Goal: Transaction & Acquisition: Subscribe to service/newsletter

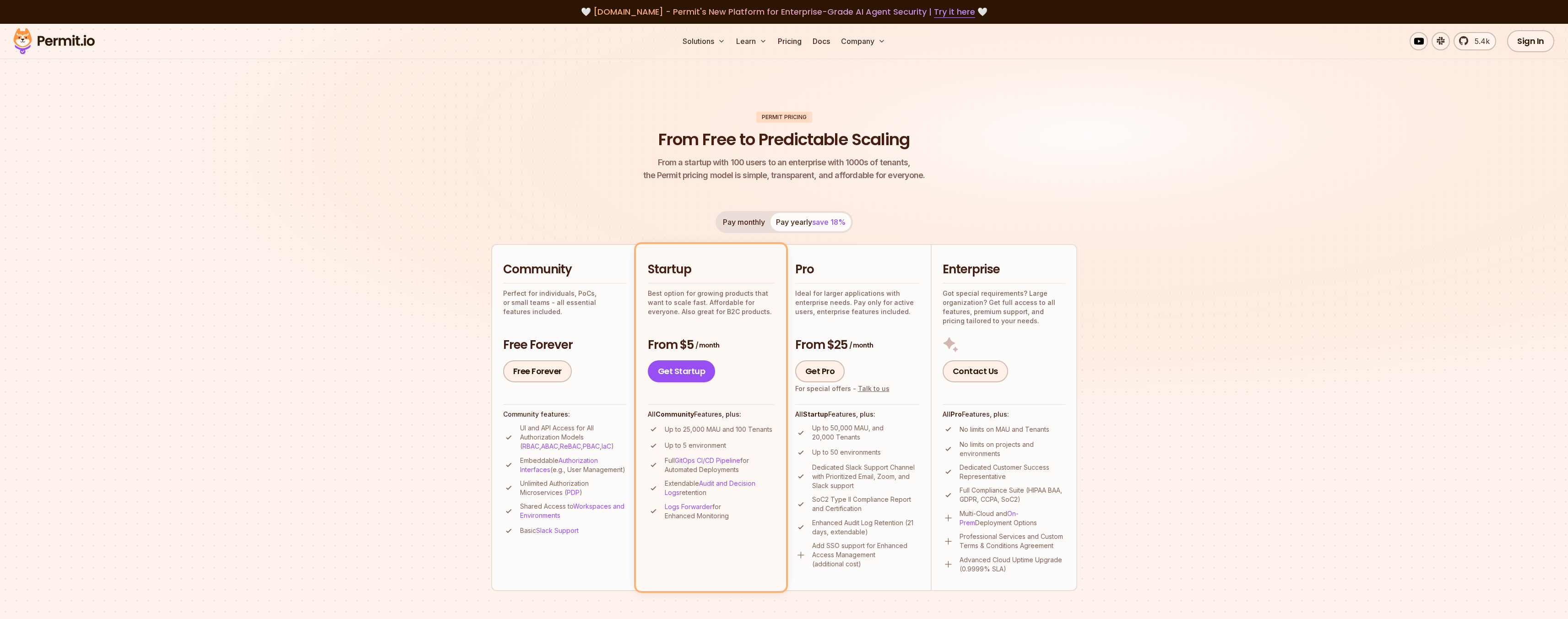
click at [743, 220] on button "Pay monthly" at bounding box center [743, 222] width 53 height 18
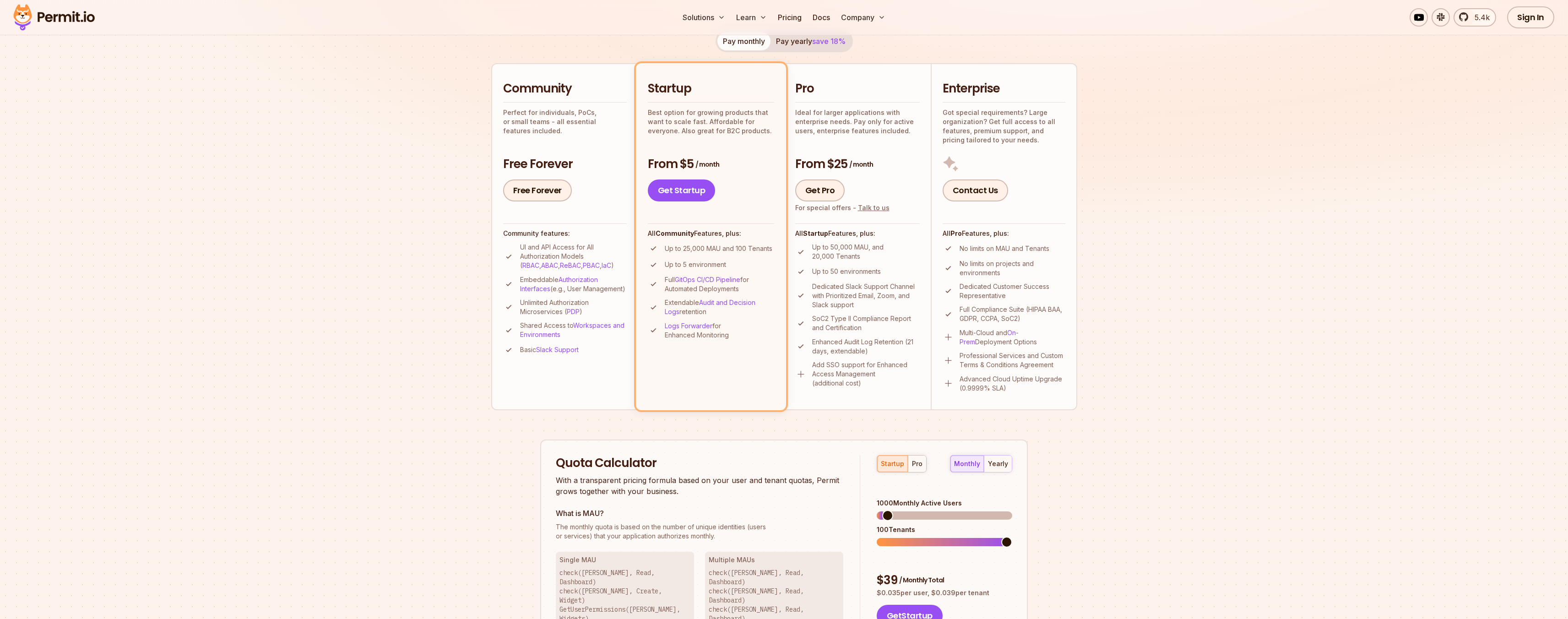
scroll to position [165, 0]
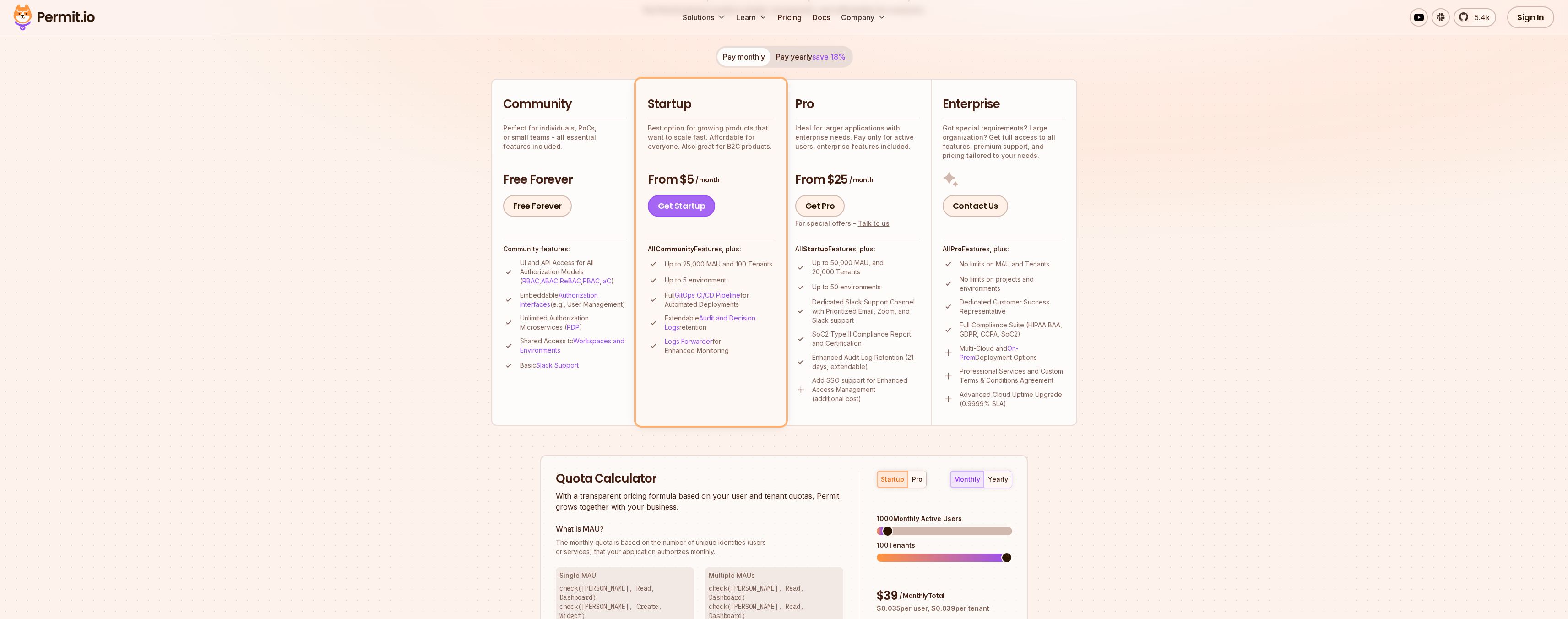
click at [699, 210] on link "Get Startup" at bounding box center [682, 206] width 68 height 22
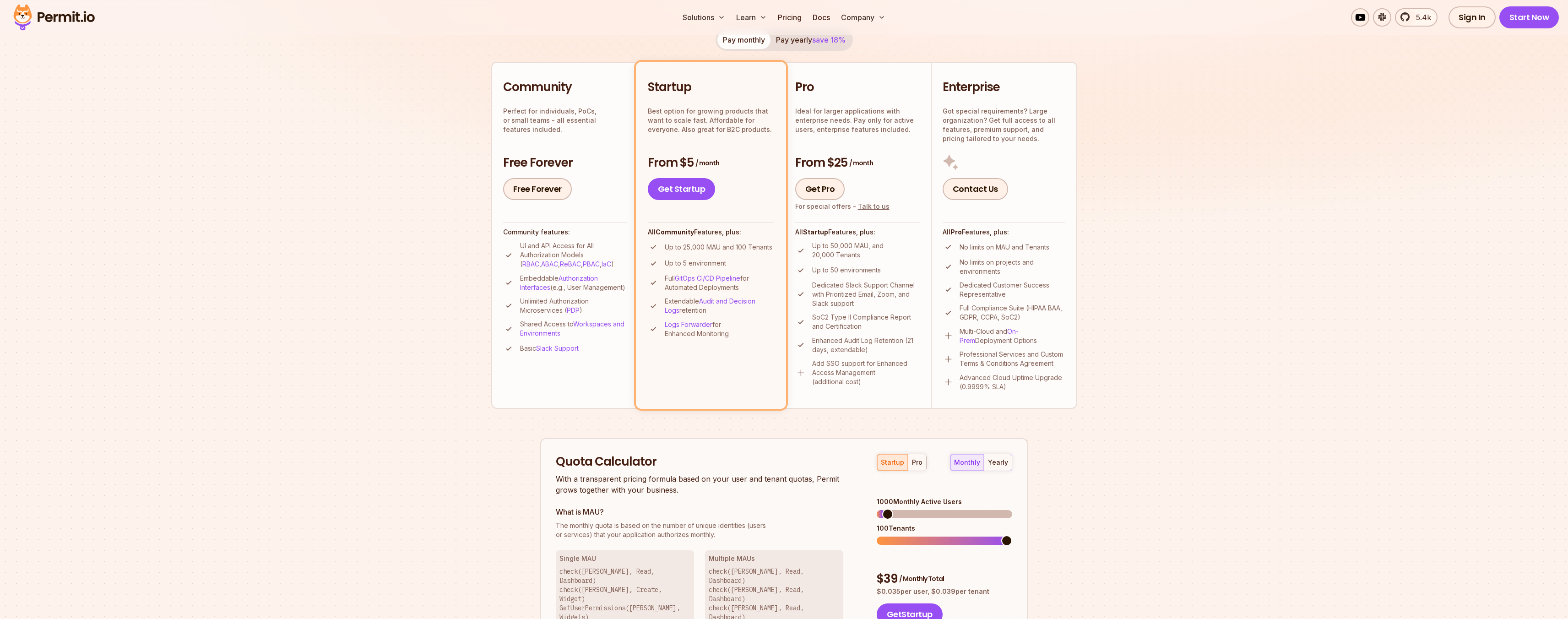
scroll to position [204, 0]
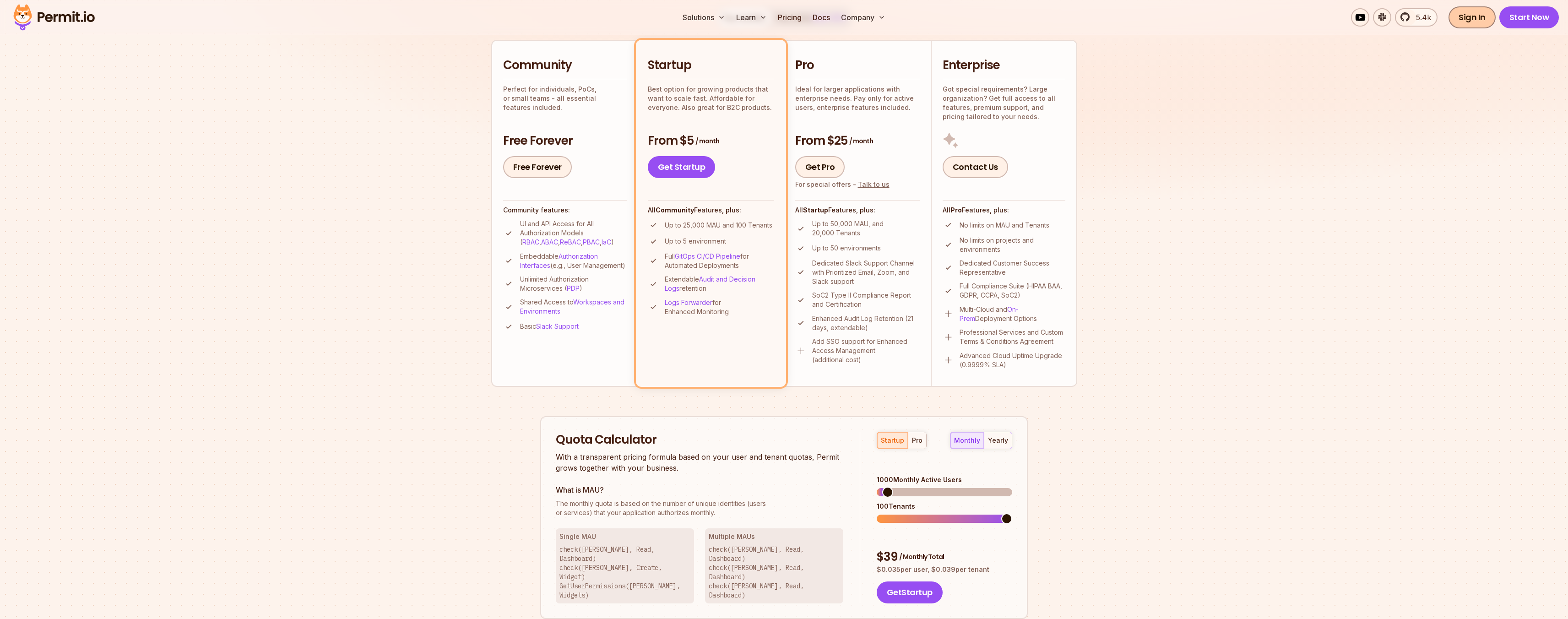
click at [1486, 18] on link "Sign In" at bounding box center [1471, 17] width 47 height 22
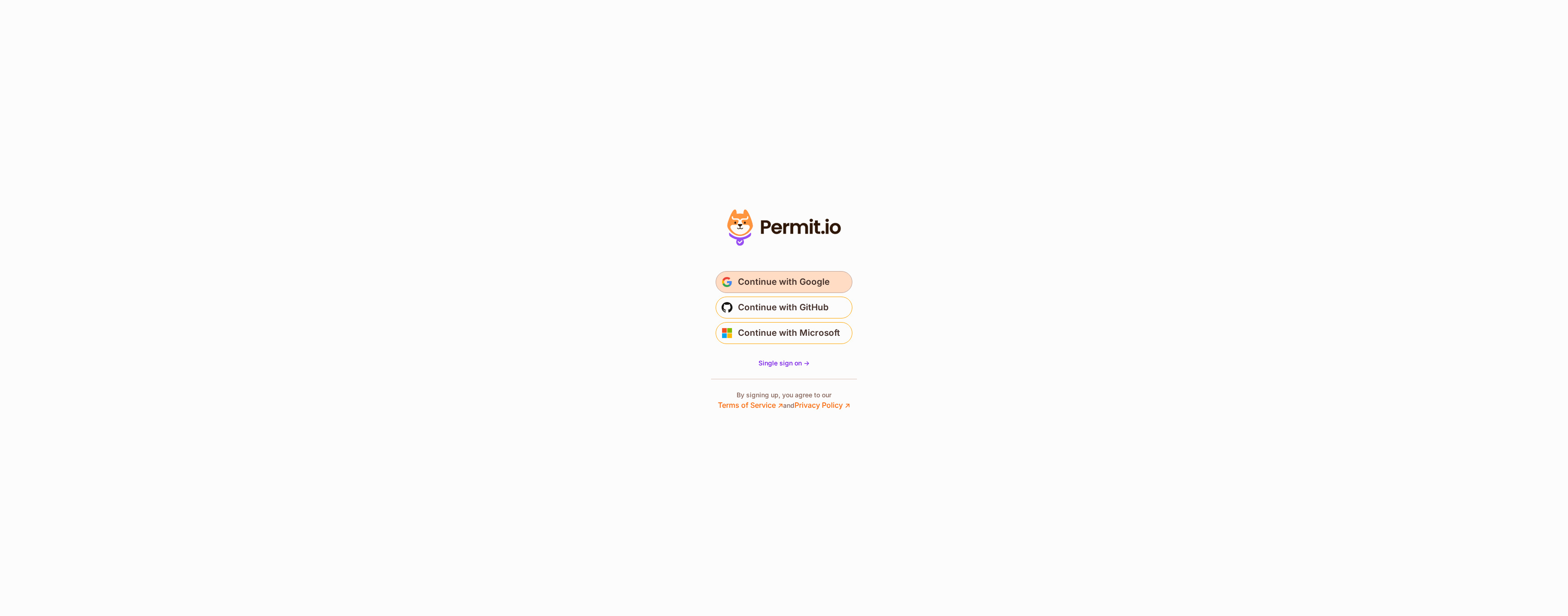
click at [761, 290] on button "Continue with Google" at bounding box center [784, 282] width 137 height 22
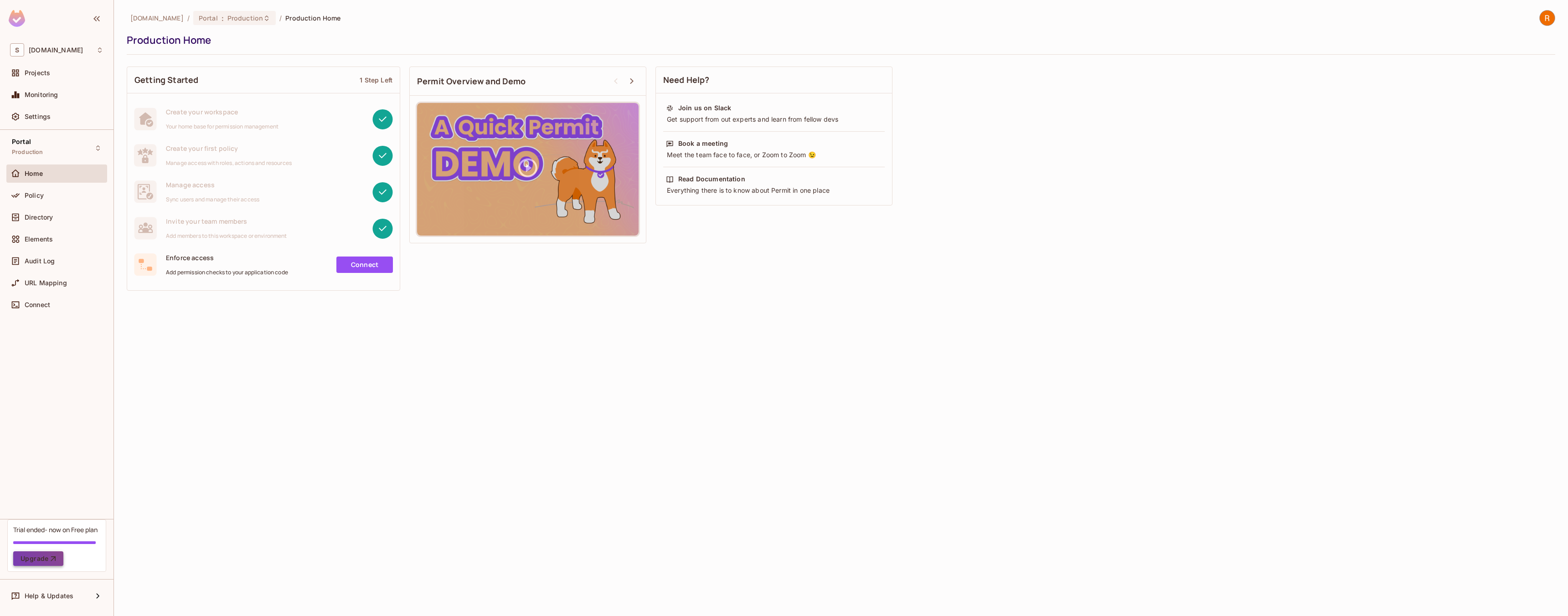
click at [41, 562] on button "Upgrade" at bounding box center [38, 559] width 50 height 15
click at [15, 18] on img at bounding box center [16, 18] width 16 height 17
click at [47, 46] on div "S supsync.com" at bounding box center [57, 50] width 94 height 13
click at [52, 46] on div at bounding box center [784, 308] width 1568 height 616
click at [44, 117] on span "Settings" at bounding box center [37, 117] width 26 height 7
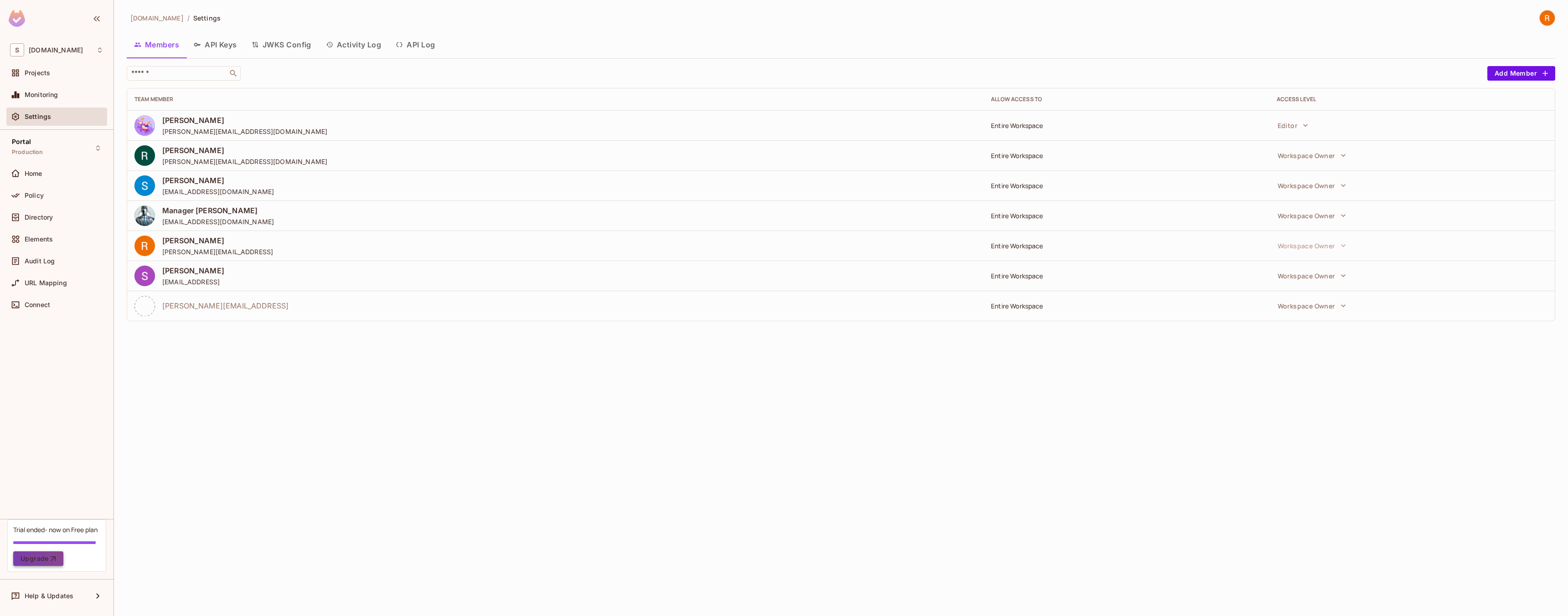
click at [57, 561] on button "Upgrade" at bounding box center [38, 559] width 50 height 15
click at [208, 38] on button "API Keys" at bounding box center [215, 44] width 58 height 23
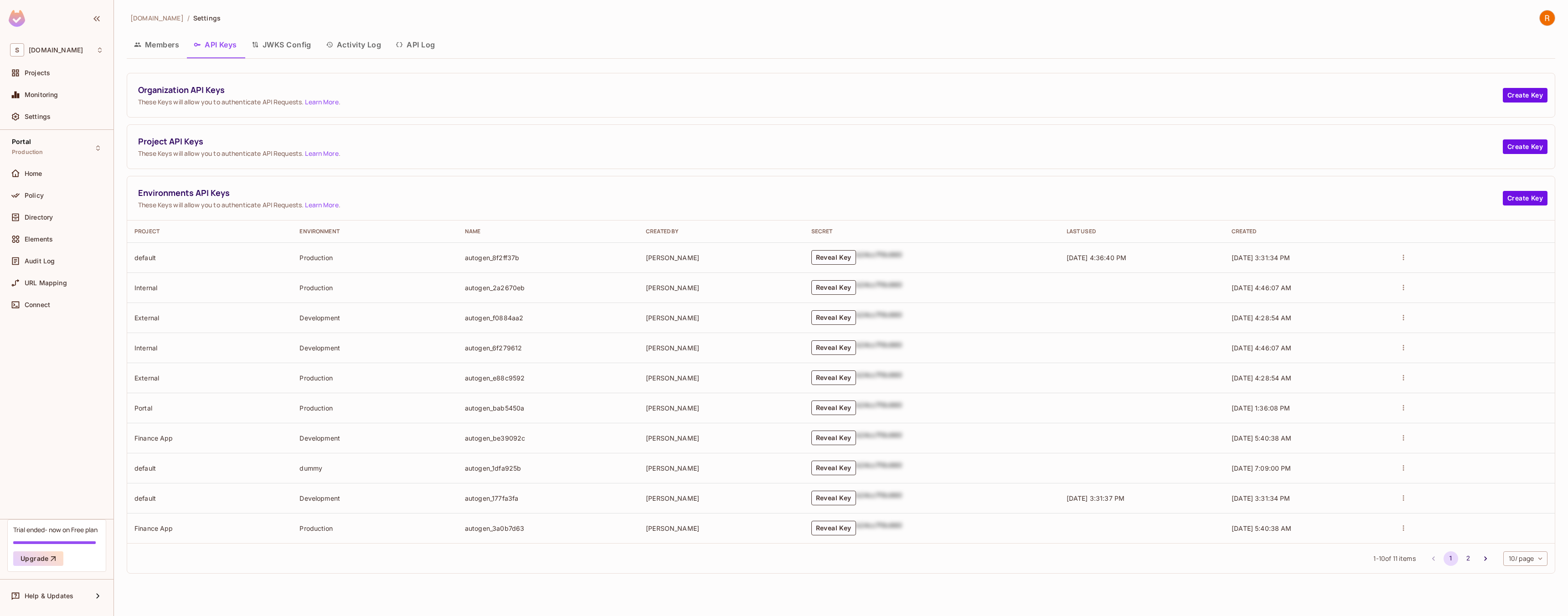
click at [272, 47] on button "JWKS Config" at bounding box center [281, 44] width 74 height 23
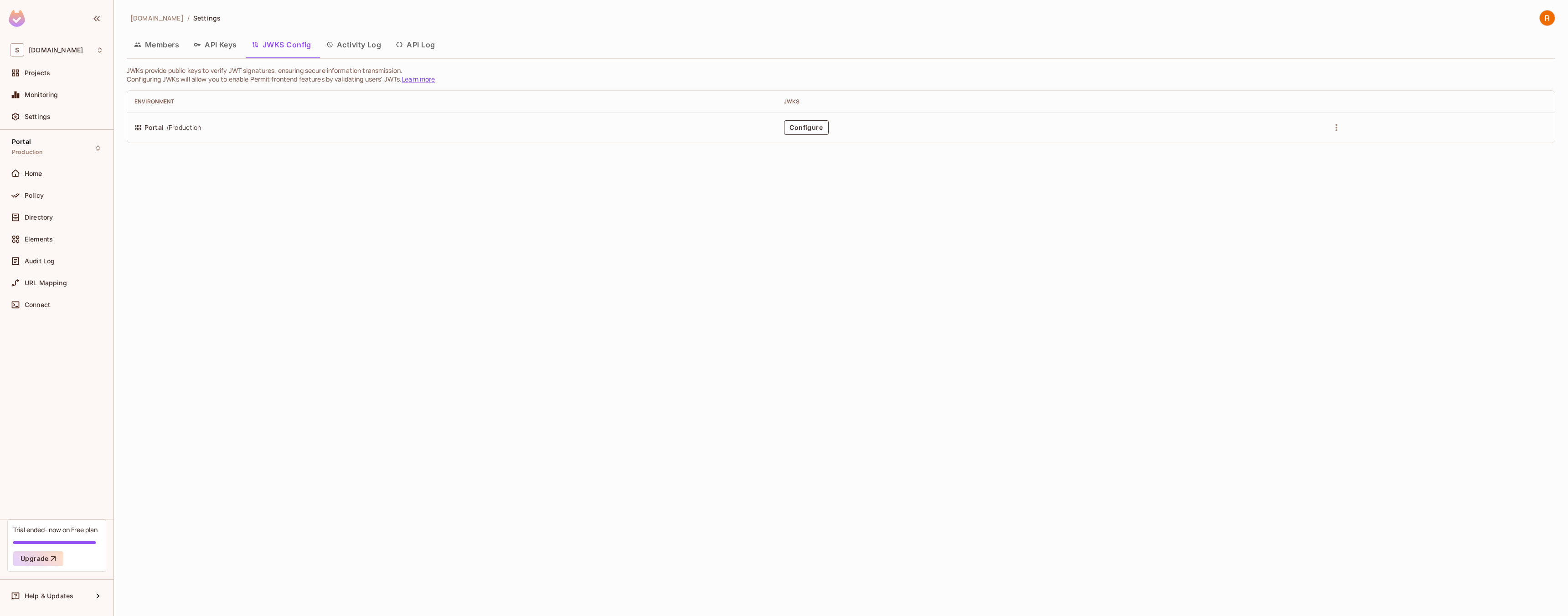
click at [222, 49] on button "API Keys" at bounding box center [215, 44] width 58 height 23
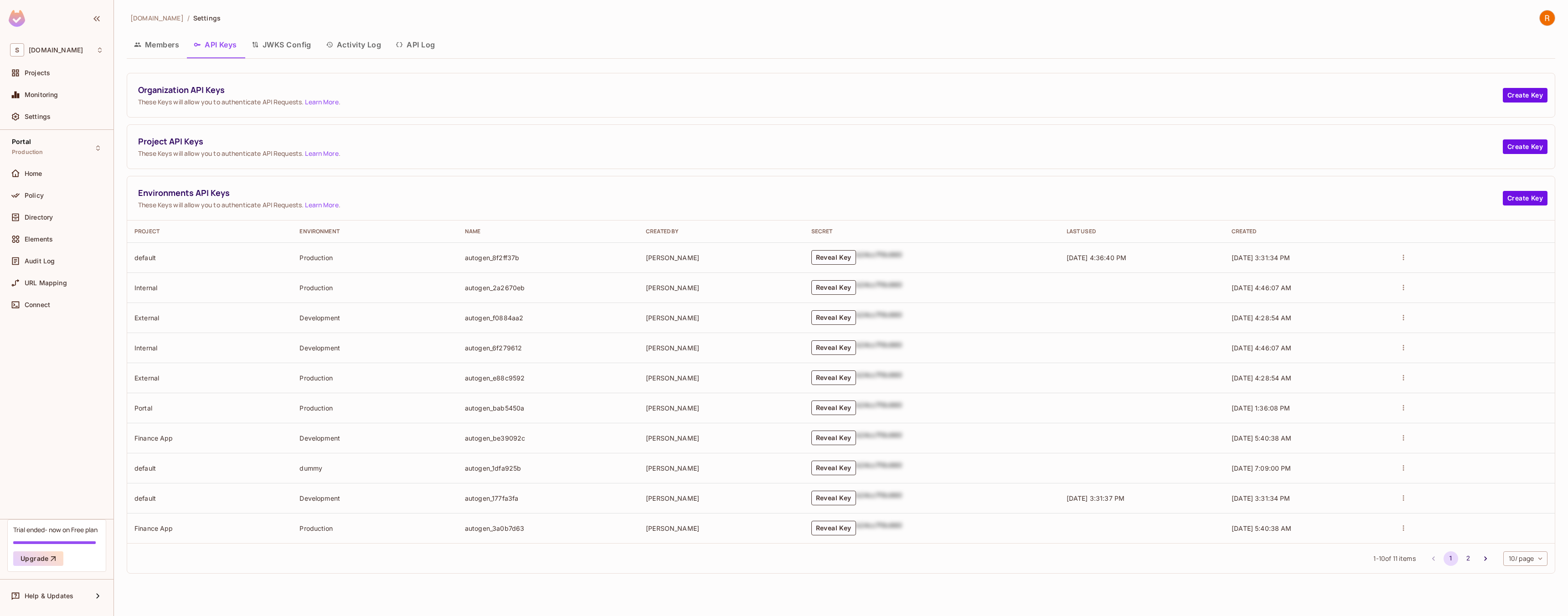
click at [161, 46] on button "Members" at bounding box center [156, 44] width 60 height 23
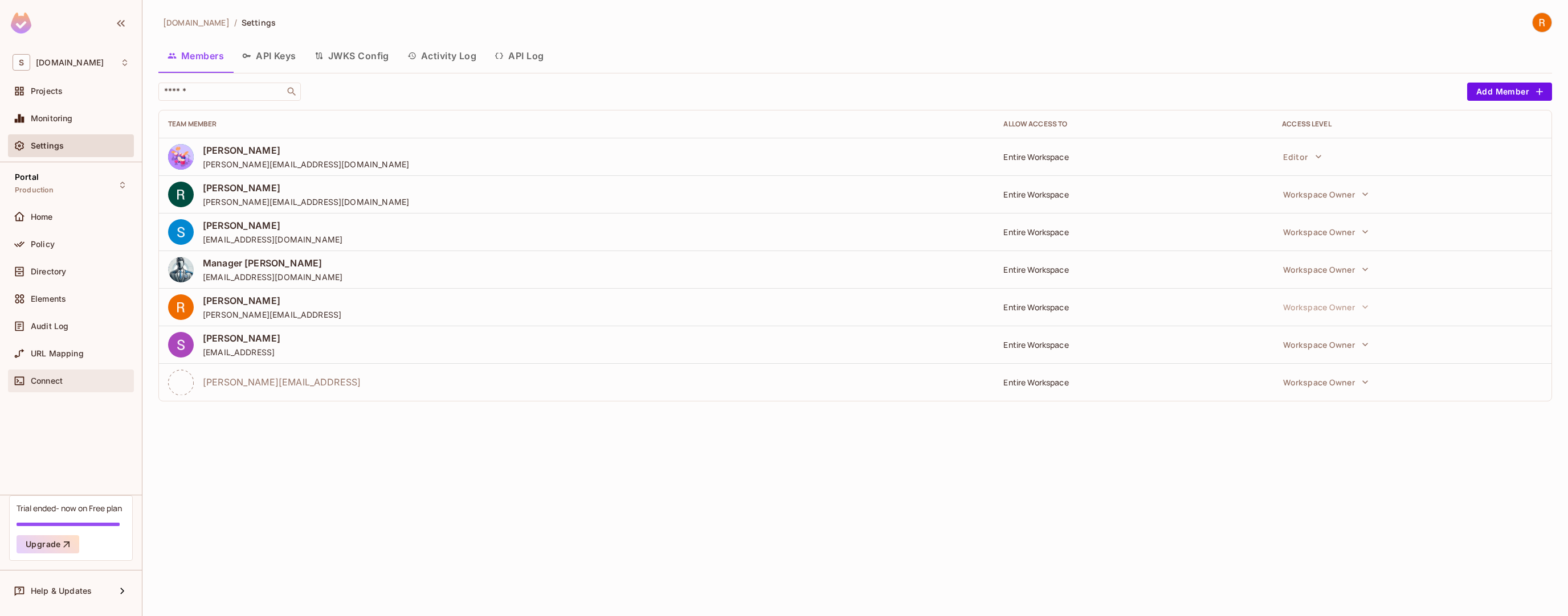
click at [52, 385] on div "Connect" at bounding box center [71, 381] width 117 height 14
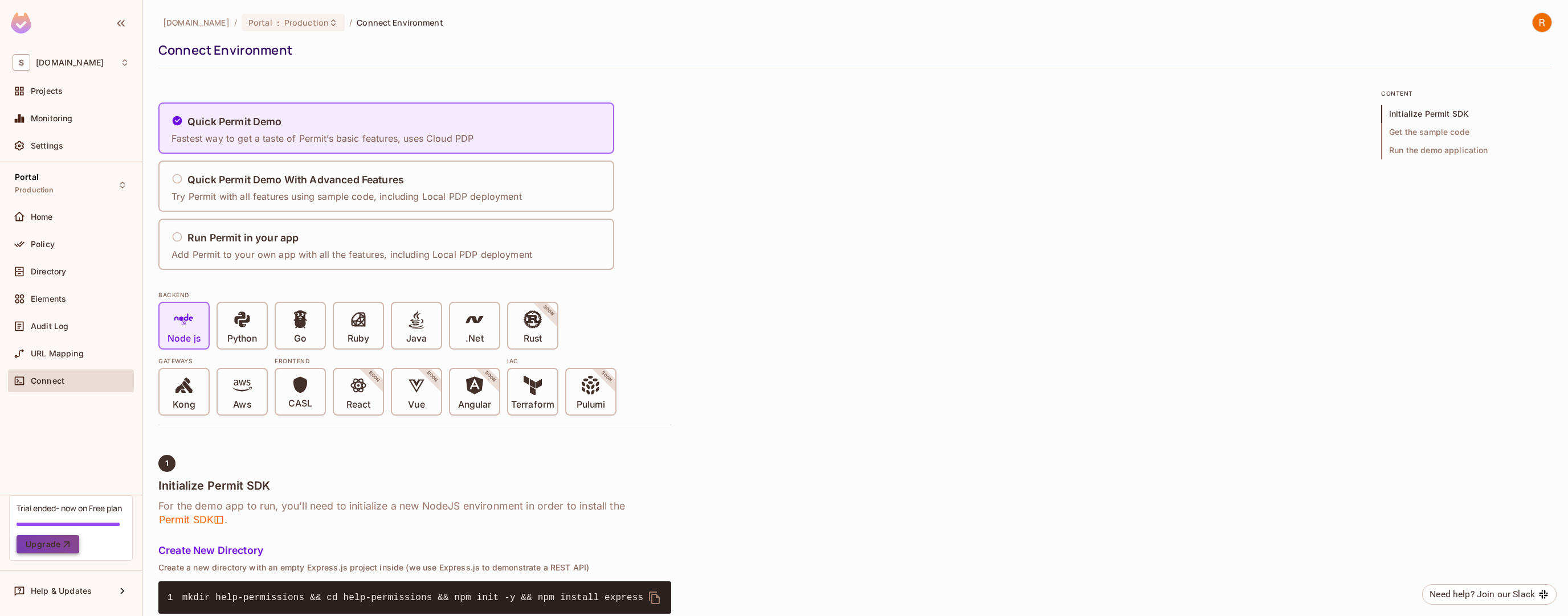
click at [65, 542] on icon "button" at bounding box center [66, 544] width 11 height 11
click at [82, 376] on div "Connect" at bounding box center [80, 381] width 99 height 9
click at [1544, 18] on div "supsync.com / Portal : Production / Connect Environment Connect Environment Qui…" at bounding box center [855, 308] width 1426 height 616
click at [1544, 19] on img at bounding box center [1541, 22] width 19 height 19
click at [1545, 17] on div at bounding box center [784, 308] width 1568 height 616
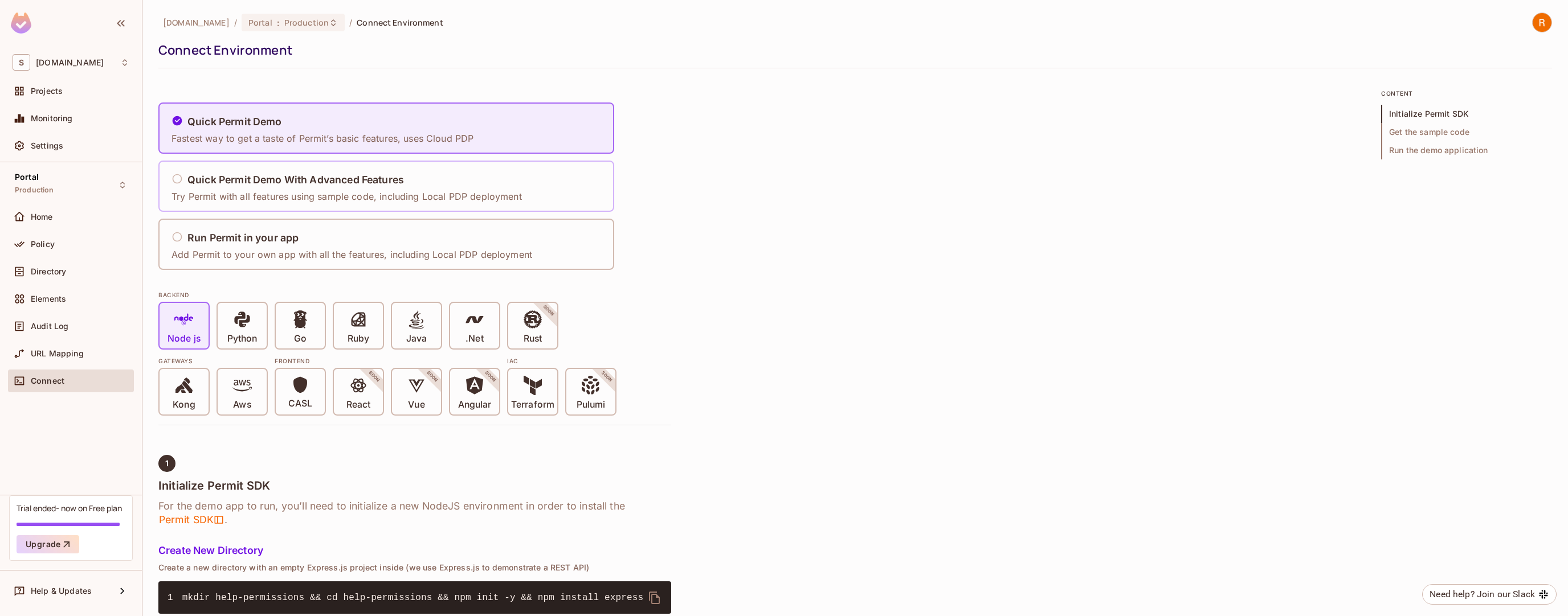
click at [285, 196] on p "Try Permit with all features using sample code, including Local PDP deployment" at bounding box center [346, 196] width 351 height 12
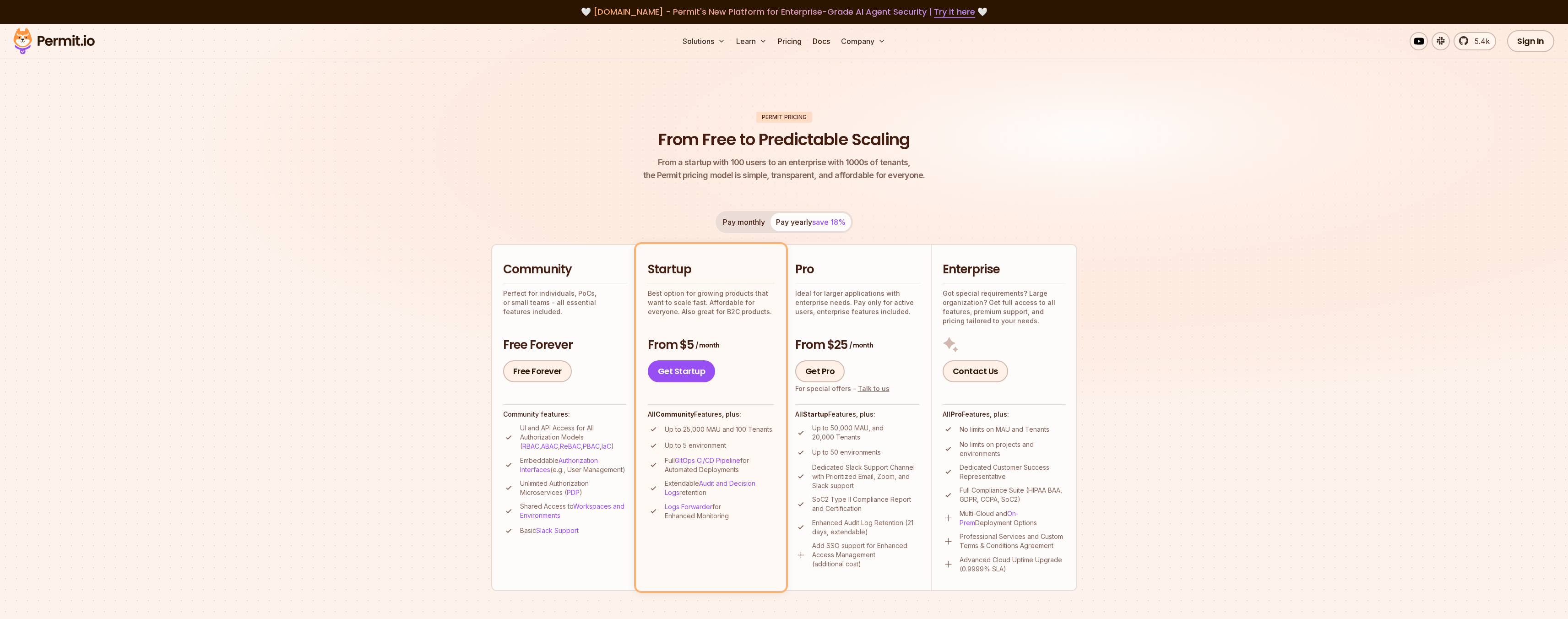
drag, startPoint x: 760, startPoint y: 215, endPoint x: 755, endPoint y: 221, distance: 7.8
click at [759, 216] on button "Pay monthly" at bounding box center [743, 222] width 53 height 18
click at [1553, 45] on link "Sign In" at bounding box center [1530, 41] width 47 height 22
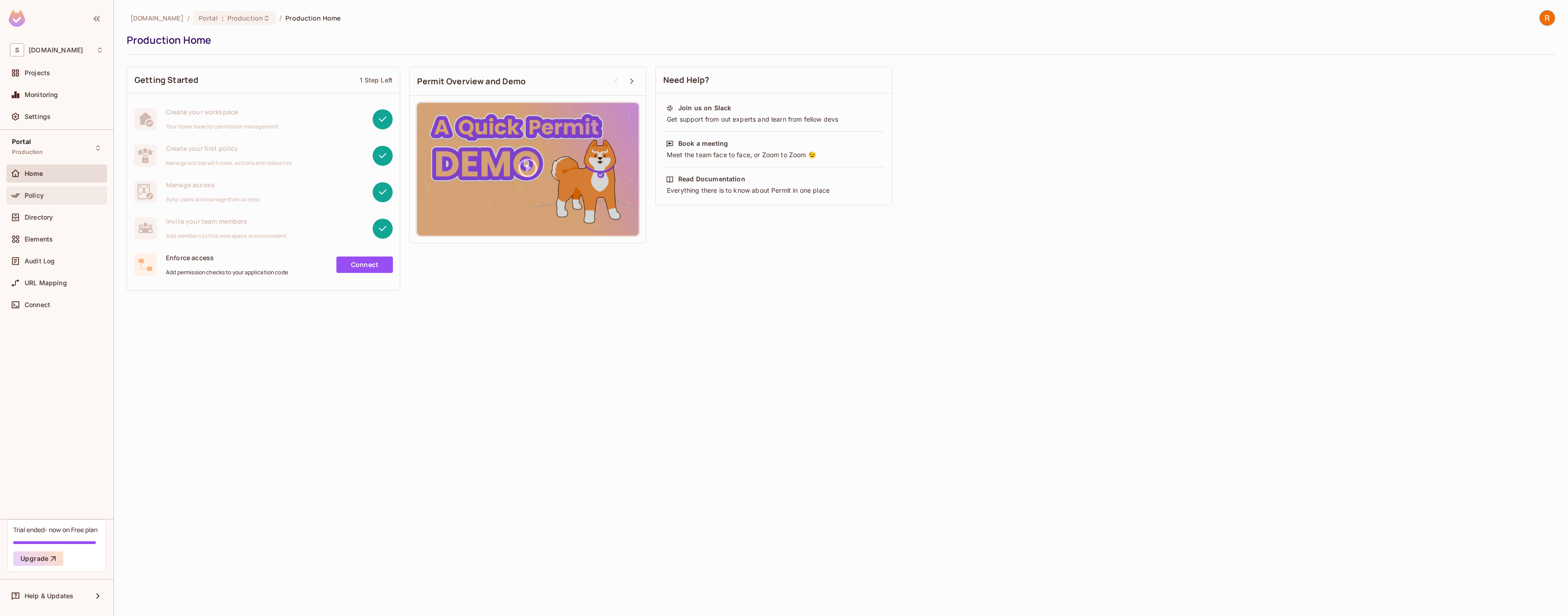
click at [23, 194] on div at bounding box center [17, 195] width 15 height 11
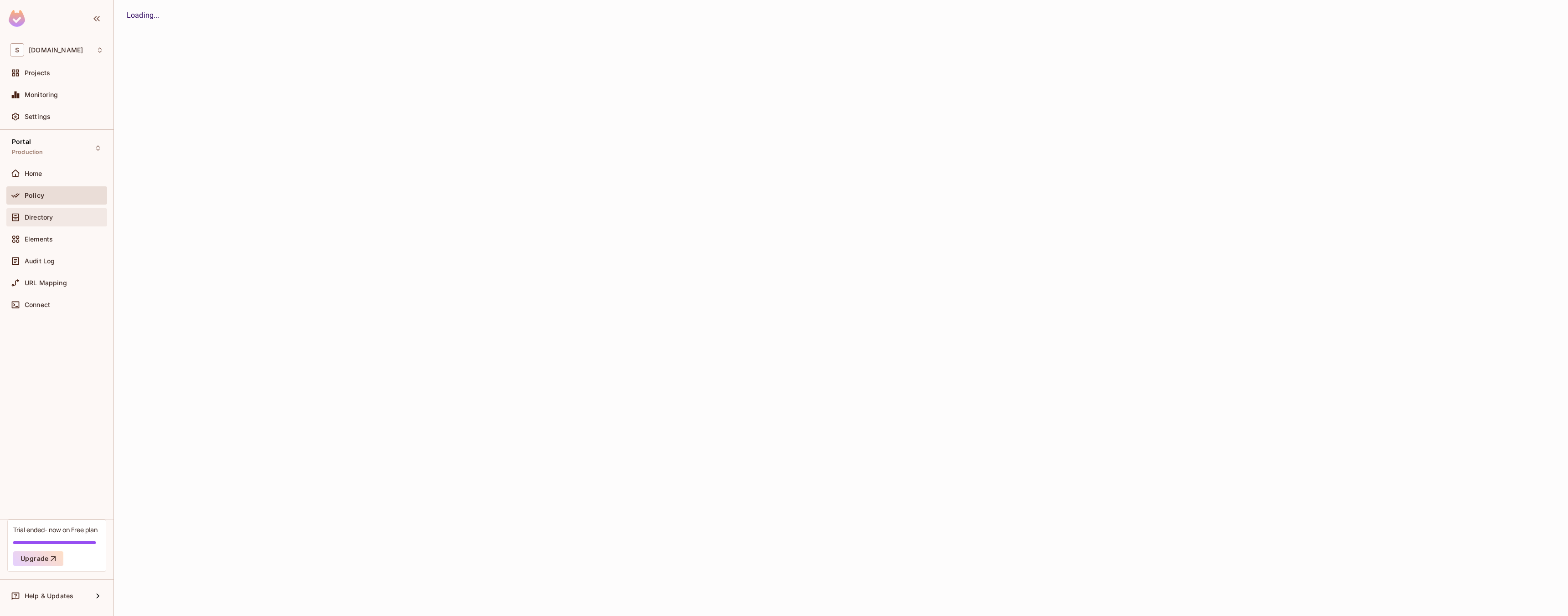
click at [31, 220] on div "Directory" at bounding box center [57, 217] width 94 height 11
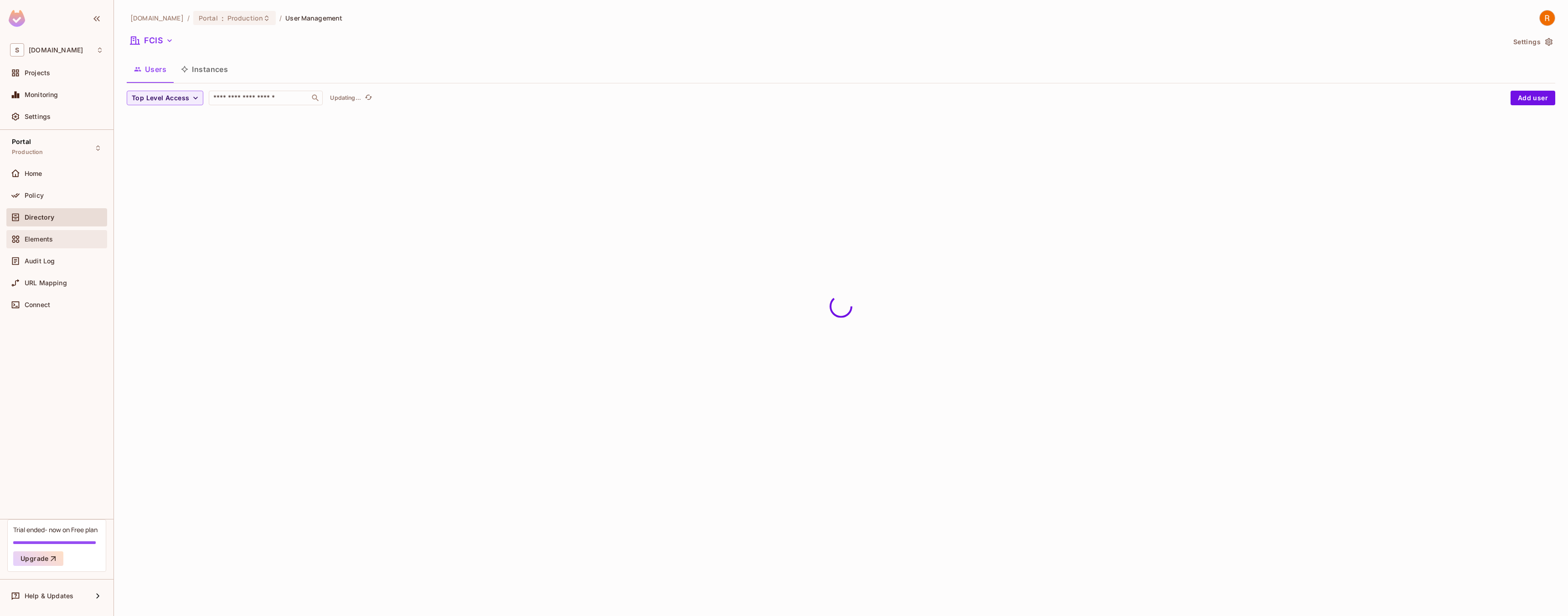
click at [42, 245] on div "Elements" at bounding box center [56, 239] width 100 height 18
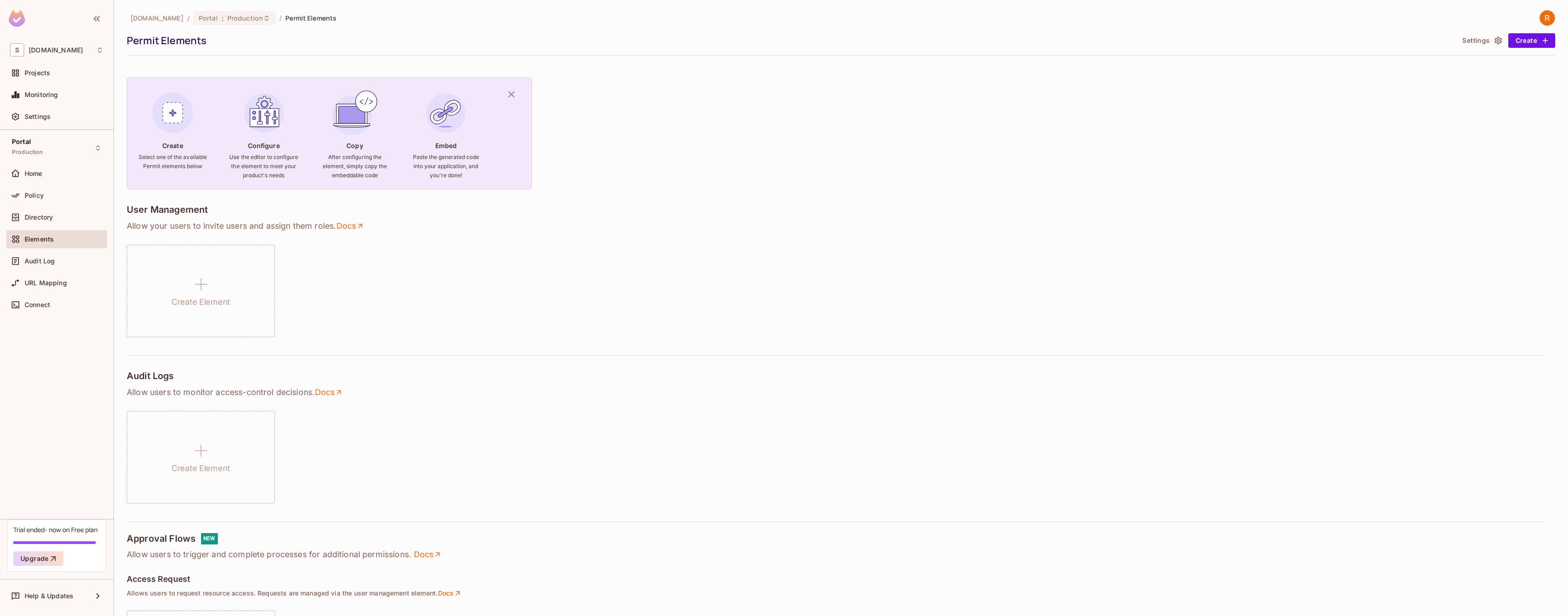
click at [43, 268] on div "Audit Log" at bounding box center [56, 261] width 100 height 18
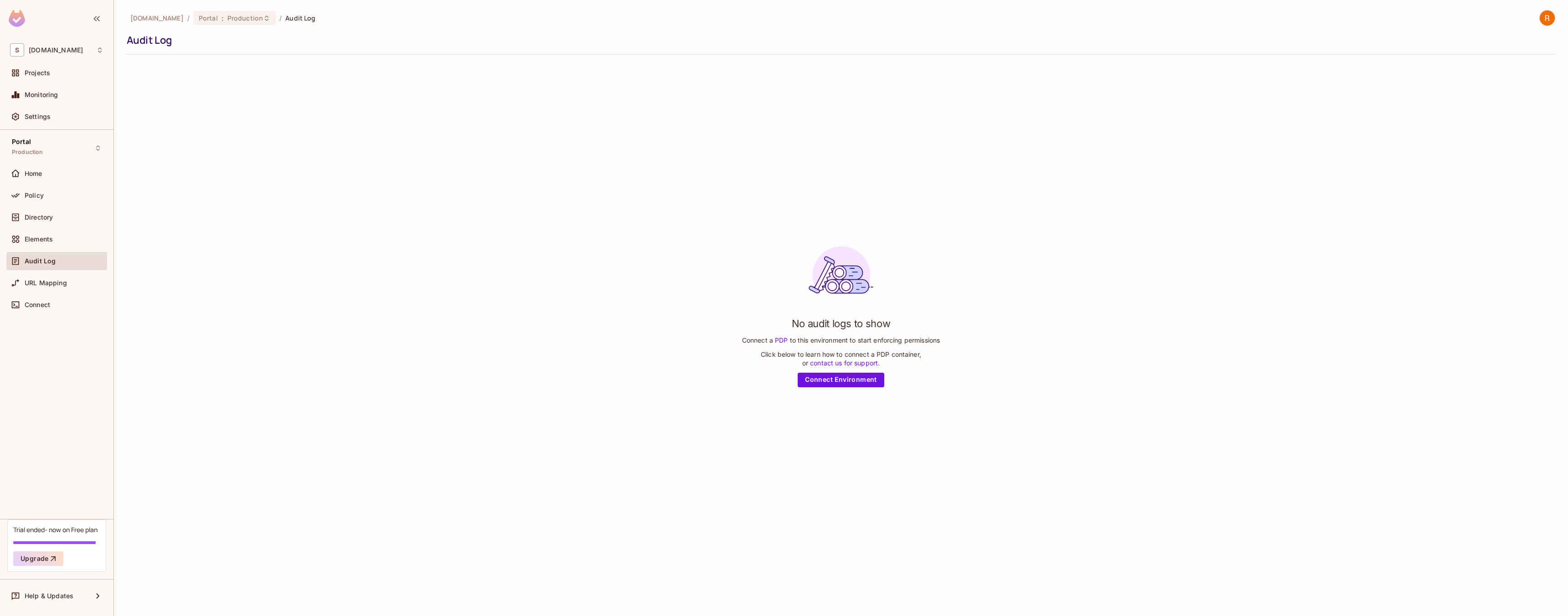
click at [39, 315] on div "Connect" at bounding box center [56, 307] width 100 height 22
click at [41, 178] on div "Home" at bounding box center [57, 173] width 94 height 11
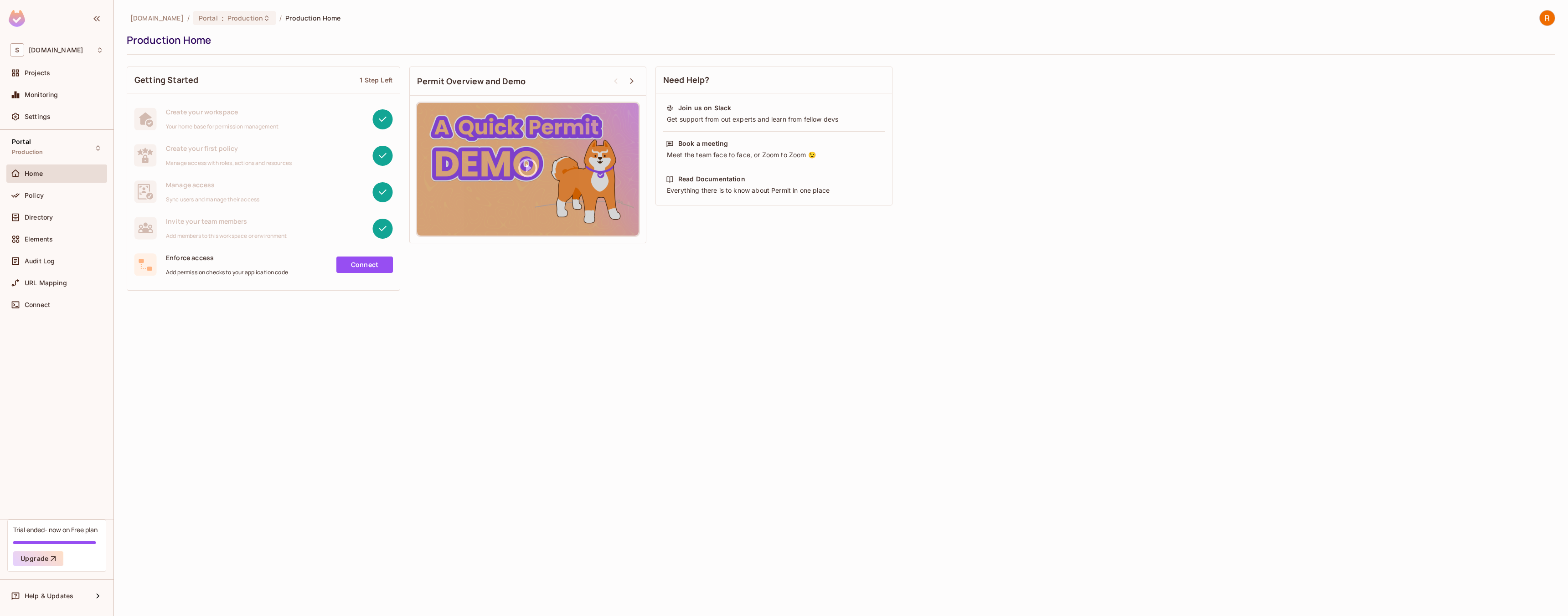
click at [1547, 15] on img at bounding box center [1547, 18] width 15 height 15
click at [37, 557] on div at bounding box center [784, 308] width 1568 height 616
click at [40, 558] on button "Upgrade" at bounding box center [38, 559] width 50 height 15
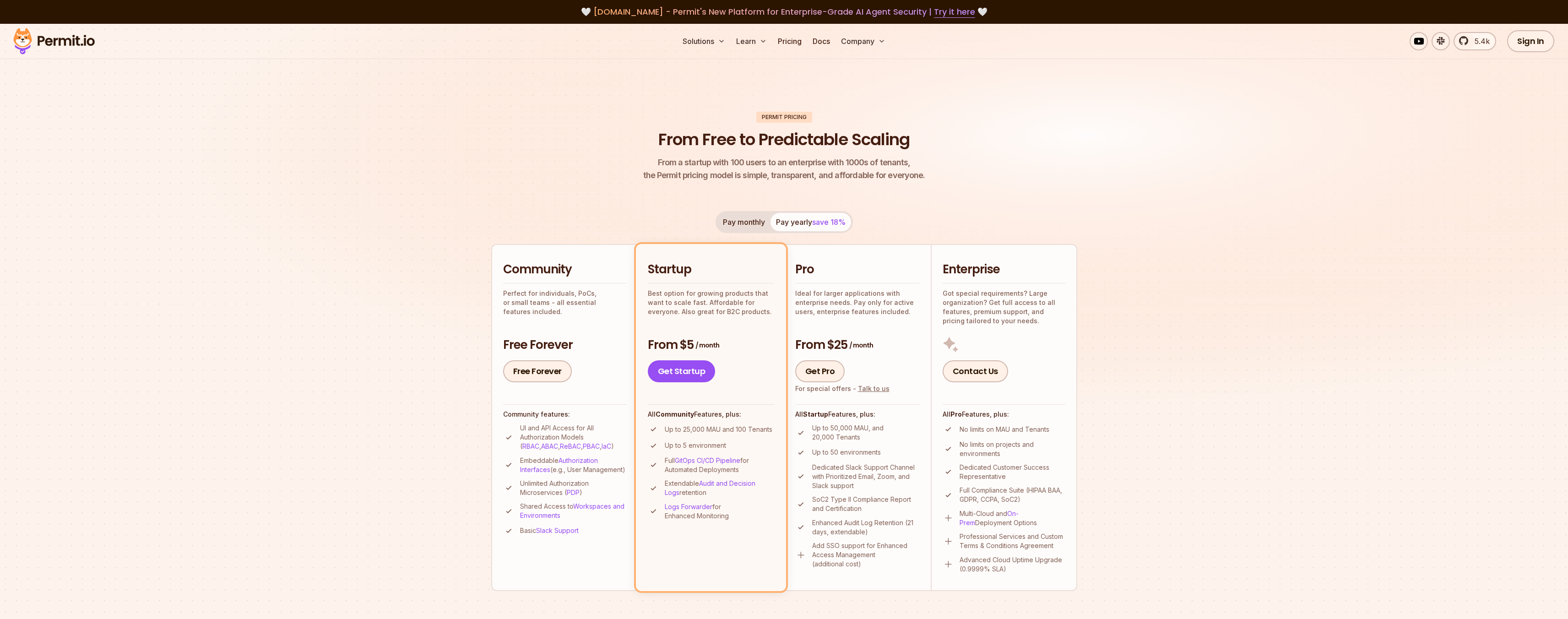
click at [756, 225] on button "Pay monthly" at bounding box center [743, 222] width 53 height 18
click at [685, 371] on link "Get Startup" at bounding box center [682, 371] width 68 height 22
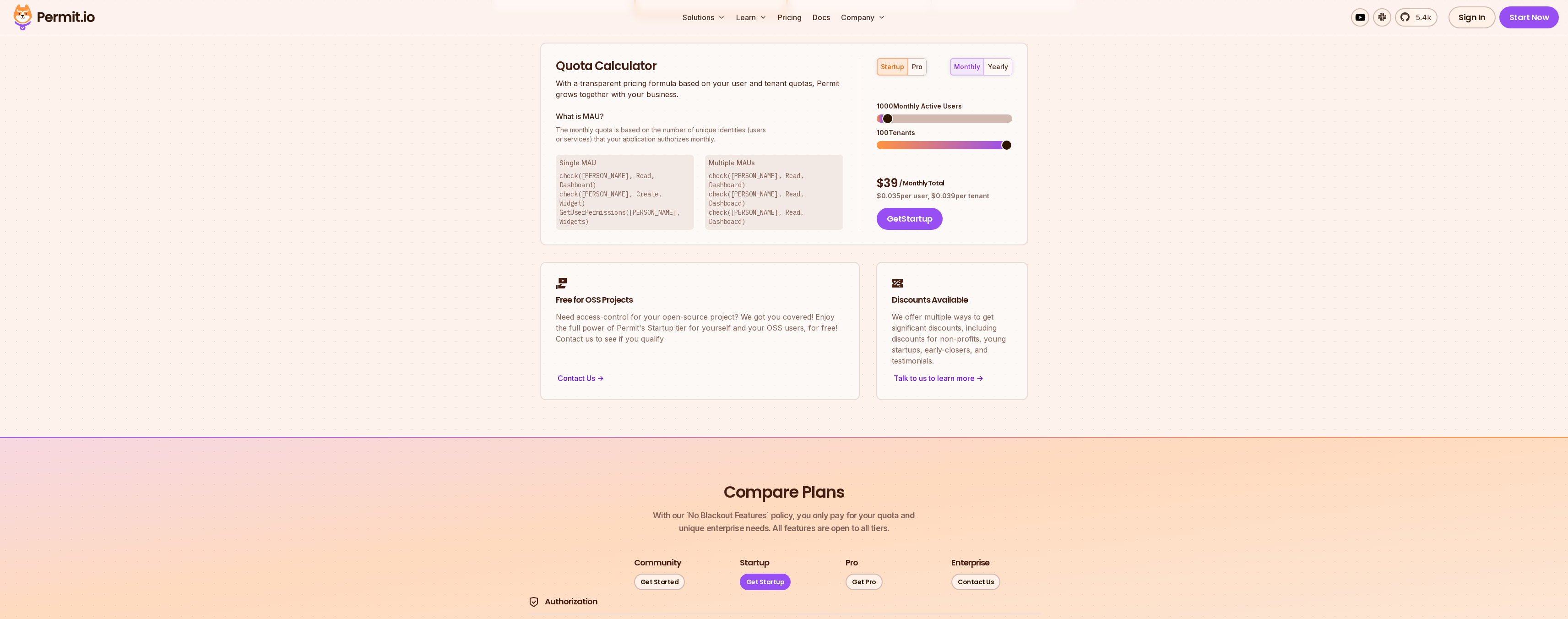
scroll to position [585, 0]
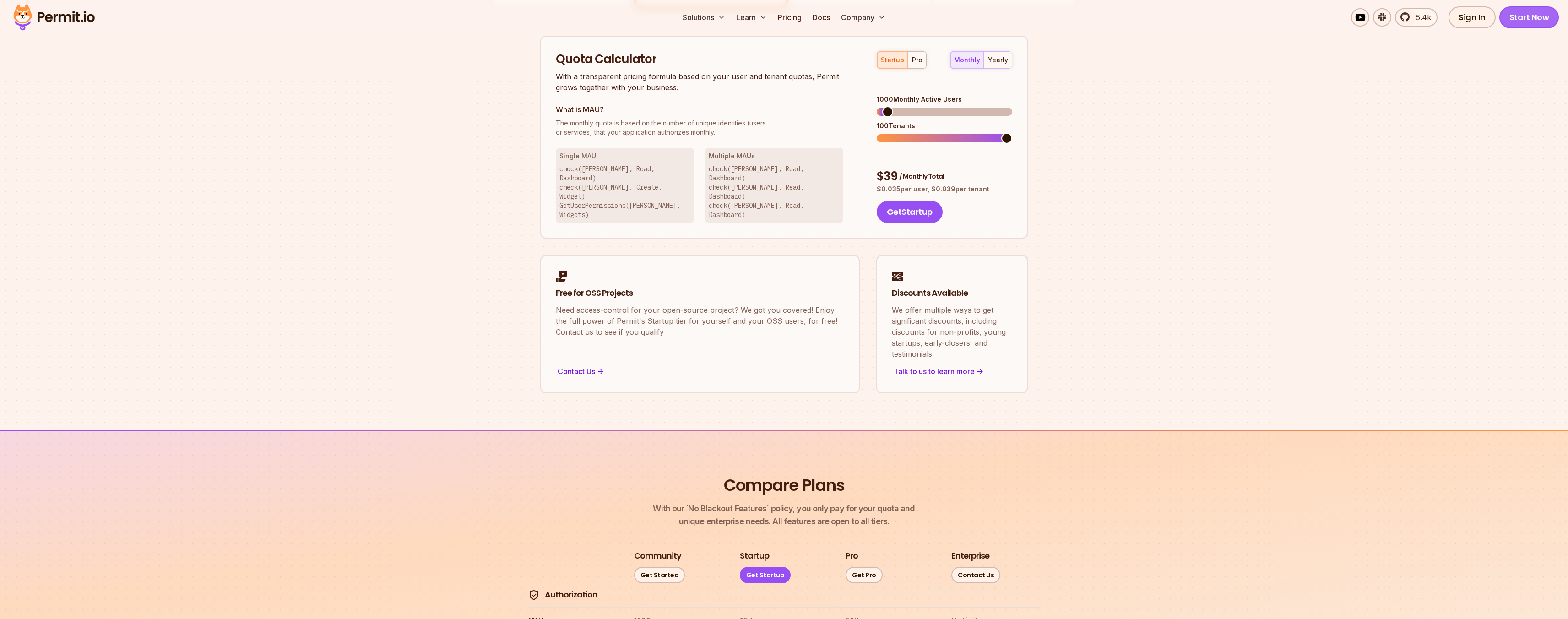
click at [1526, 13] on link "Start Now" at bounding box center [1529, 17] width 60 height 22
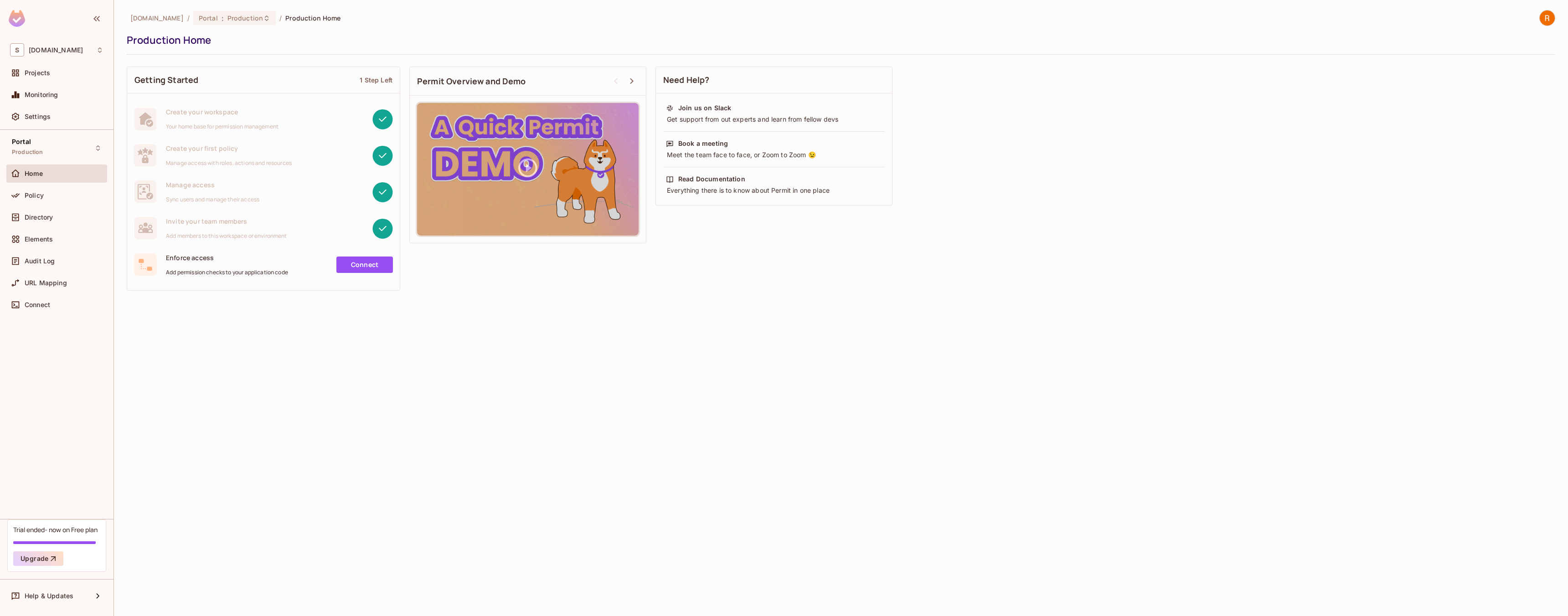
click at [354, 262] on link "Connect" at bounding box center [365, 265] width 57 height 16
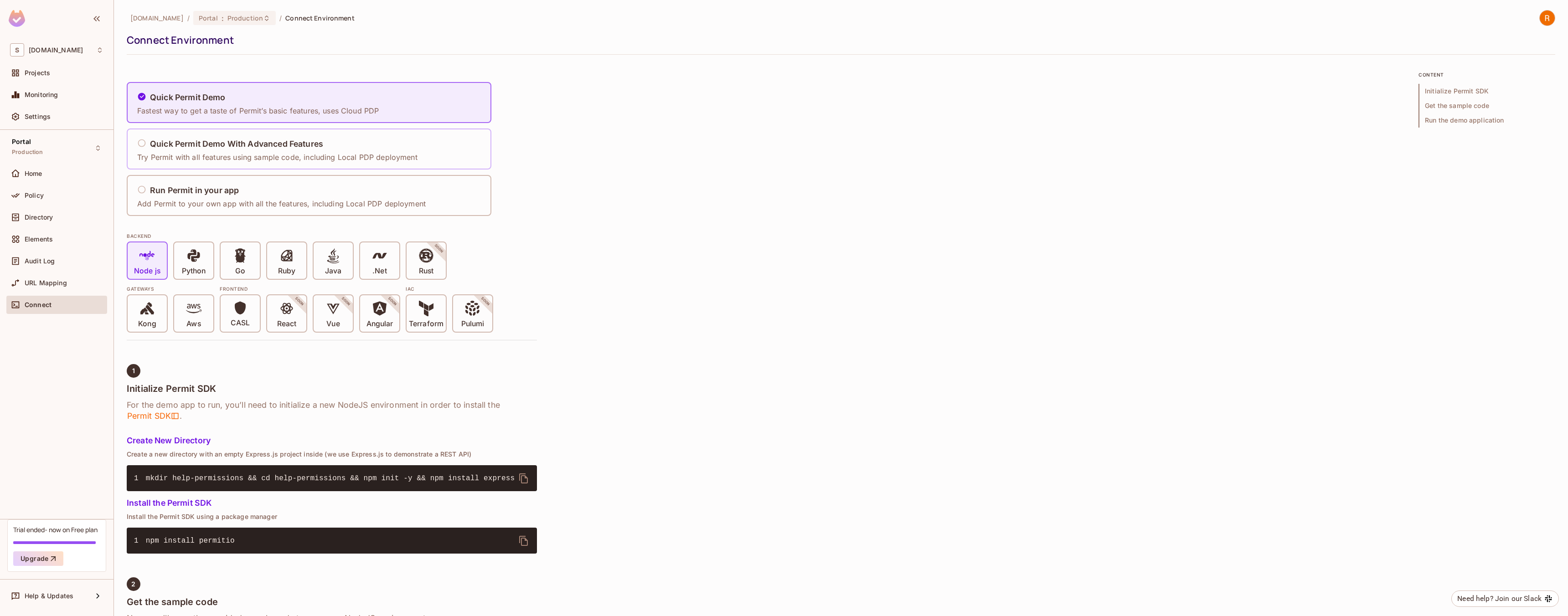
click at [205, 156] on p "Try Permit with all features using sample code, including Local PDP deployment" at bounding box center [277, 157] width 281 height 10
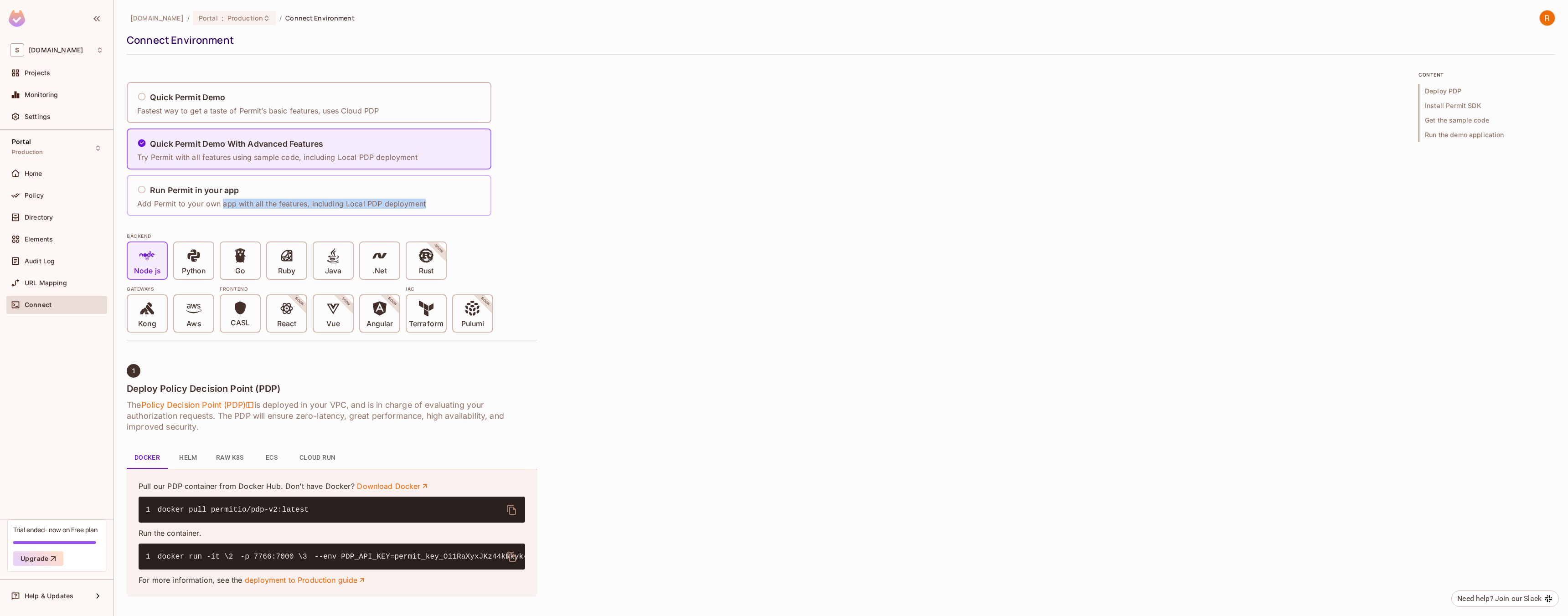
drag, startPoint x: 221, startPoint y: 209, endPoint x: 213, endPoint y: 177, distance: 33.0
click at [220, 208] on div "Run Permit in your app Add Permit to your own app with all the features, includ…" at bounding box center [284, 196] width 295 height 38
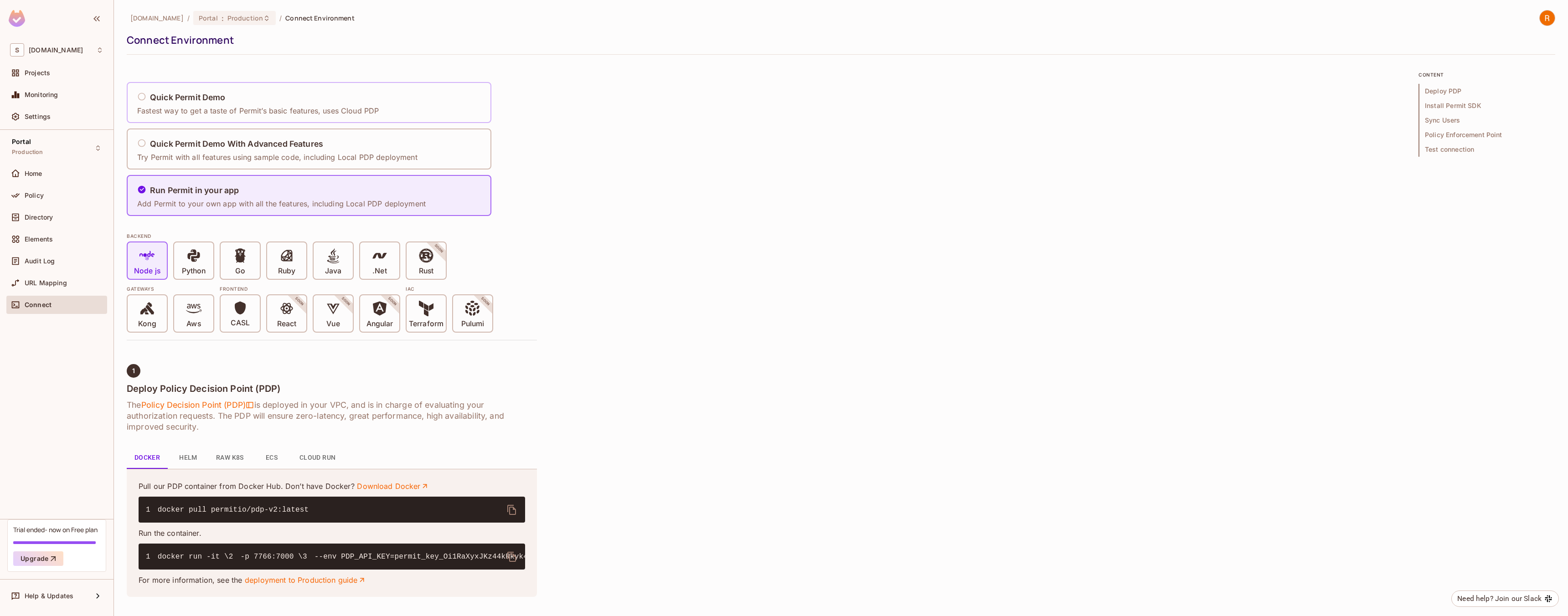
click at [205, 99] on h5 "Quick Permit Demo" at bounding box center [187, 97] width 75 height 9
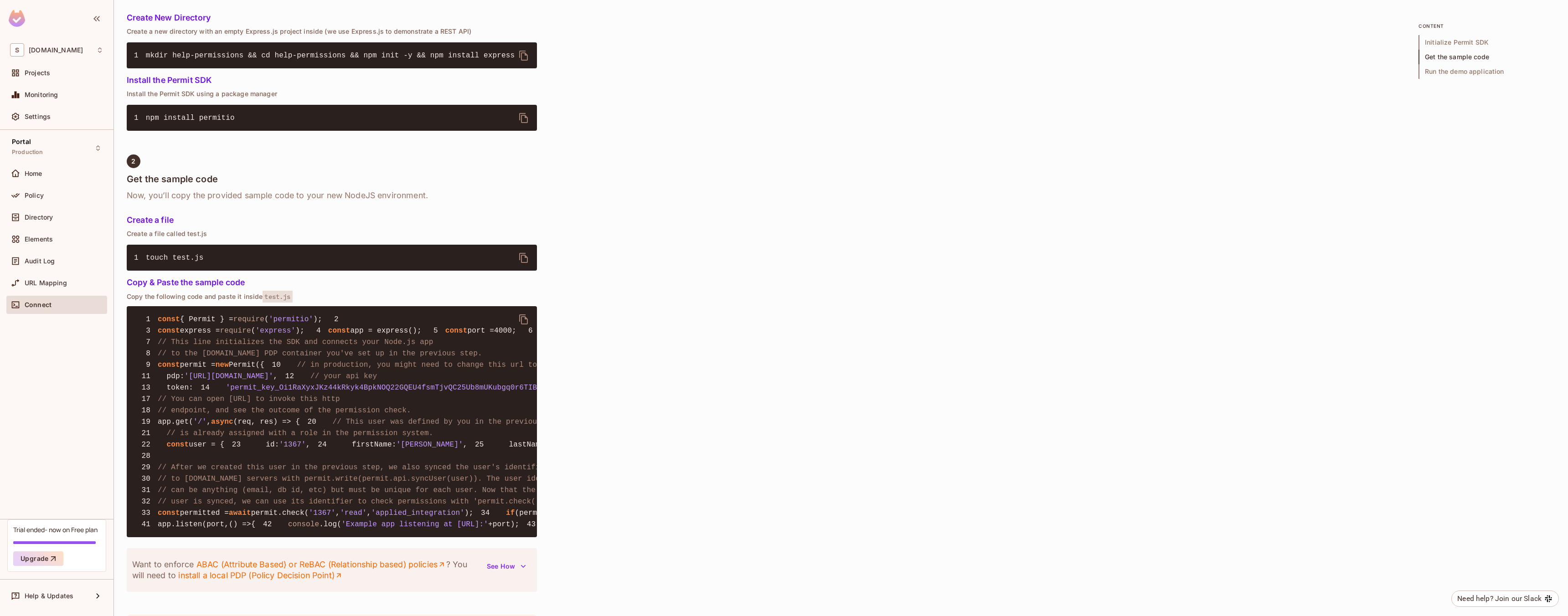
scroll to position [891, 0]
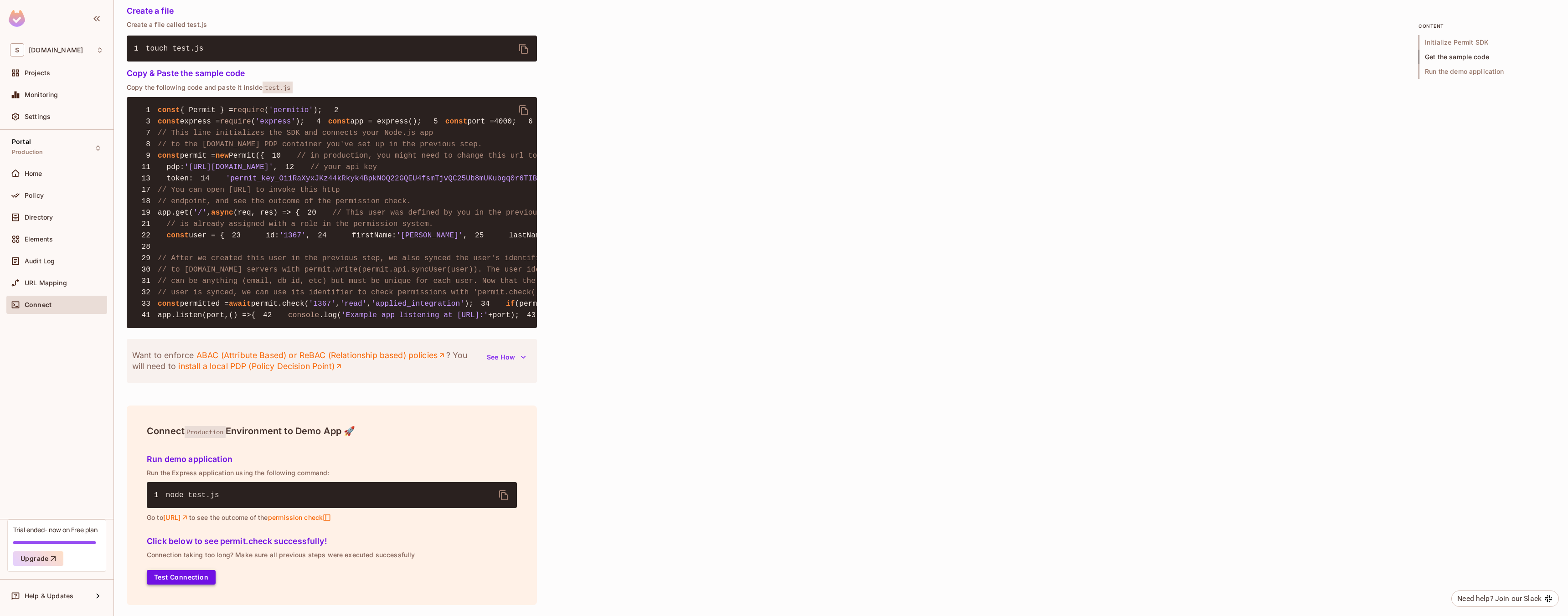
click at [170, 577] on button "Test Connection" at bounding box center [181, 578] width 69 height 15
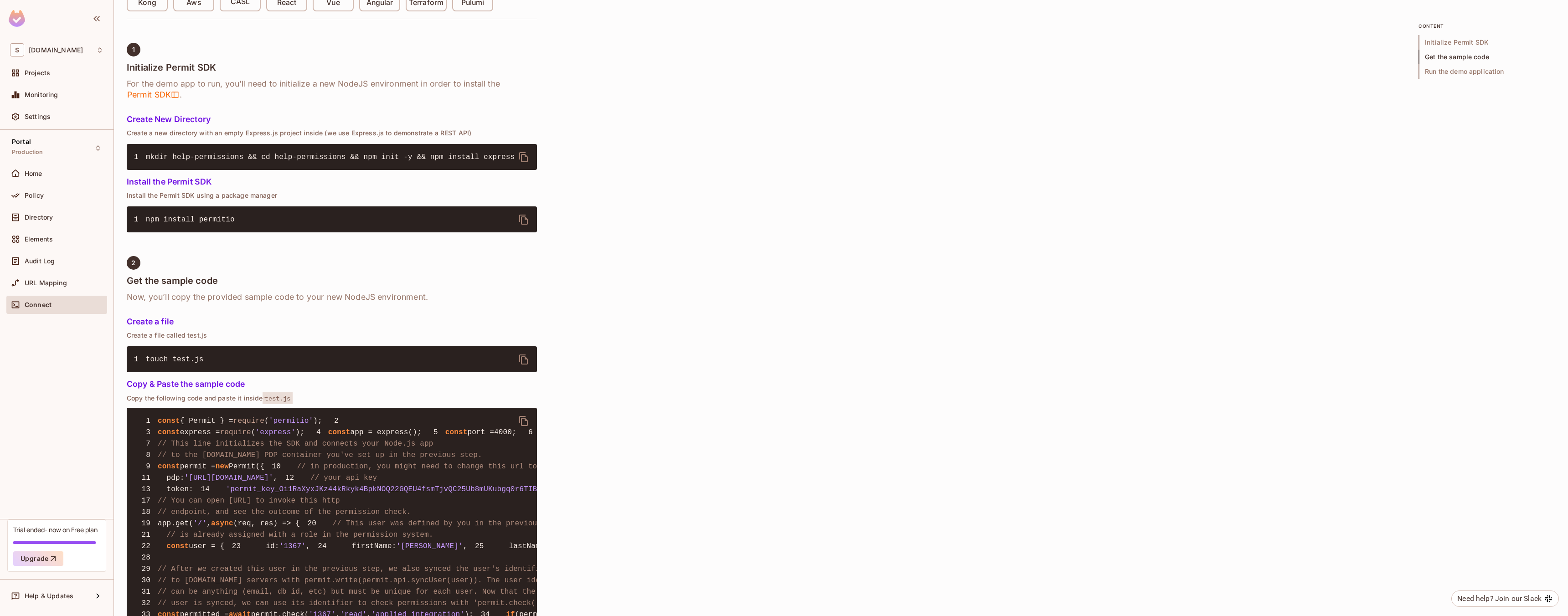
scroll to position [0, 0]
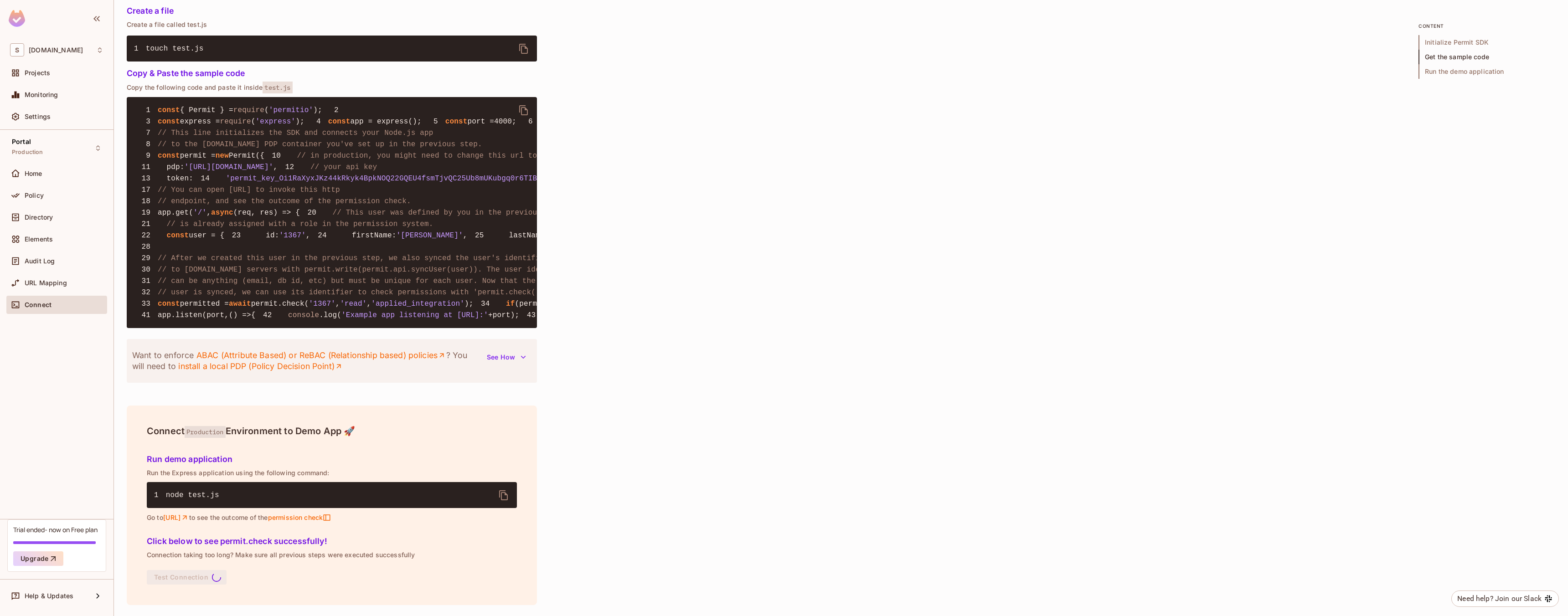
scroll to position [891, 0]
click at [251, 382] on div "Want to enforce ABAC (Attribute Based) or ReBAC (Relationship based) policies ?…" at bounding box center [332, 361] width 410 height 44
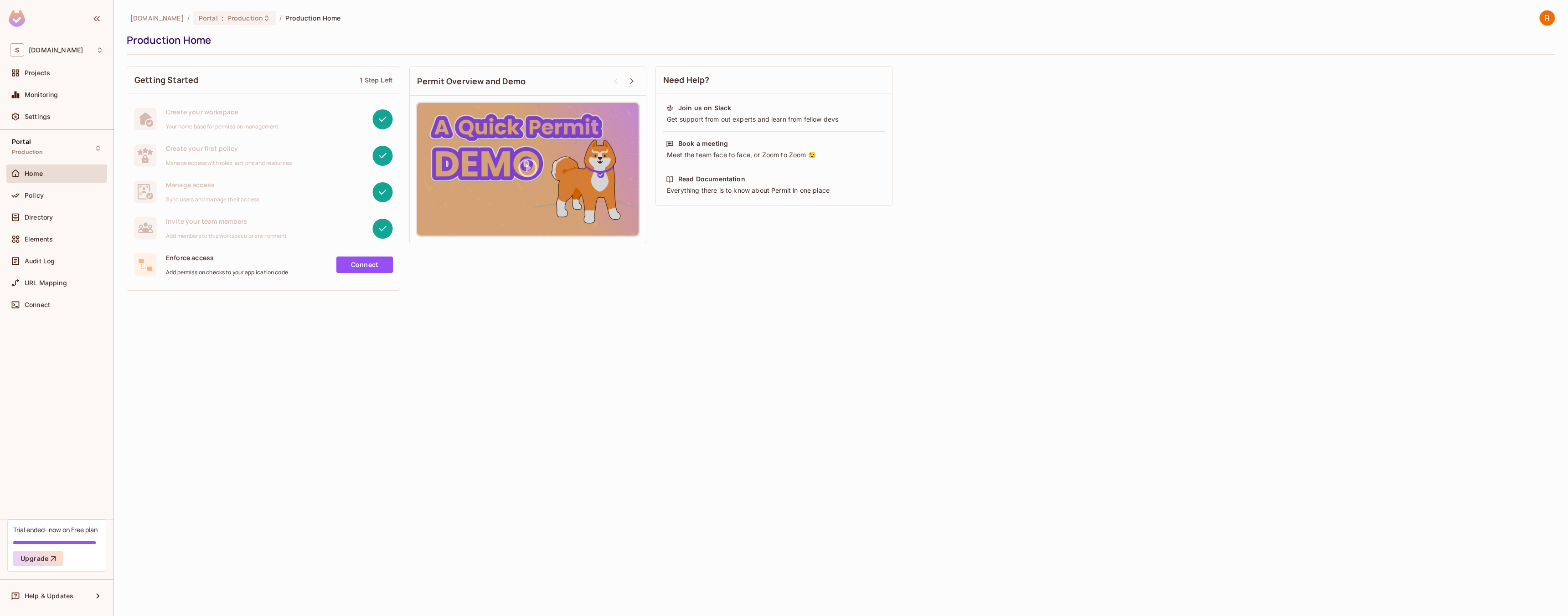
drag, startPoint x: 282, startPoint y: 295, endPoint x: 260, endPoint y: 278, distance: 27.8
click at [282, 295] on div "Getting Started 1 Step Left Create your workspace Your home base for permission…" at bounding box center [263, 178] width 273 height 233
click at [366, 271] on link "Connect" at bounding box center [365, 265] width 57 height 16
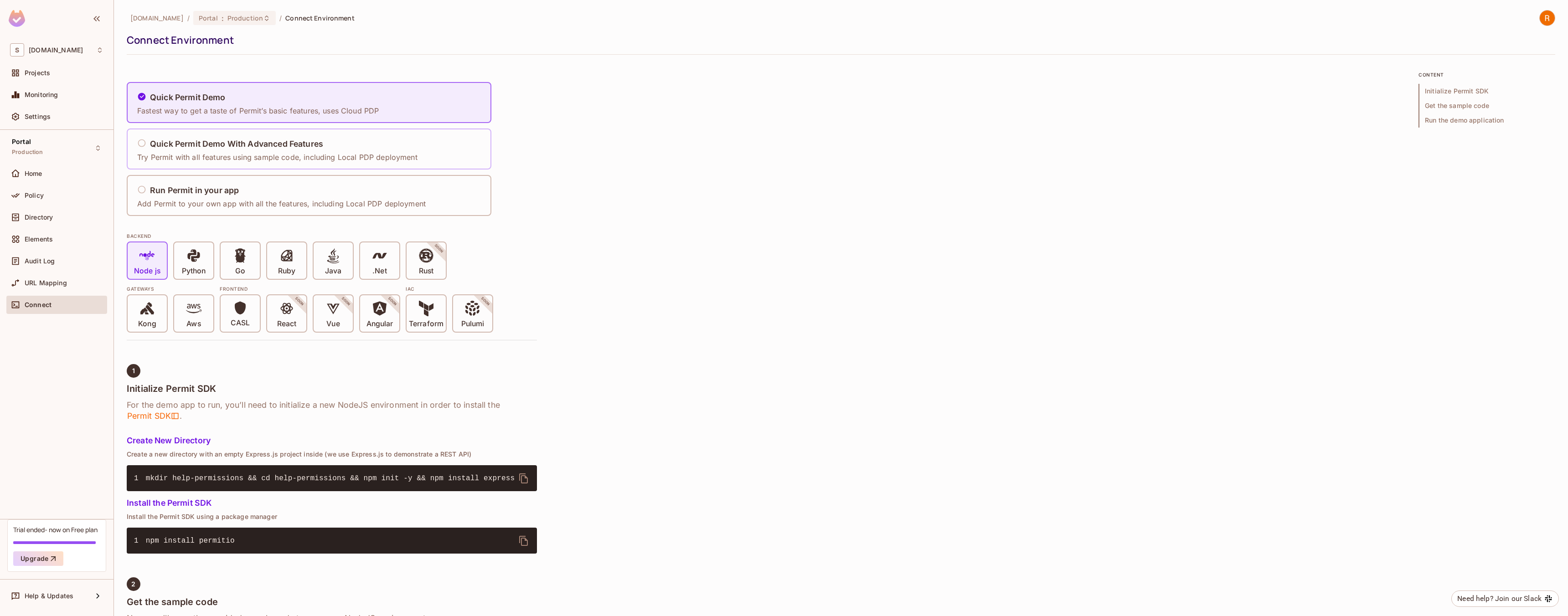
click at [222, 161] on p "Try Permit with all features using sample code, including Local PDP deployment" at bounding box center [277, 157] width 281 height 10
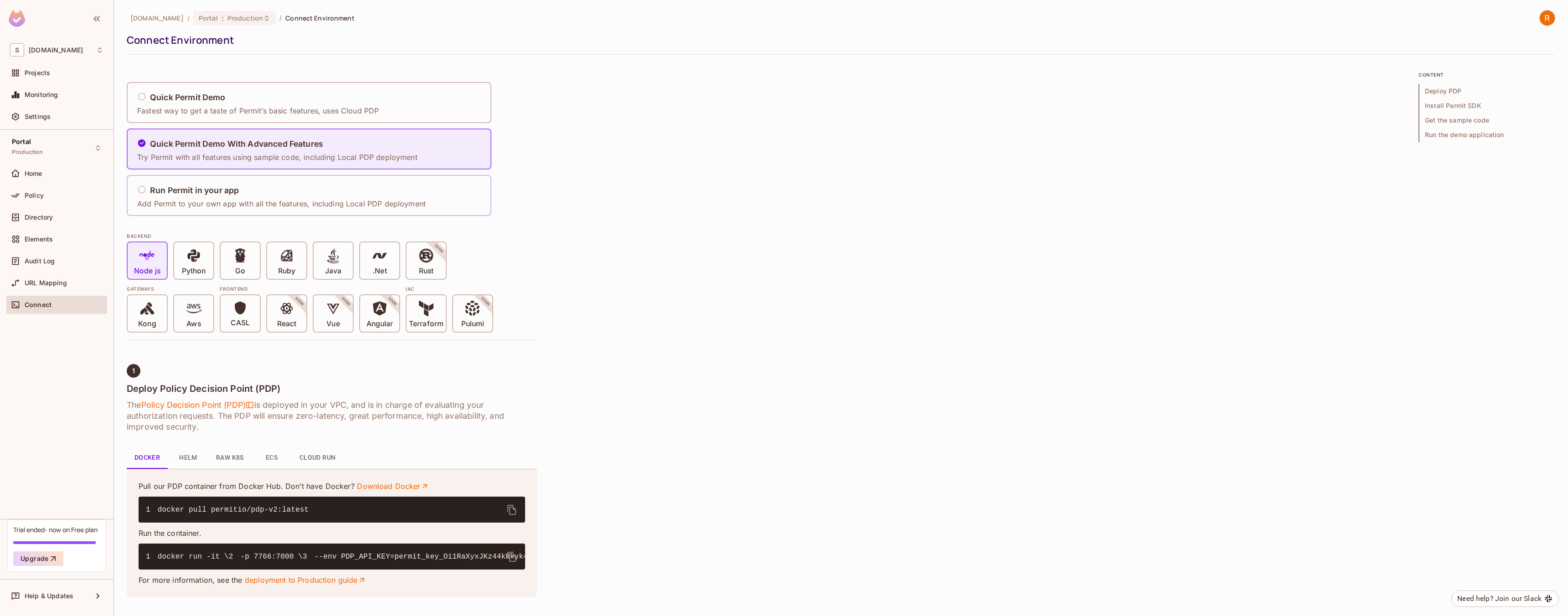
click at [194, 195] on h5 "Run Permit in your app" at bounding box center [194, 191] width 89 height 9
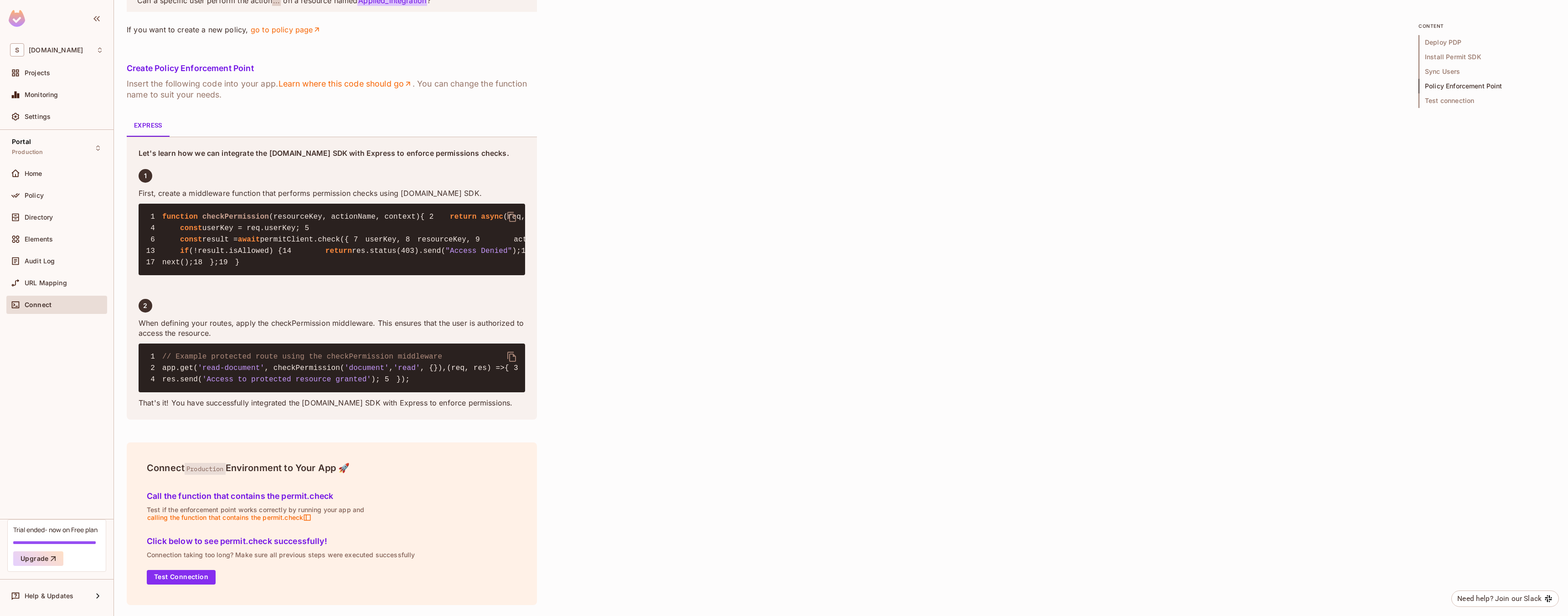
scroll to position [1703, 0]
click at [170, 587] on div "Click below to see permit.check successfully! Connection taking too long? Make …" at bounding box center [332, 558] width 377 height 61
click at [174, 581] on button "Test Connection" at bounding box center [181, 578] width 69 height 15
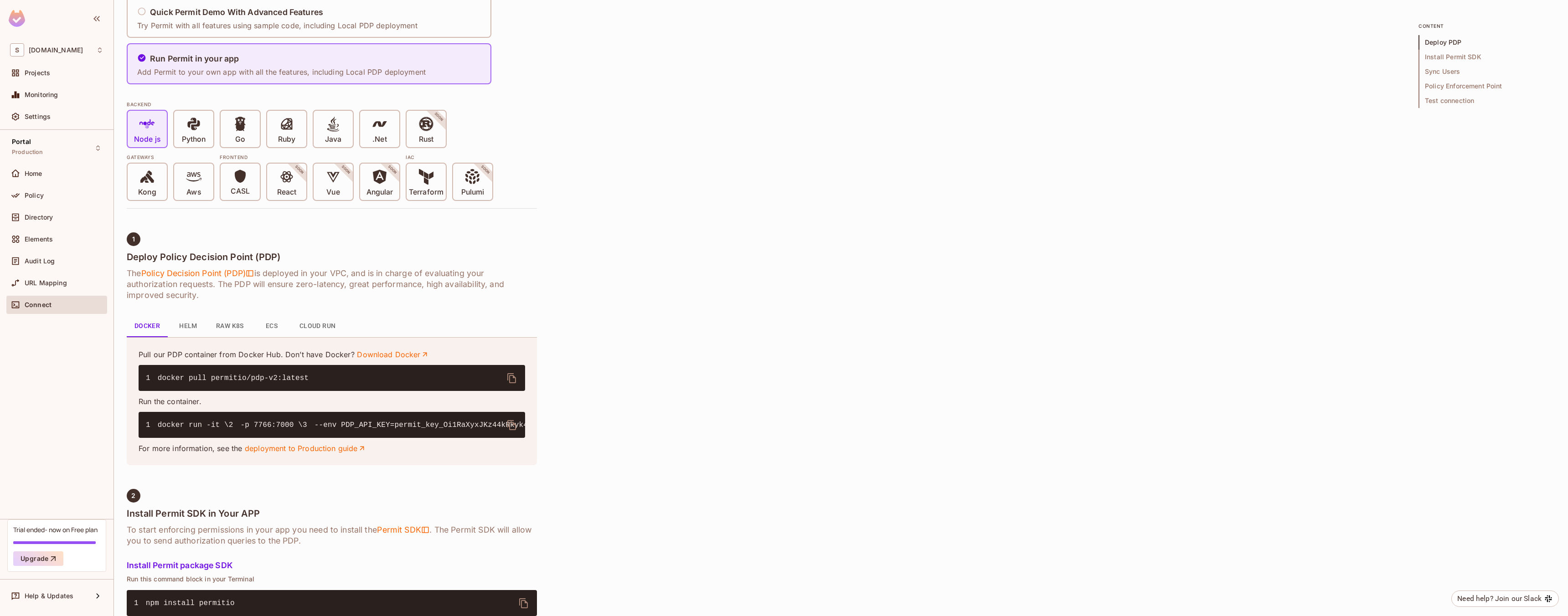
scroll to position [16, 0]
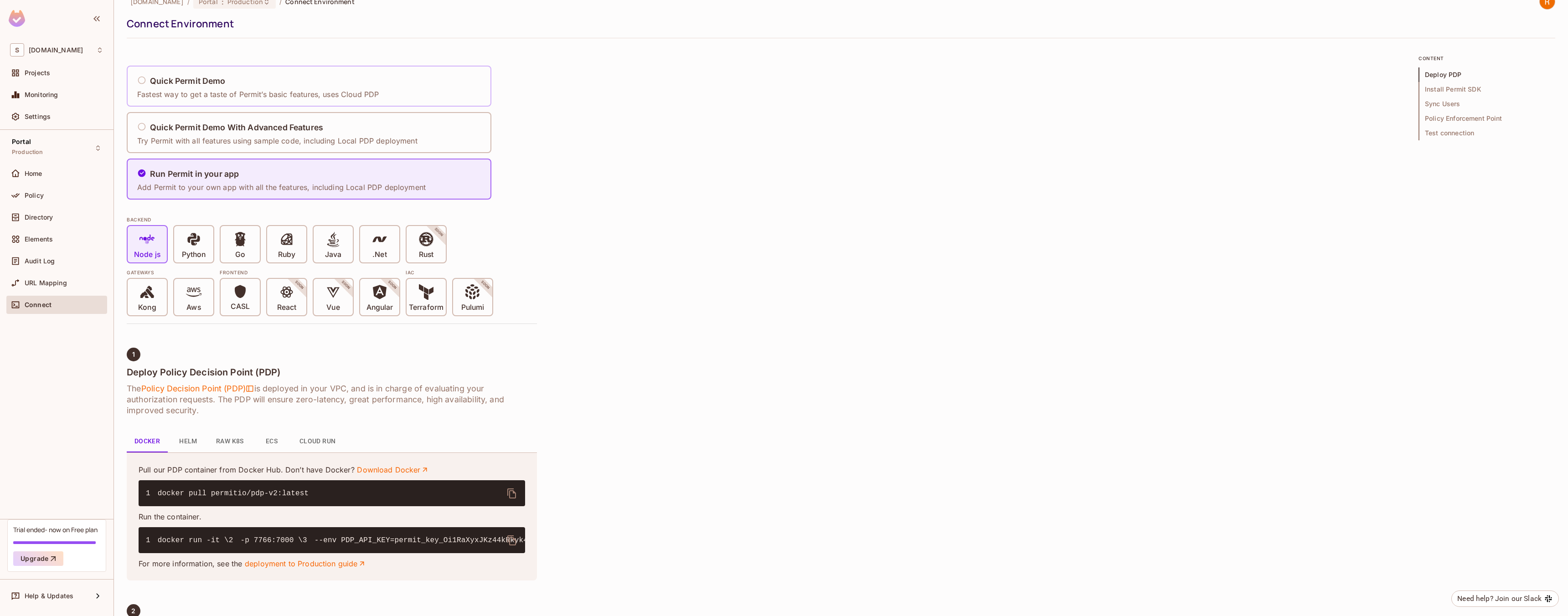
click at [208, 81] on h5 "Quick Permit Demo" at bounding box center [187, 81] width 75 height 9
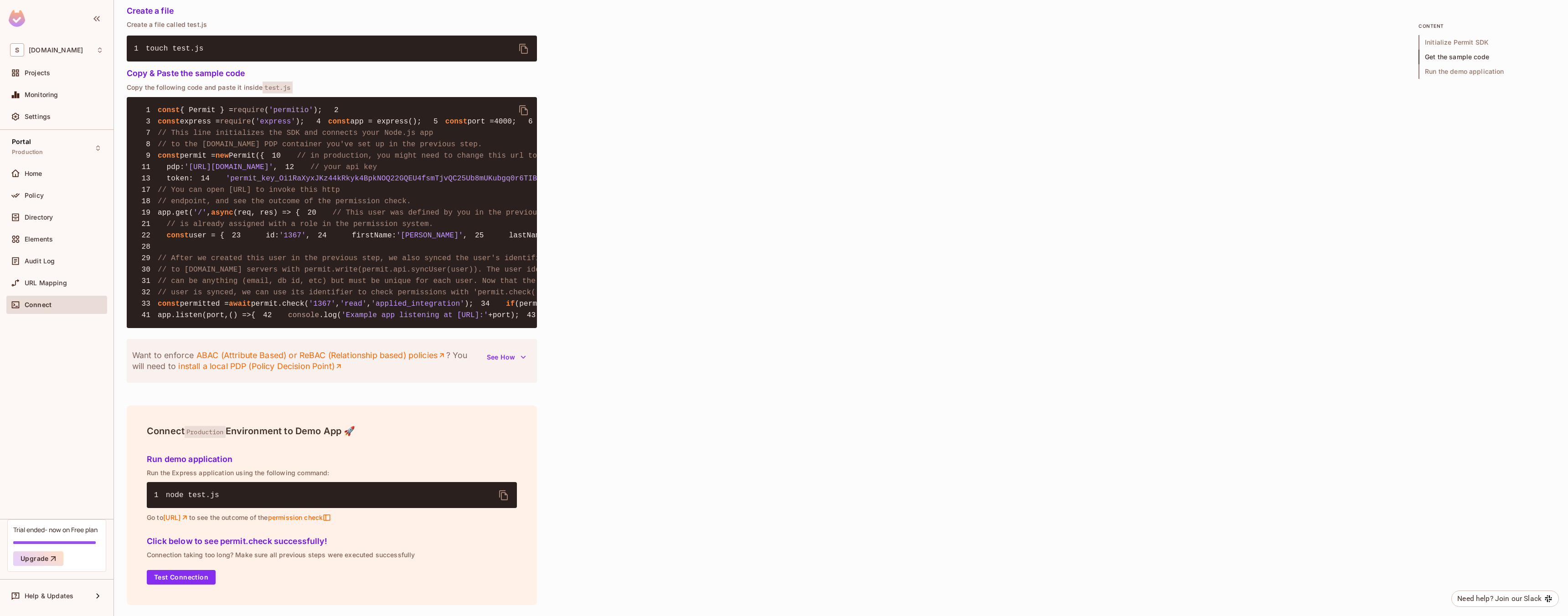
scroll to position [891, 0]
click at [41, 558] on button "Upgrade" at bounding box center [38, 559] width 50 height 15
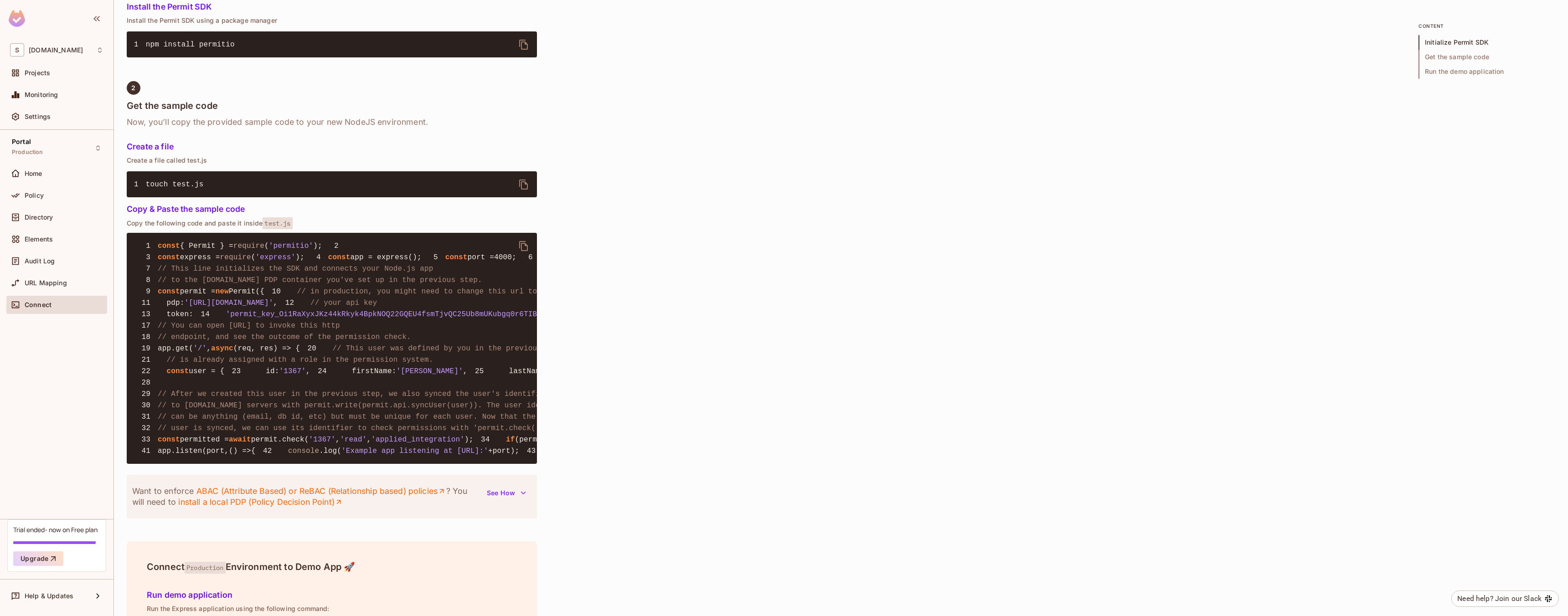
scroll to position [0, 0]
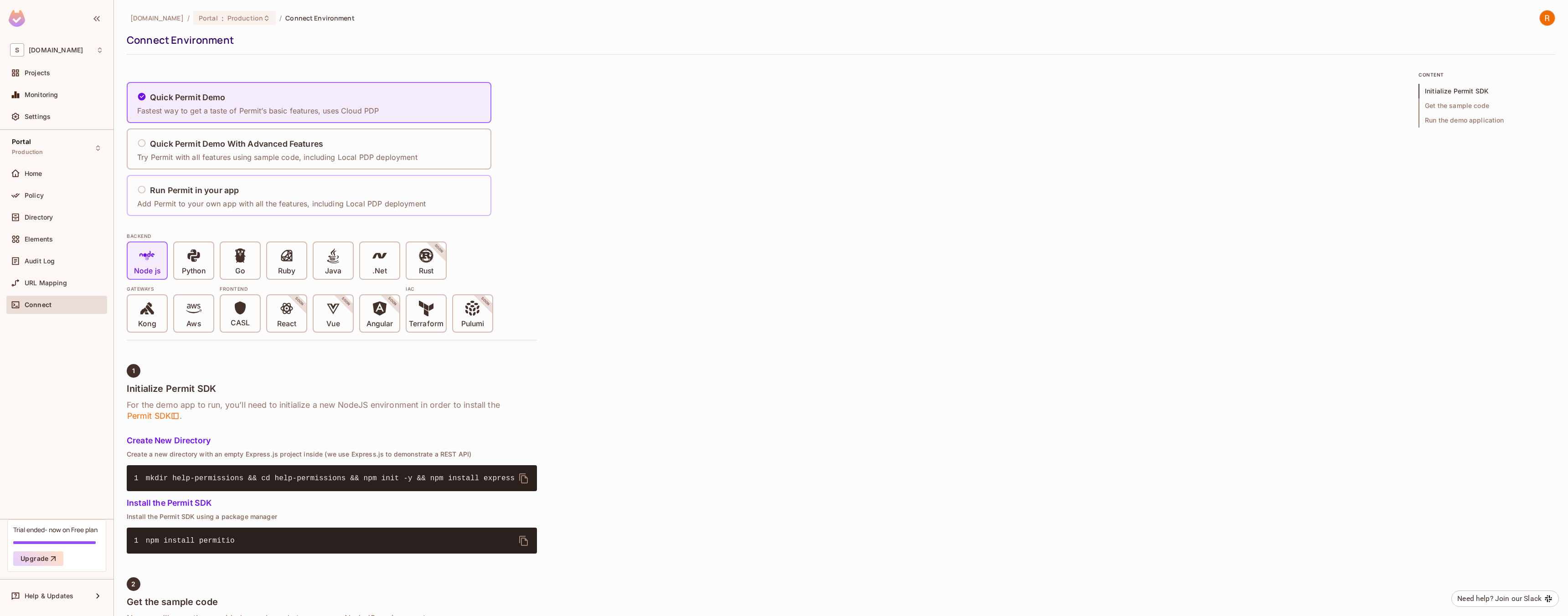
click at [289, 192] on div "Run Permit in your app" at bounding box center [281, 191] width 289 height 12
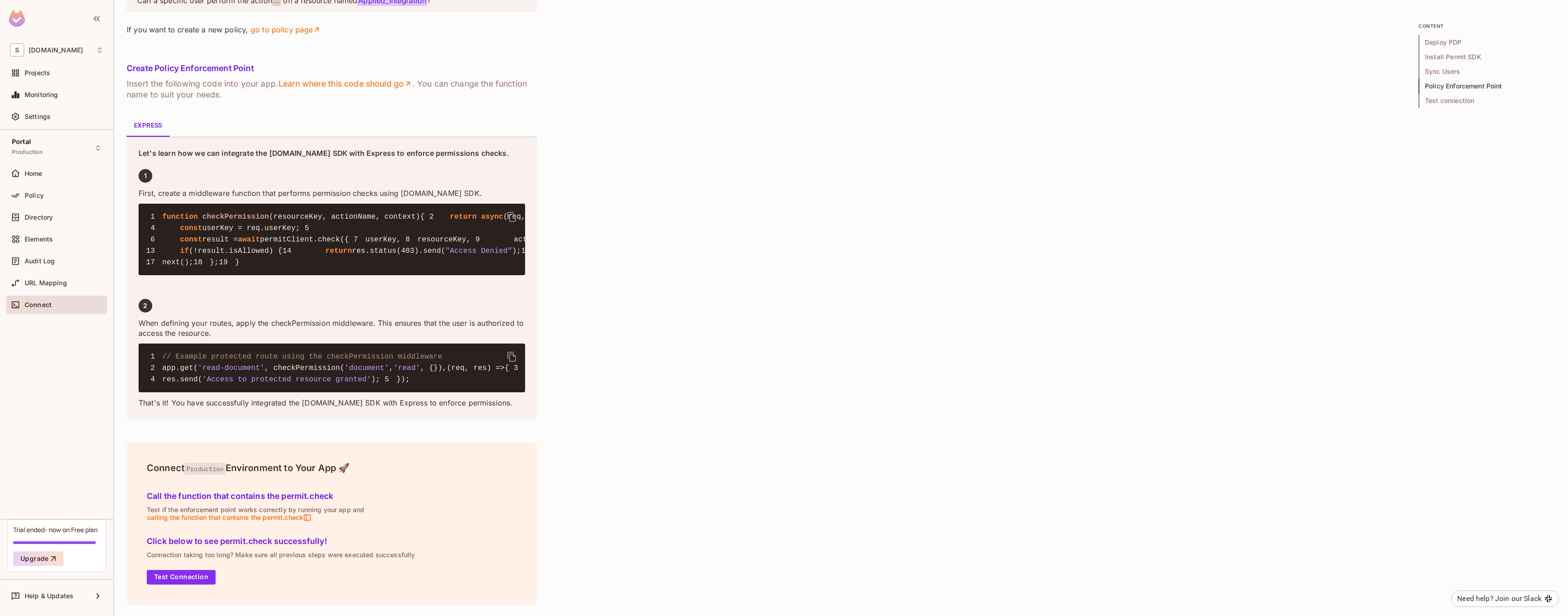
scroll to position [1410, 0]
click at [281, 98] on li "read" at bounding box center [284, 102] width 100 height 16
click at [160, 580] on button "Test Connection" at bounding box center [181, 578] width 69 height 15
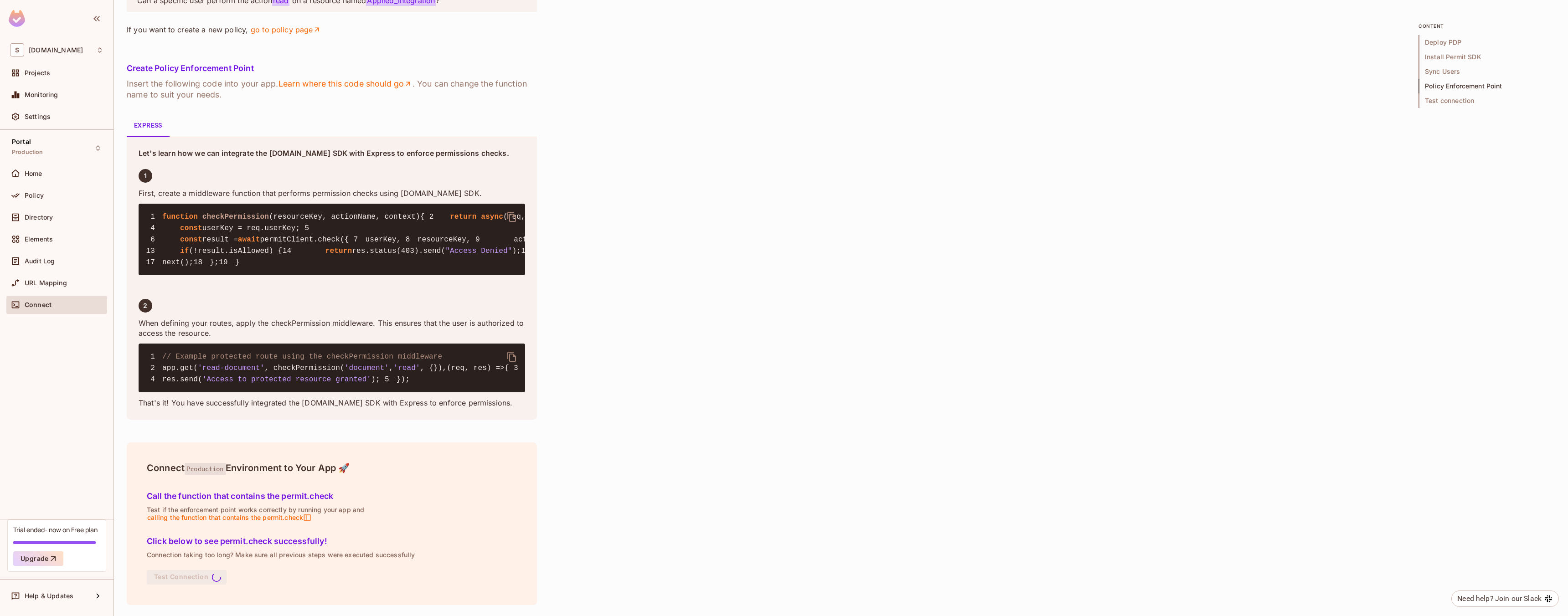
scroll to position [1336, 0]
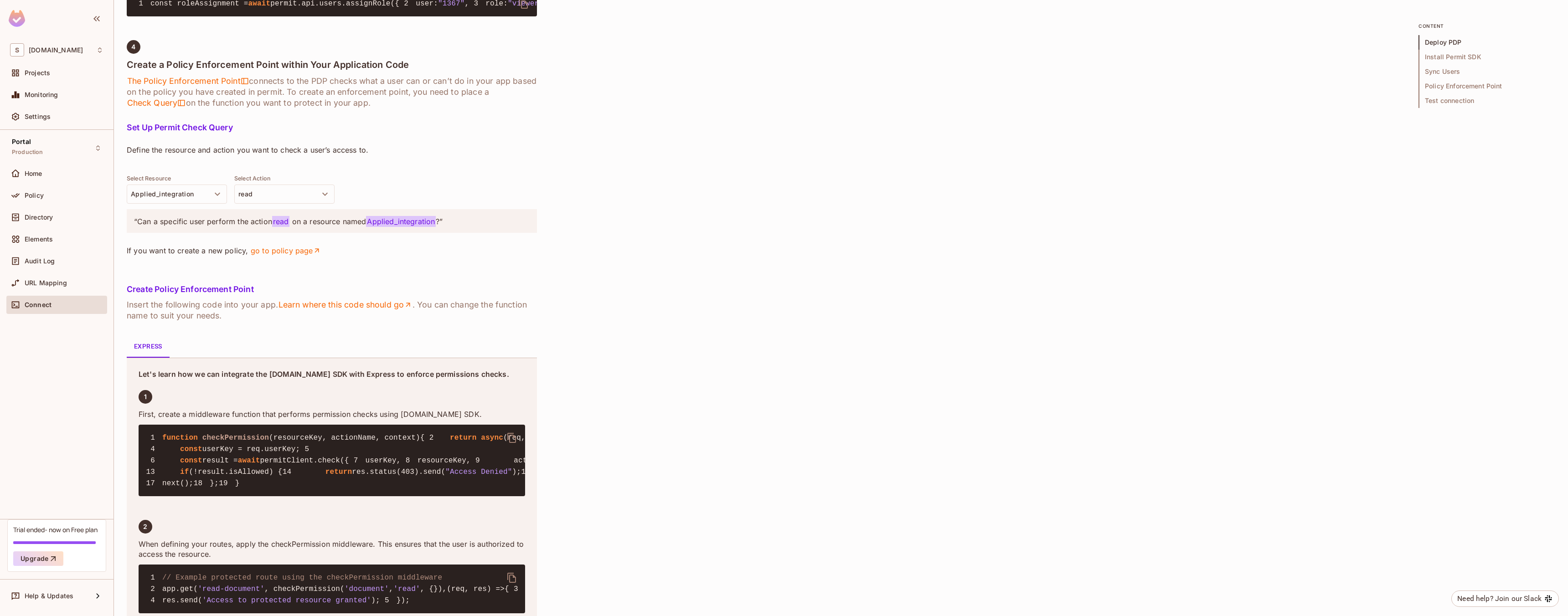
scroll to position [0, 0]
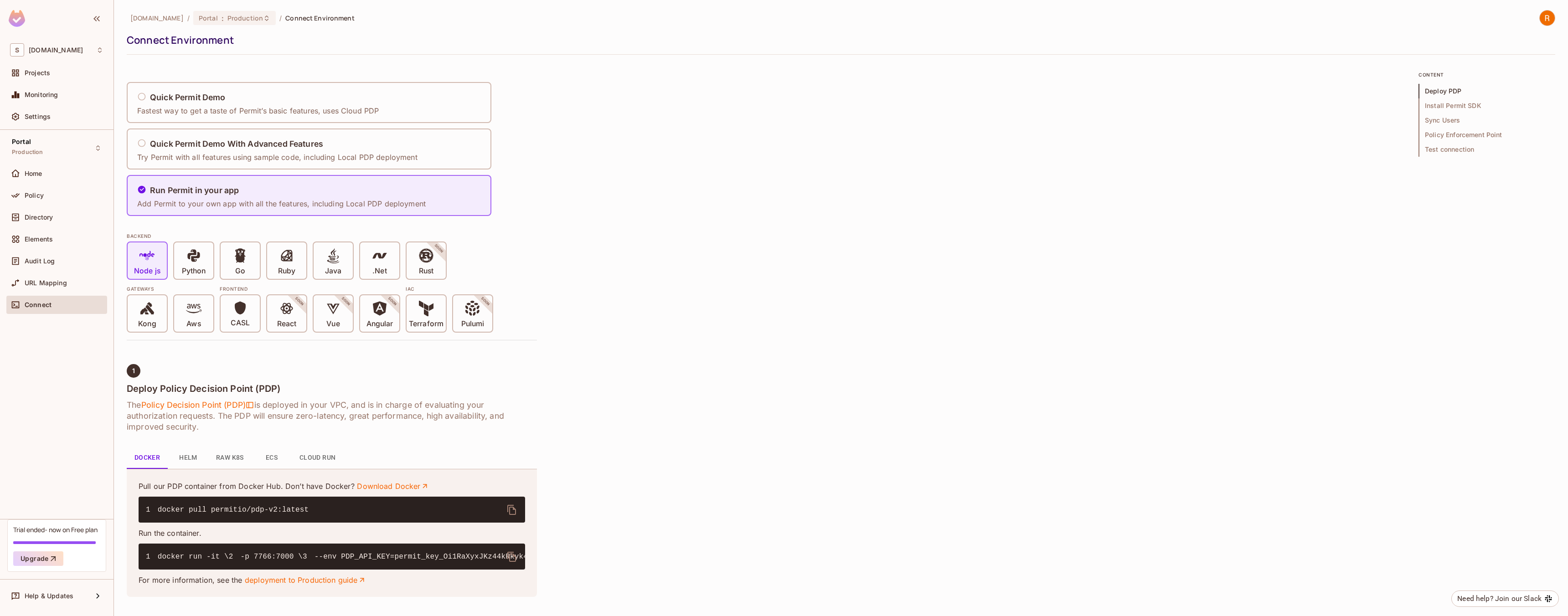
click at [182, 461] on button "Helm" at bounding box center [188, 458] width 41 height 22
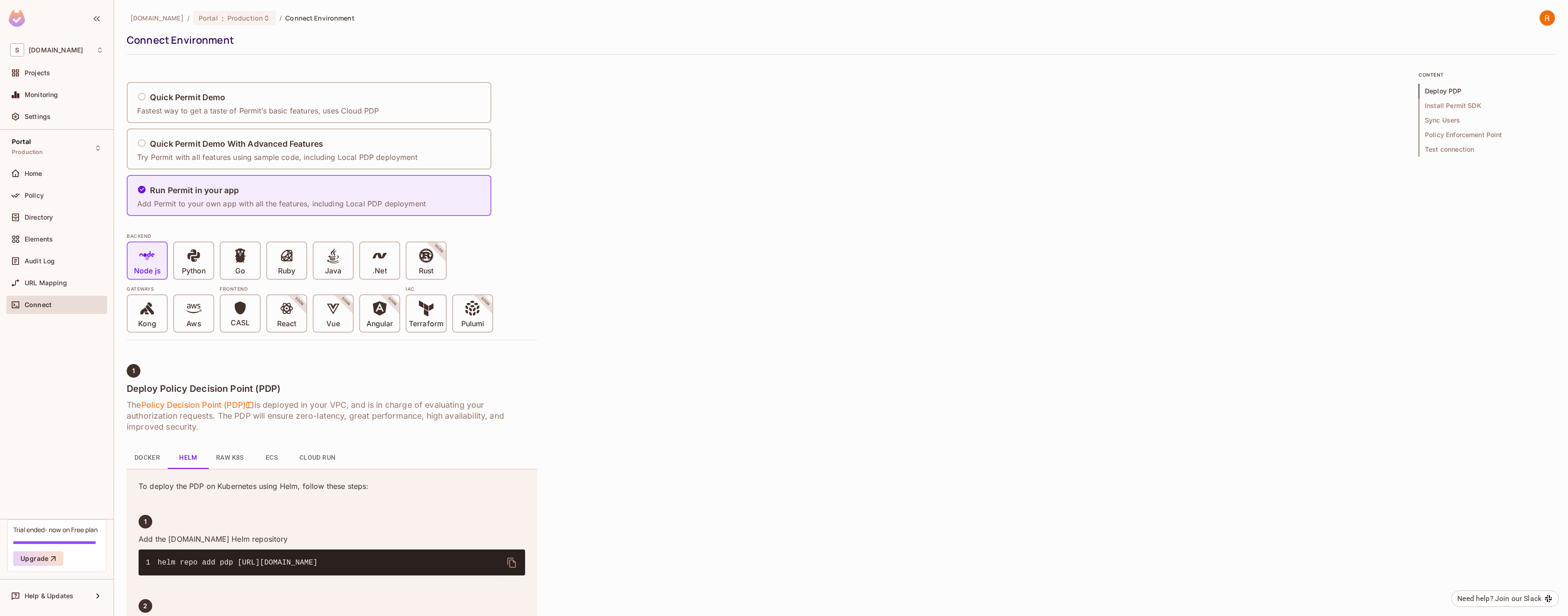
click at [150, 460] on button "Docker" at bounding box center [147, 458] width 41 height 22
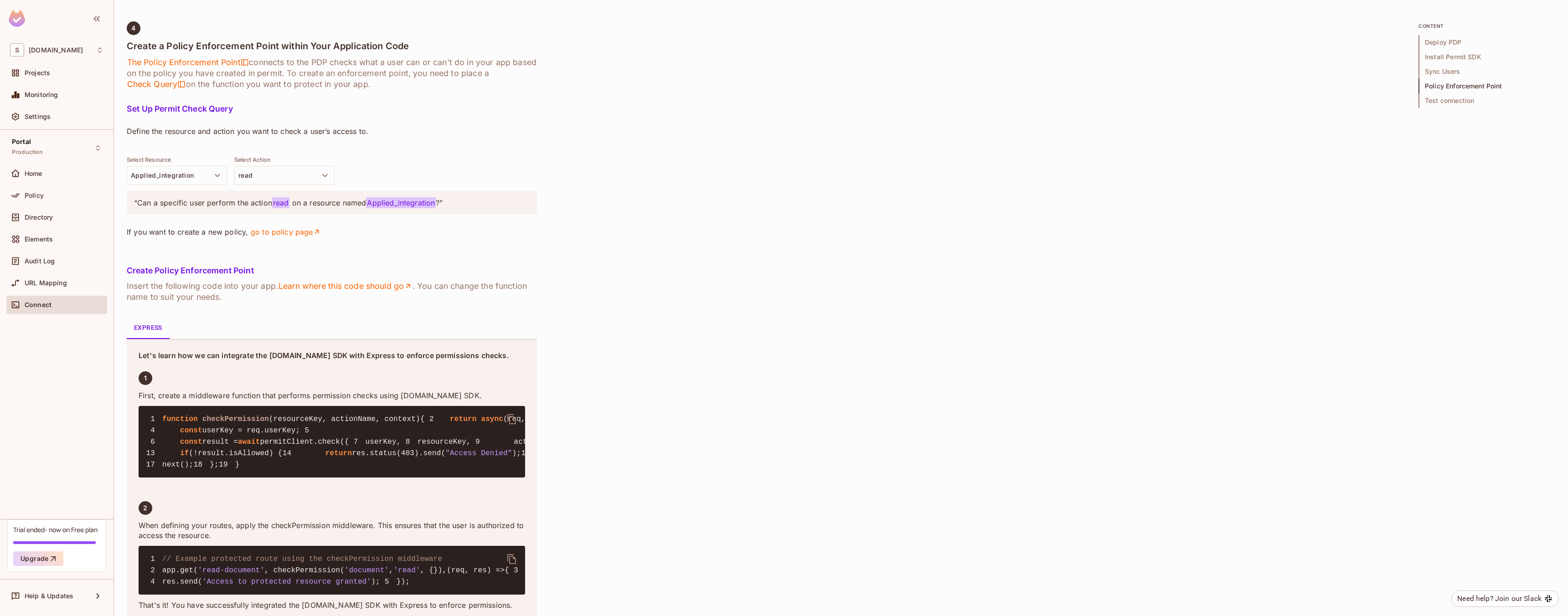
scroll to position [1245, 0]
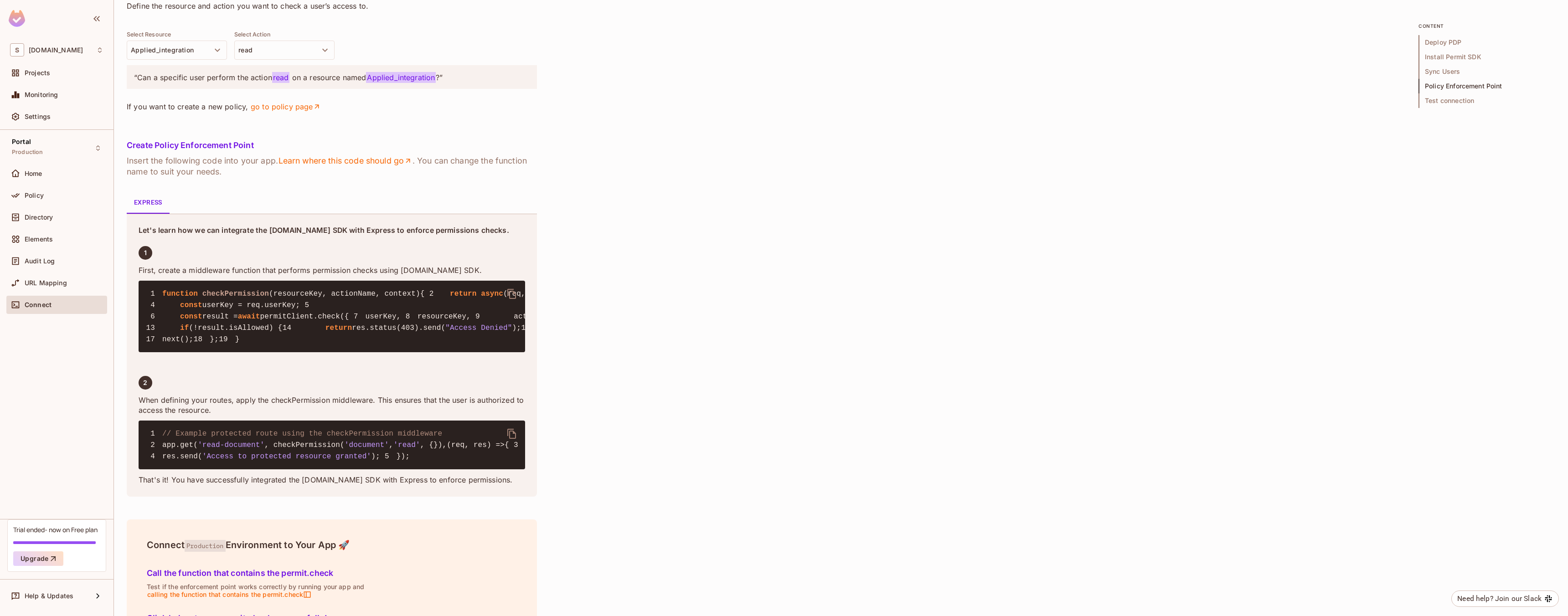
click at [220, 126] on div "Set Up Permit Check Query Define the resource and action you want to check a us…" at bounding box center [332, 53] width 410 height 147
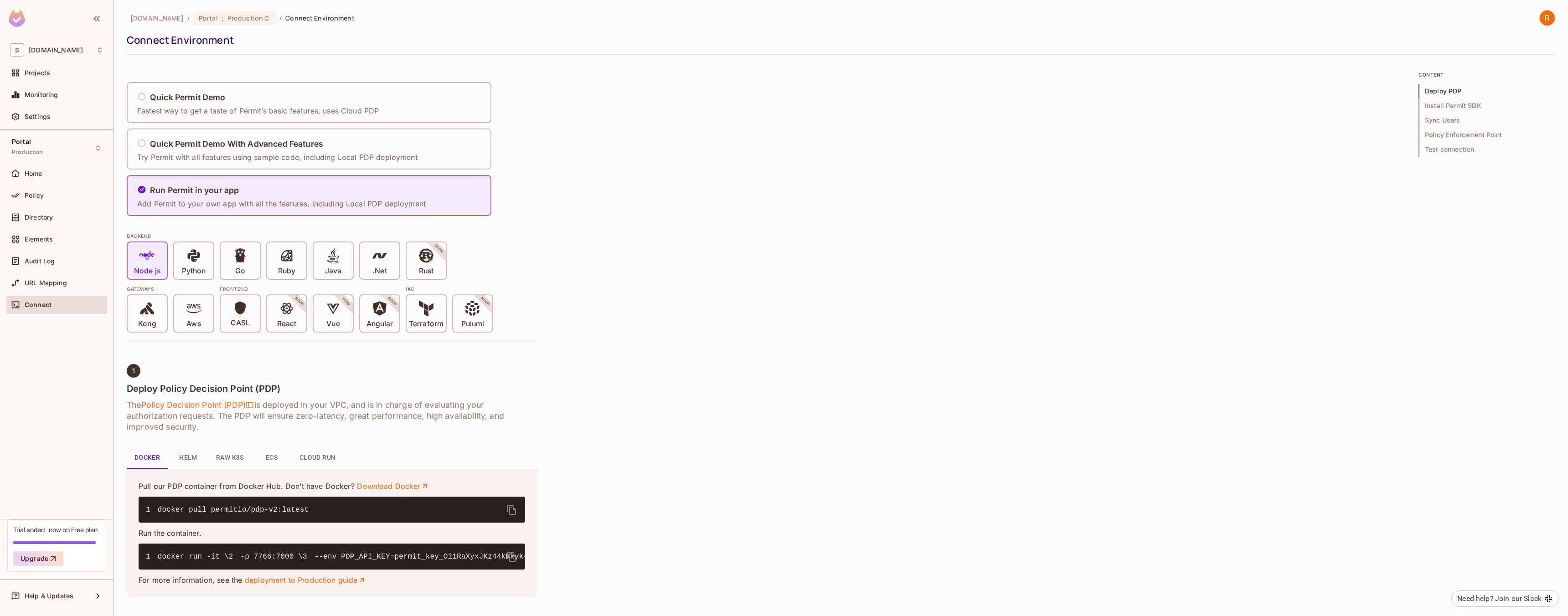
scroll to position [1, 0]
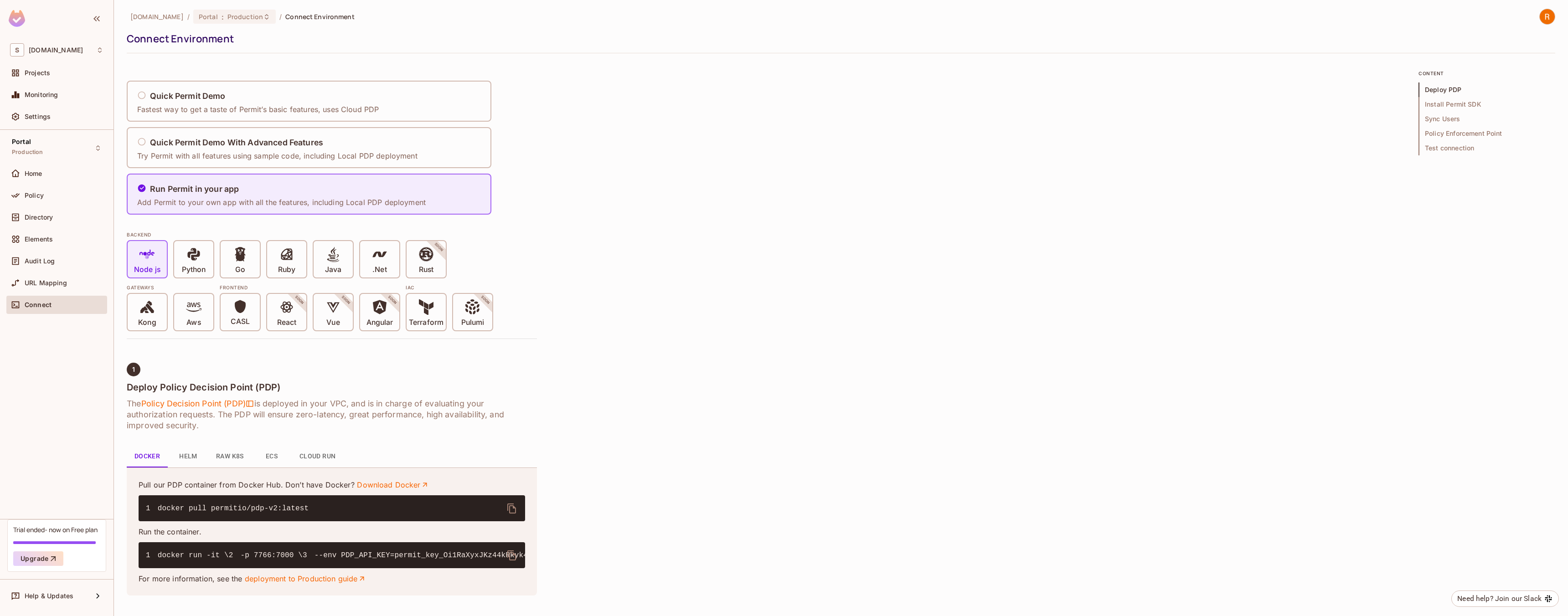
click at [38, 301] on span "Connect" at bounding box center [38, 305] width 27 height 7
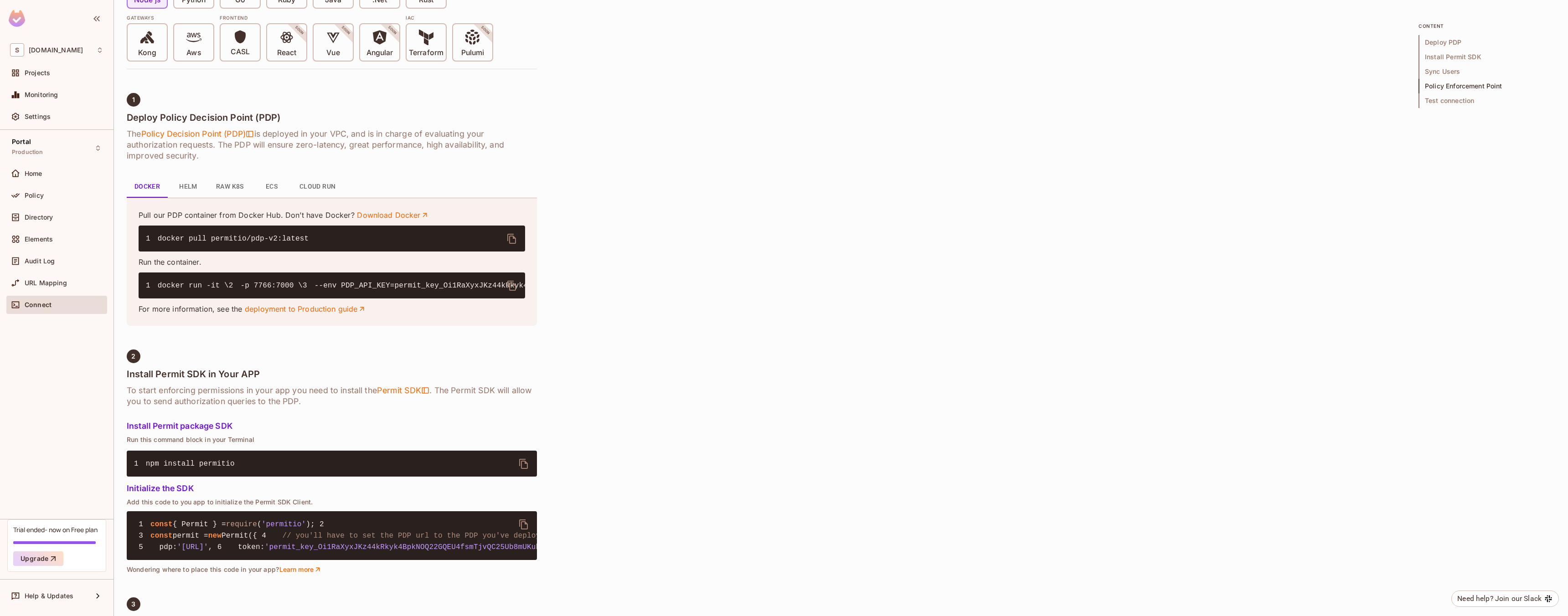
scroll to position [0, 0]
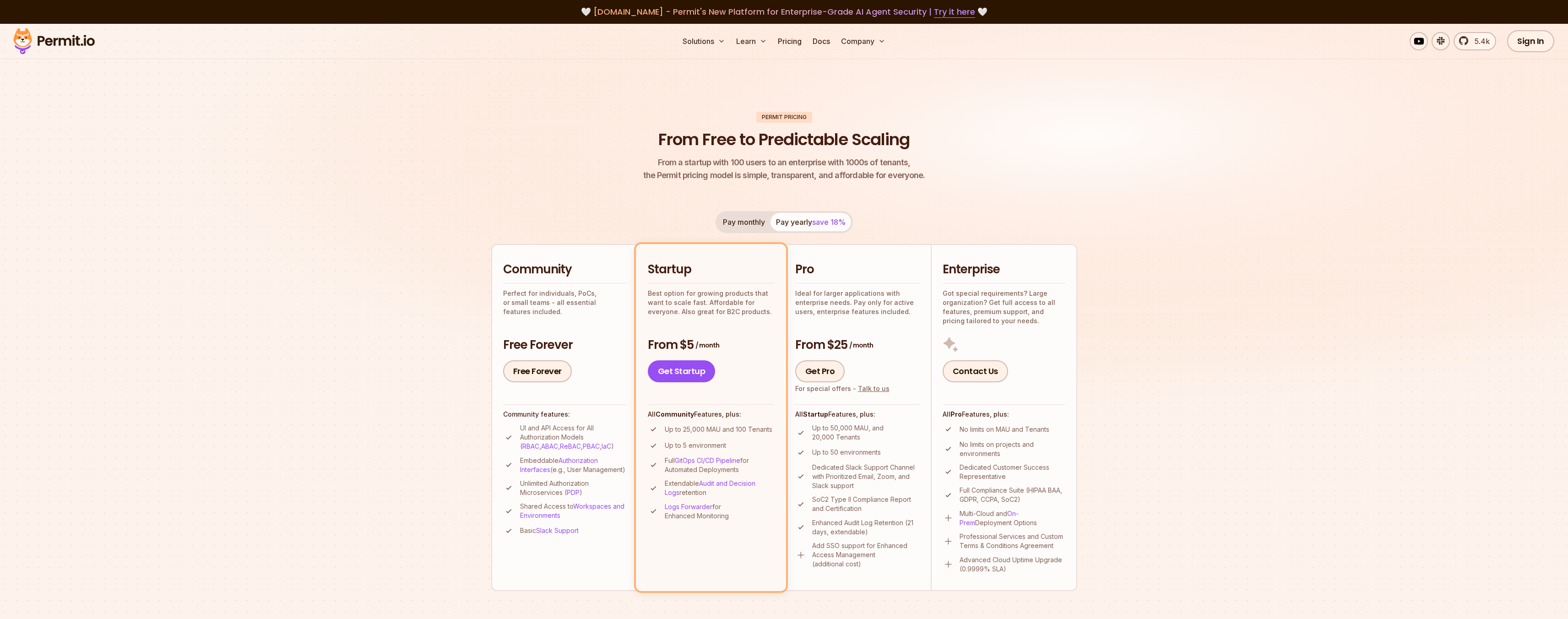
click at [752, 229] on button "Pay monthly" at bounding box center [743, 222] width 53 height 18
click at [801, 226] on button "Pay yearly save 18%" at bounding box center [811, 222] width 81 height 18
click at [752, 221] on button "Pay monthly" at bounding box center [743, 222] width 53 height 18
click at [830, 223] on span "save 18%" at bounding box center [828, 222] width 34 height 9
click at [774, 220] on div "Pay monthly Pay yearly save 18%" at bounding box center [784, 222] width 138 height 22
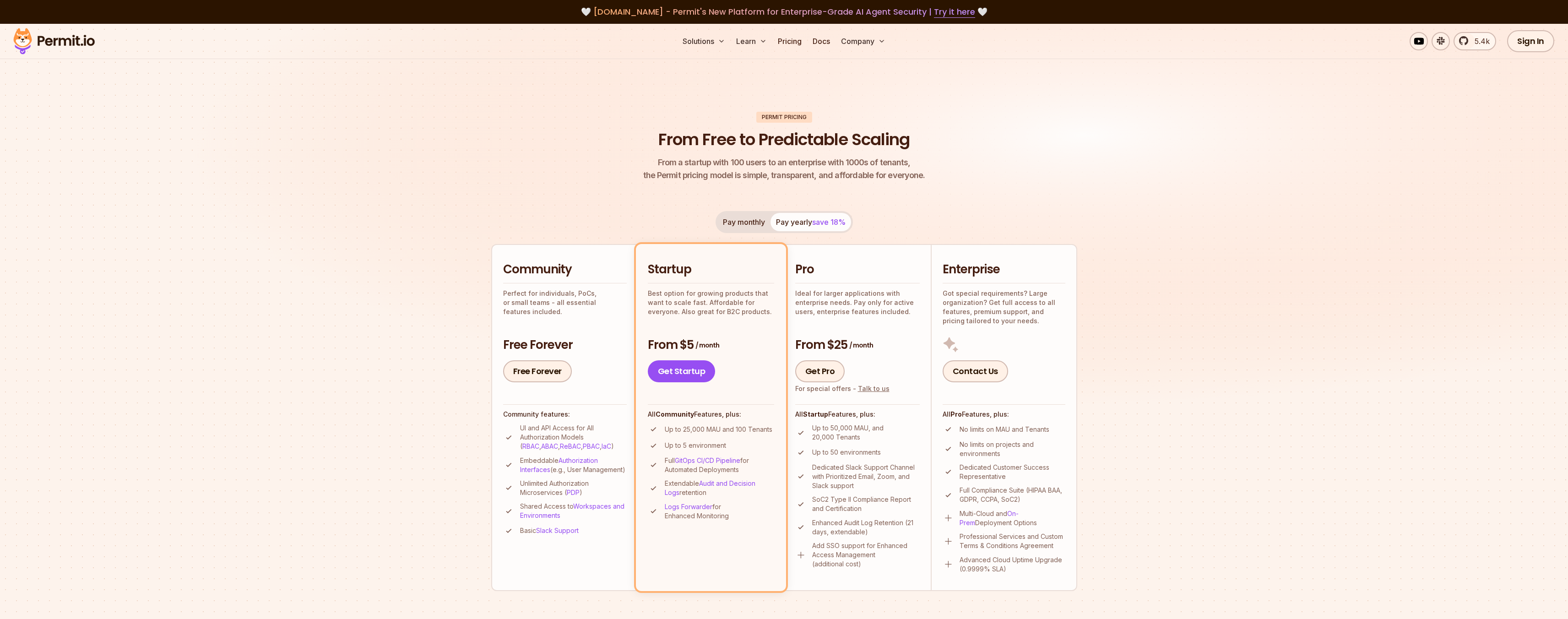
click at [750, 223] on button "Pay monthly" at bounding box center [743, 222] width 53 height 18
click at [1283, 81] on img at bounding box center [784, 233] width 1568 height 418
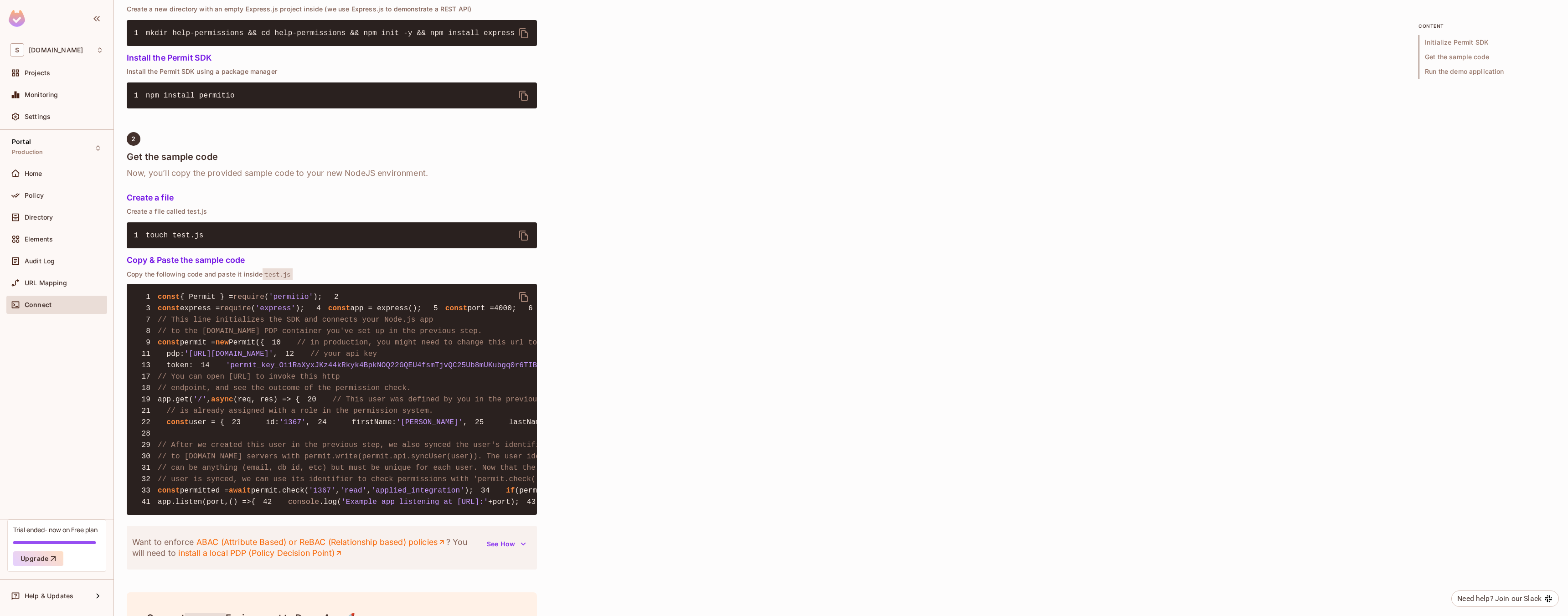
scroll to position [891, 0]
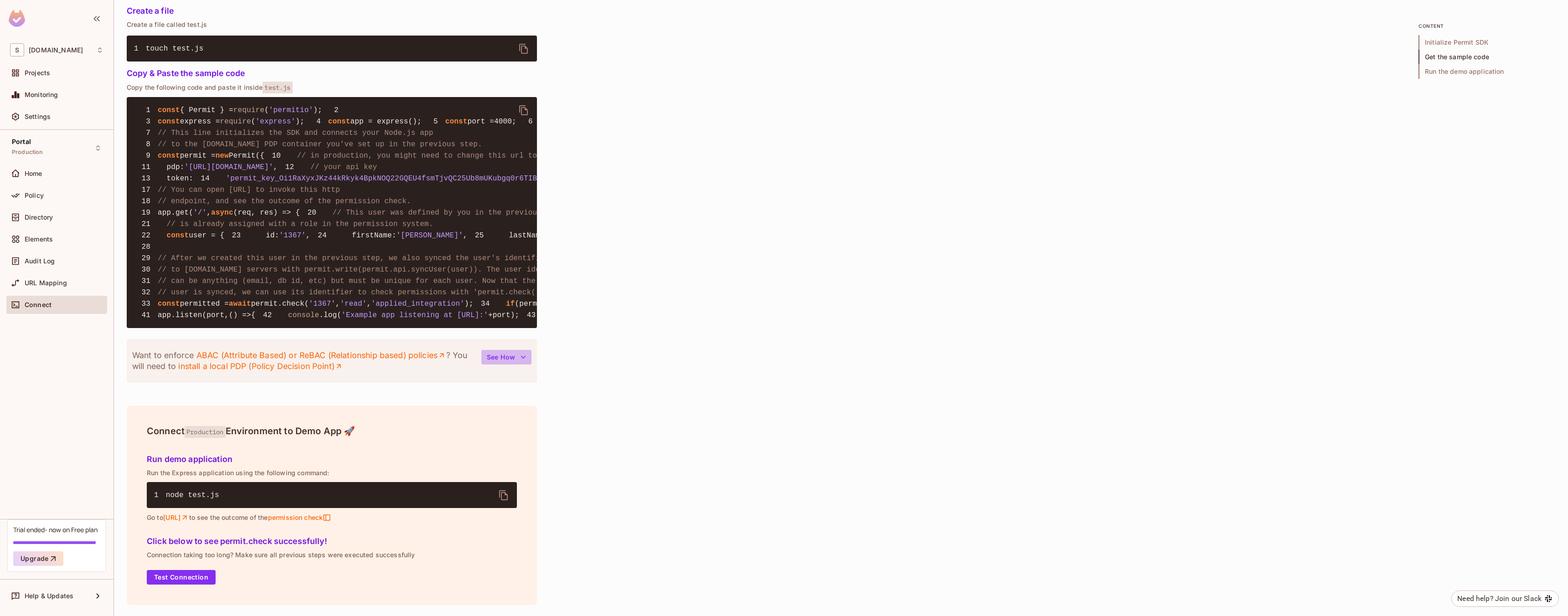
click at [525, 358] on icon "button" at bounding box center [523, 357] width 9 height 9
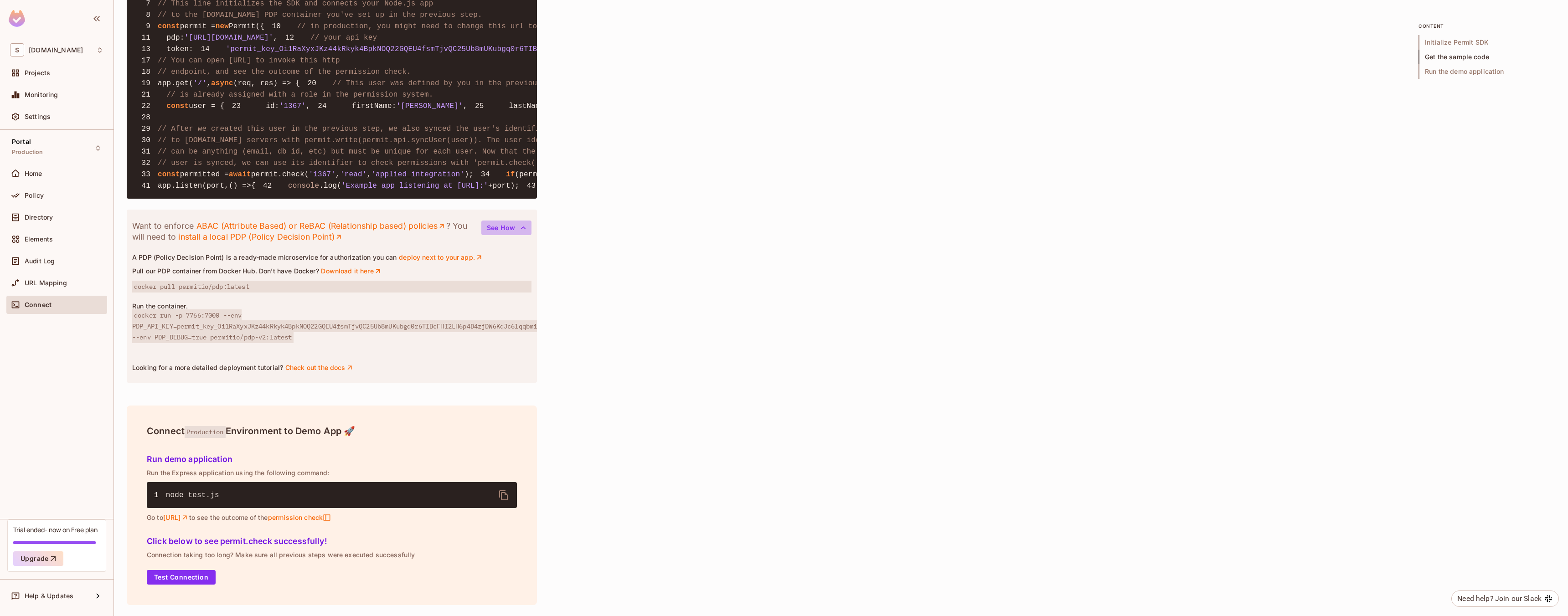
click at [525, 233] on icon "button" at bounding box center [523, 228] width 9 height 9
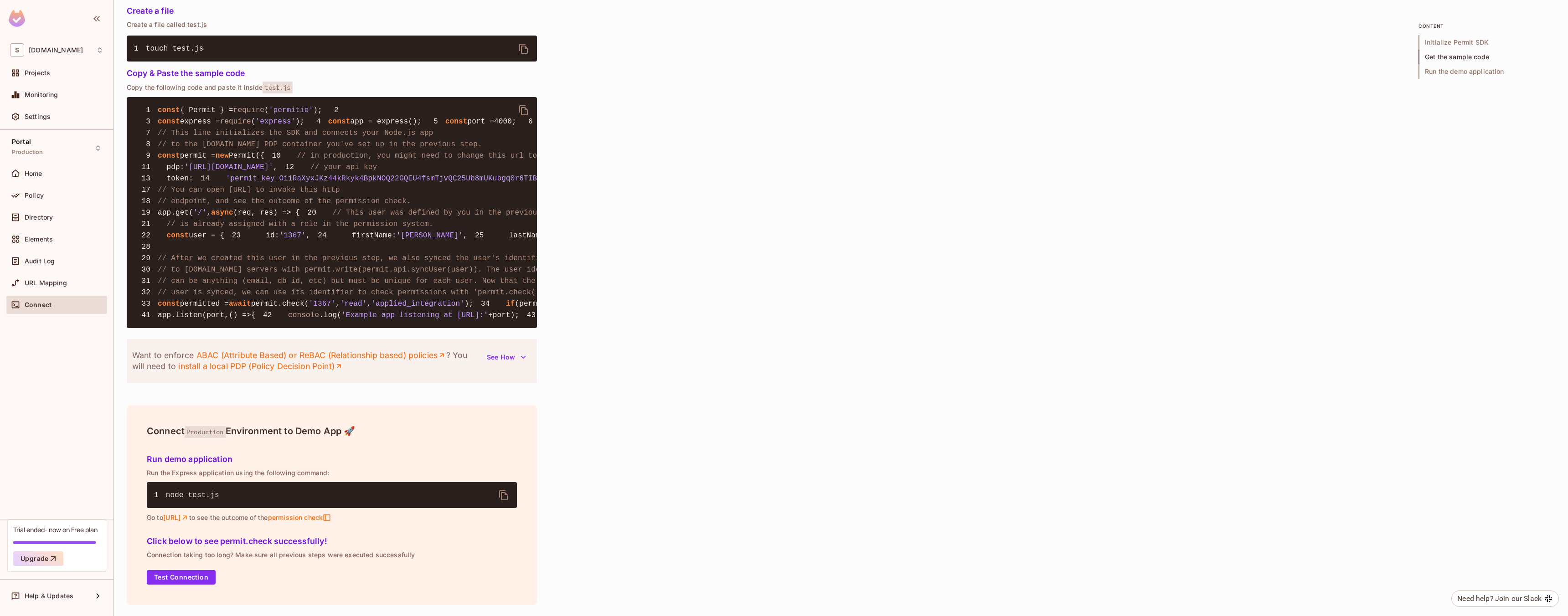
scroll to position [0, 0]
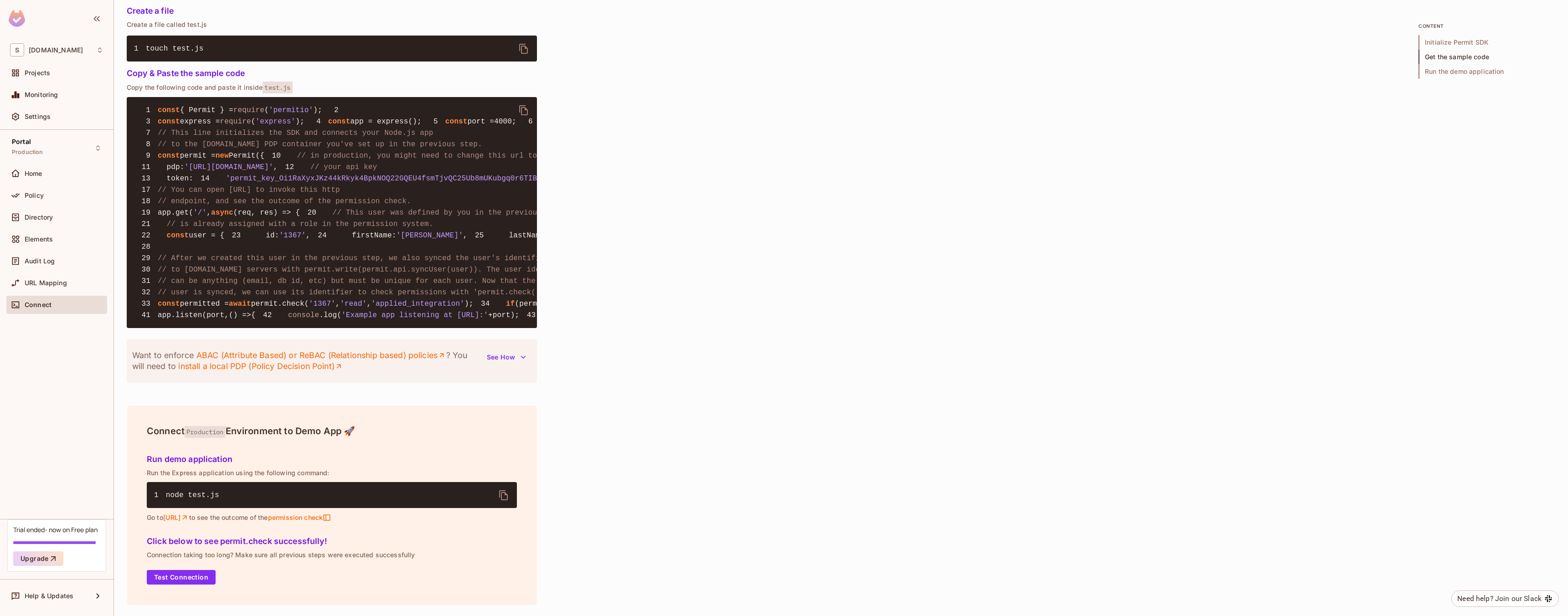
scroll to position [800, 0]
click at [46, 282] on span "URL Mapping" at bounding box center [46, 283] width 43 height 7
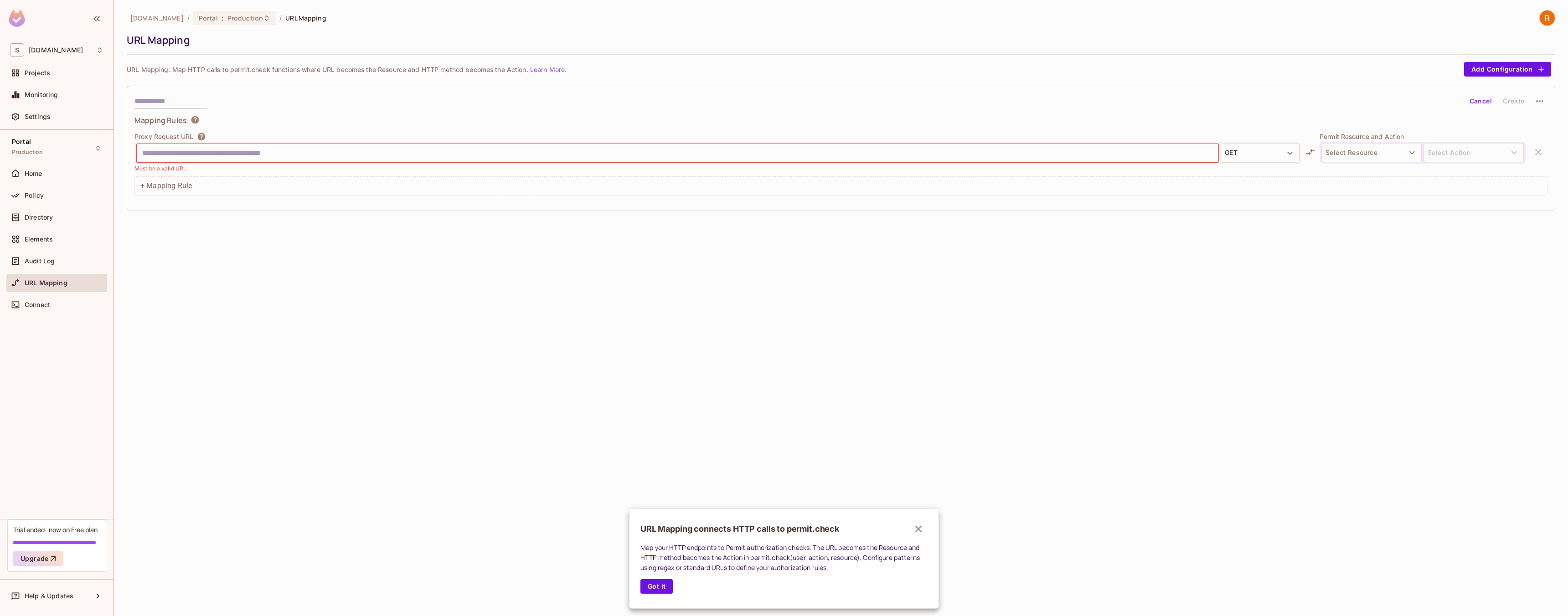
click at [54, 307] on div at bounding box center [784, 308] width 1568 height 616
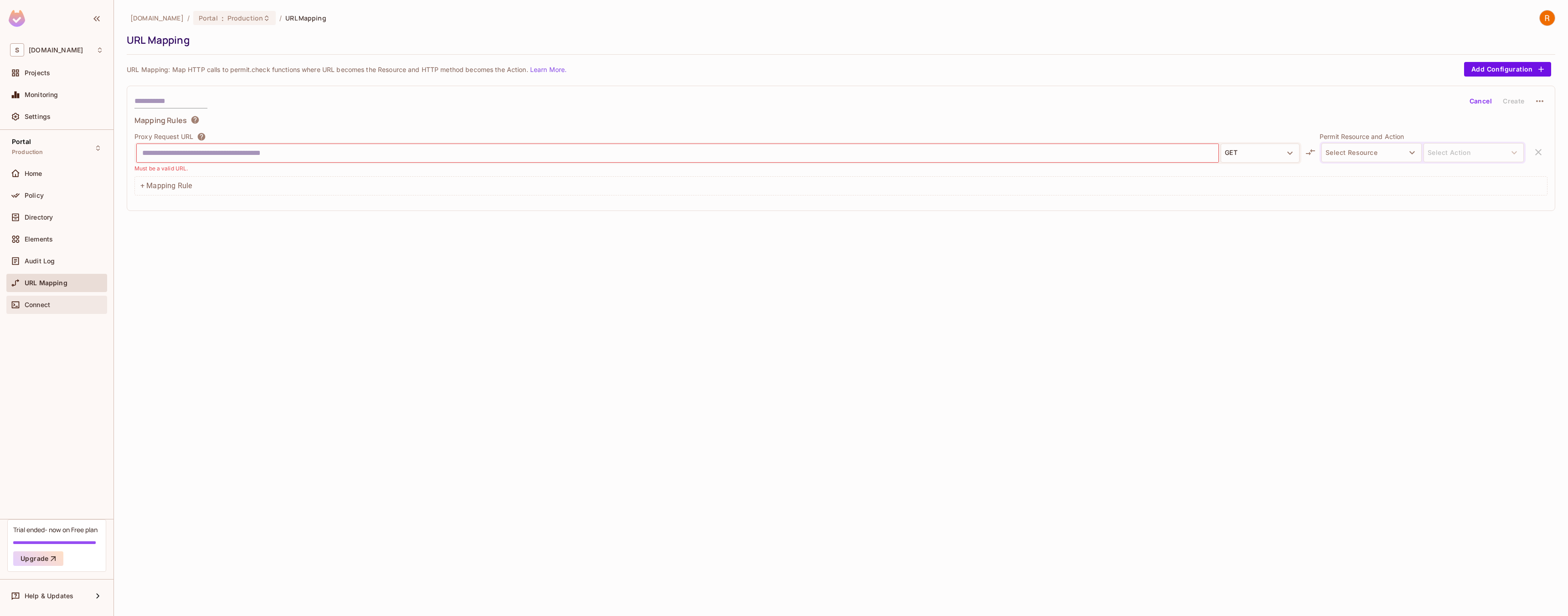
click at [54, 302] on div "Connect" at bounding box center [64, 305] width 79 height 7
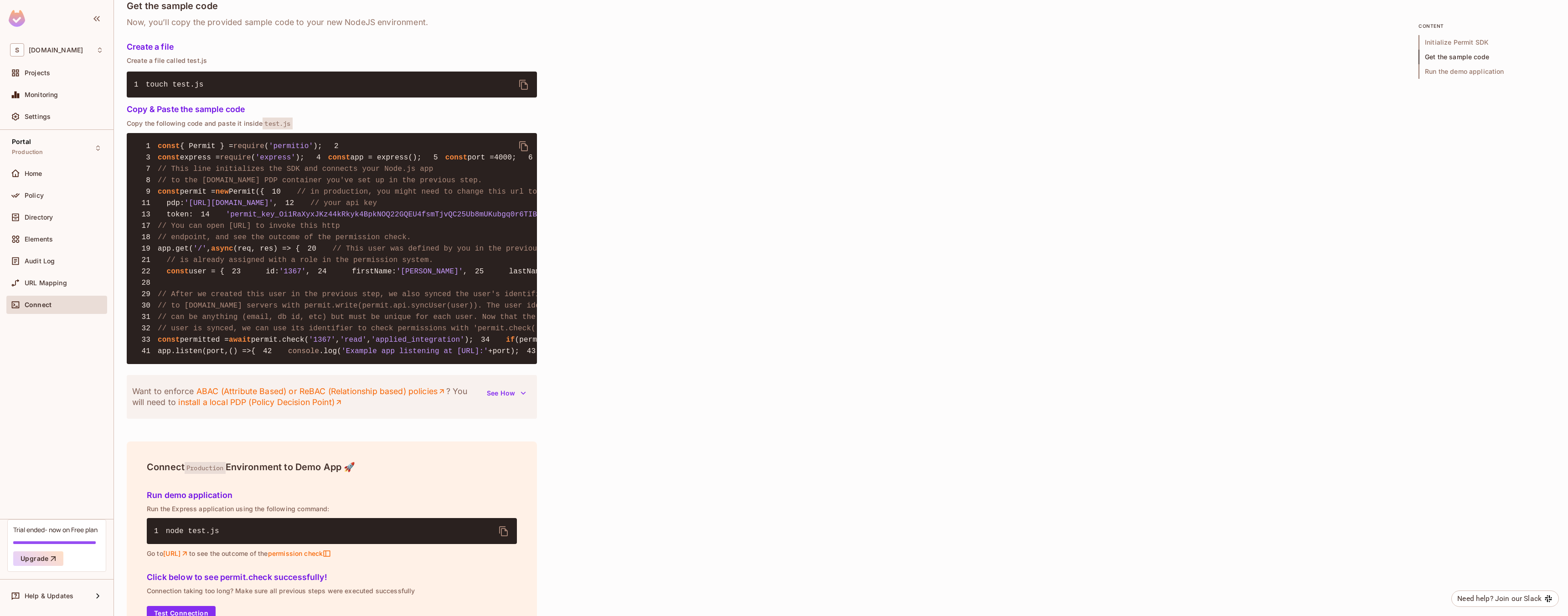
scroll to position [891, 0]
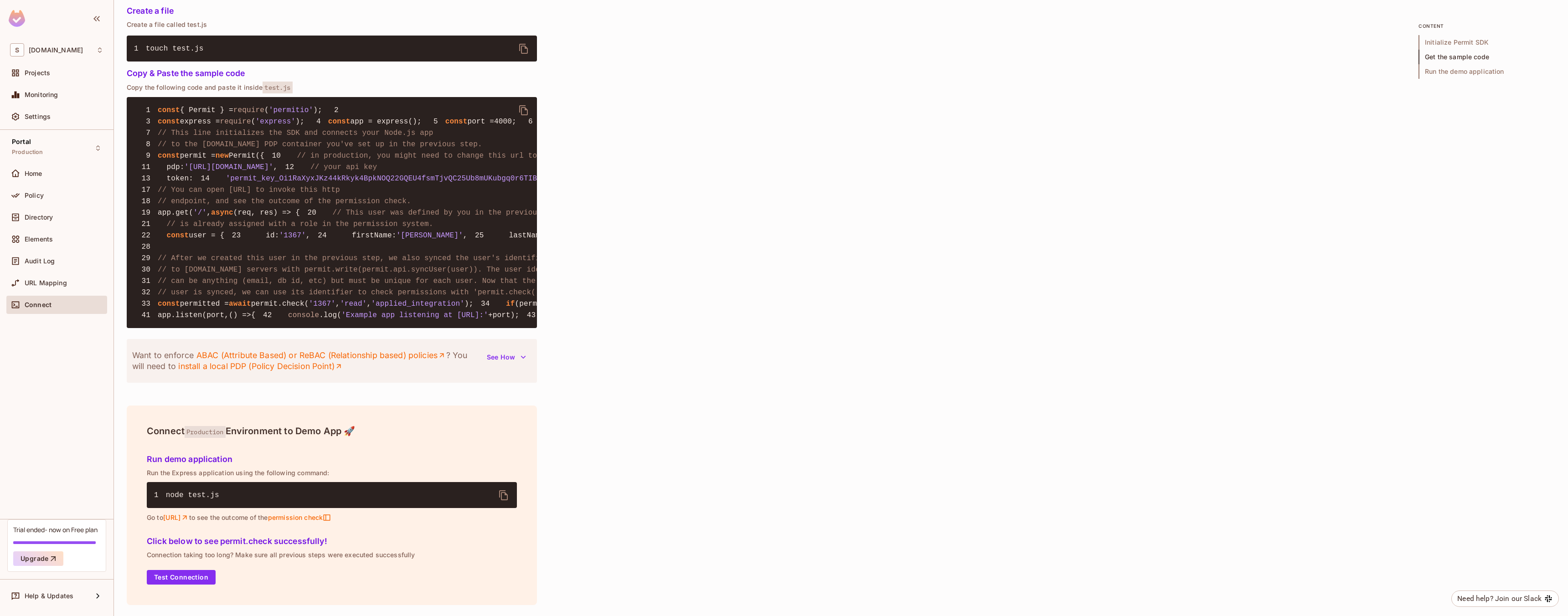
click at [522, 358] on icon "button" at bounding box center [523, 357] width 9 height 9
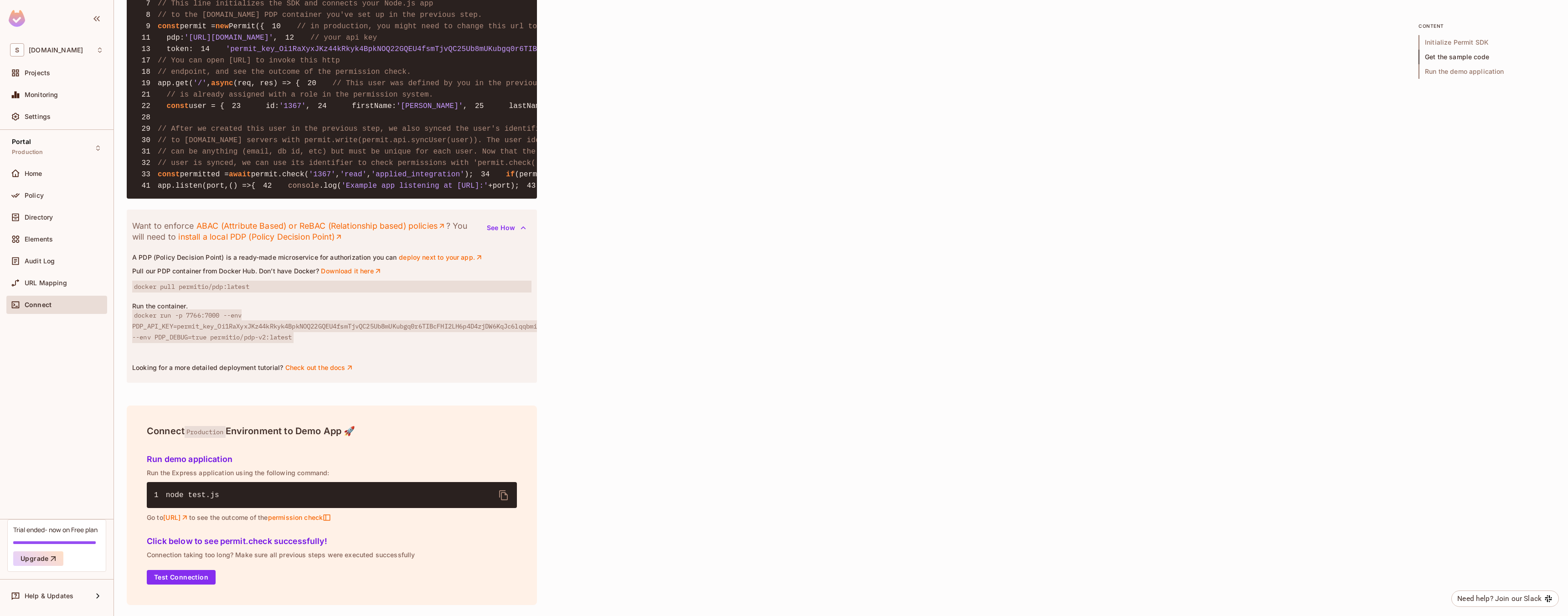
click at [522, 229] on icon "button" at bounding box center [523, 228] width 5 height 2
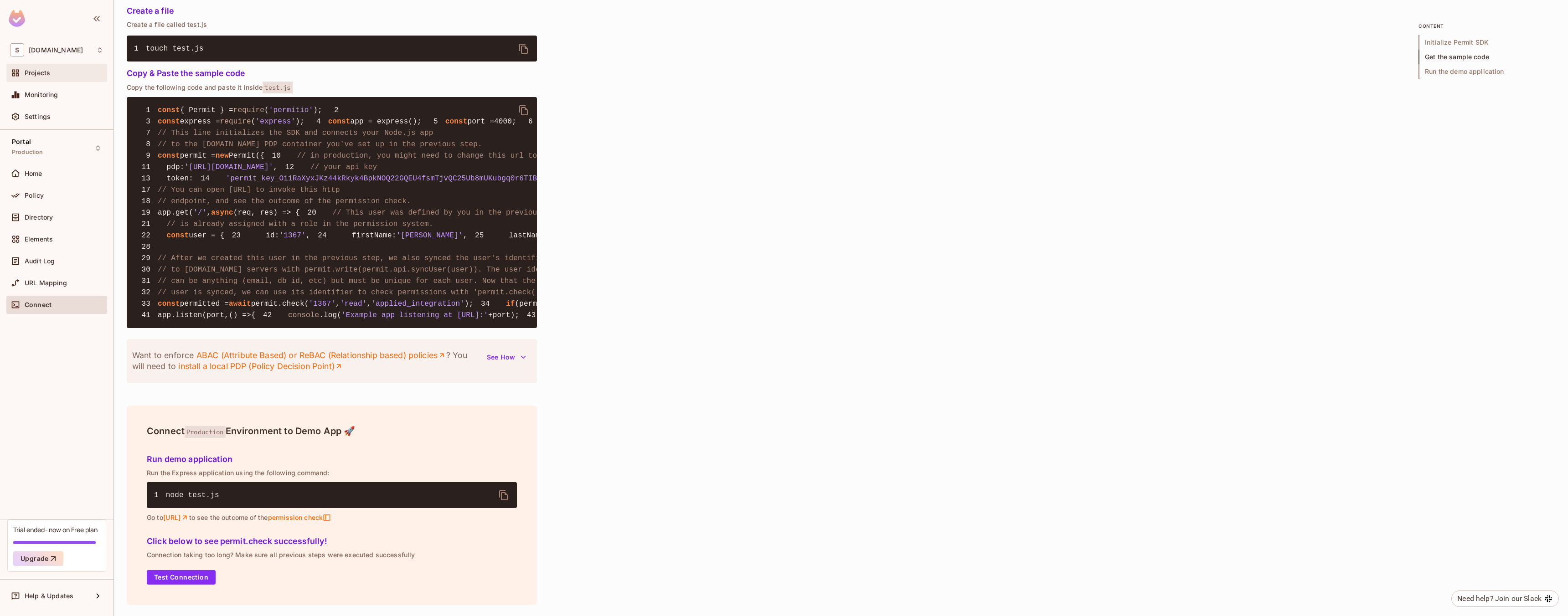
click at [52, 72] on div "Projects" at bounding box center [64, 73] width 79 height 7
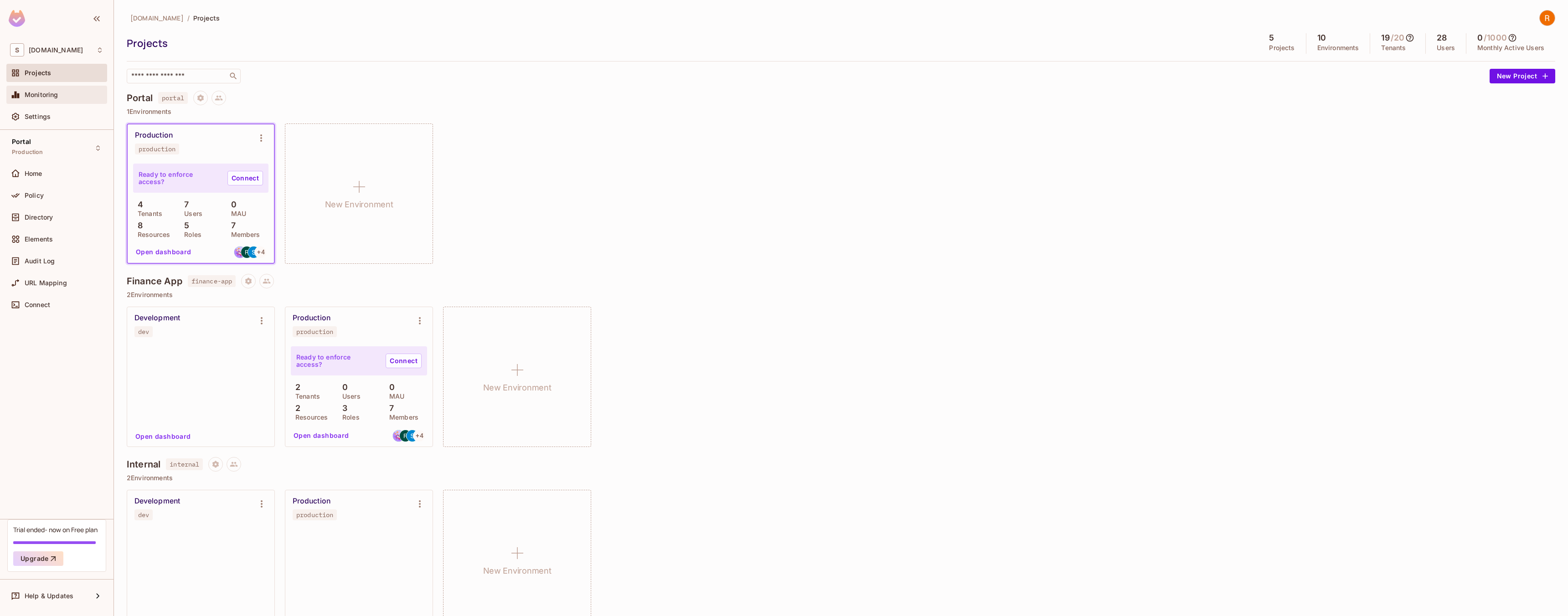
click at [47, 97] on span "Monitoring" at bounding box center [41, 95] width 33 height 7
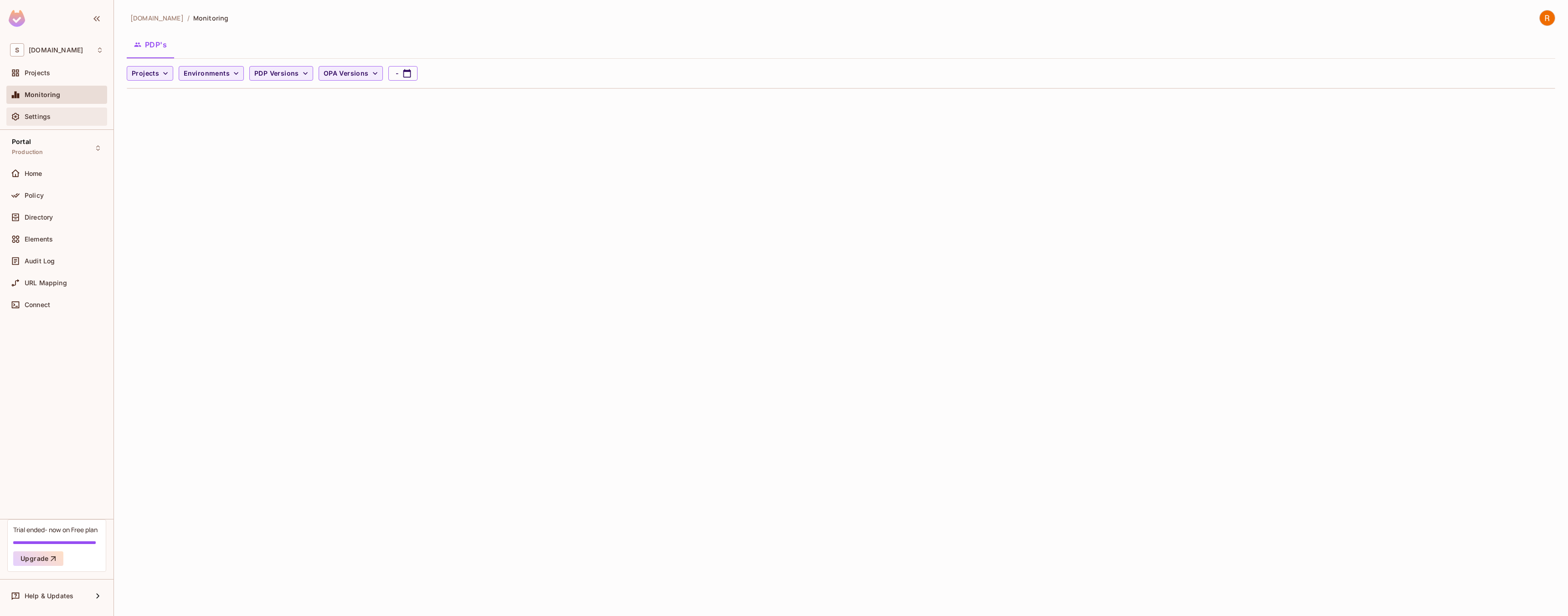
click at [44, 116] on span "Settings" at bounding box center [37, 117] width 26 height 7
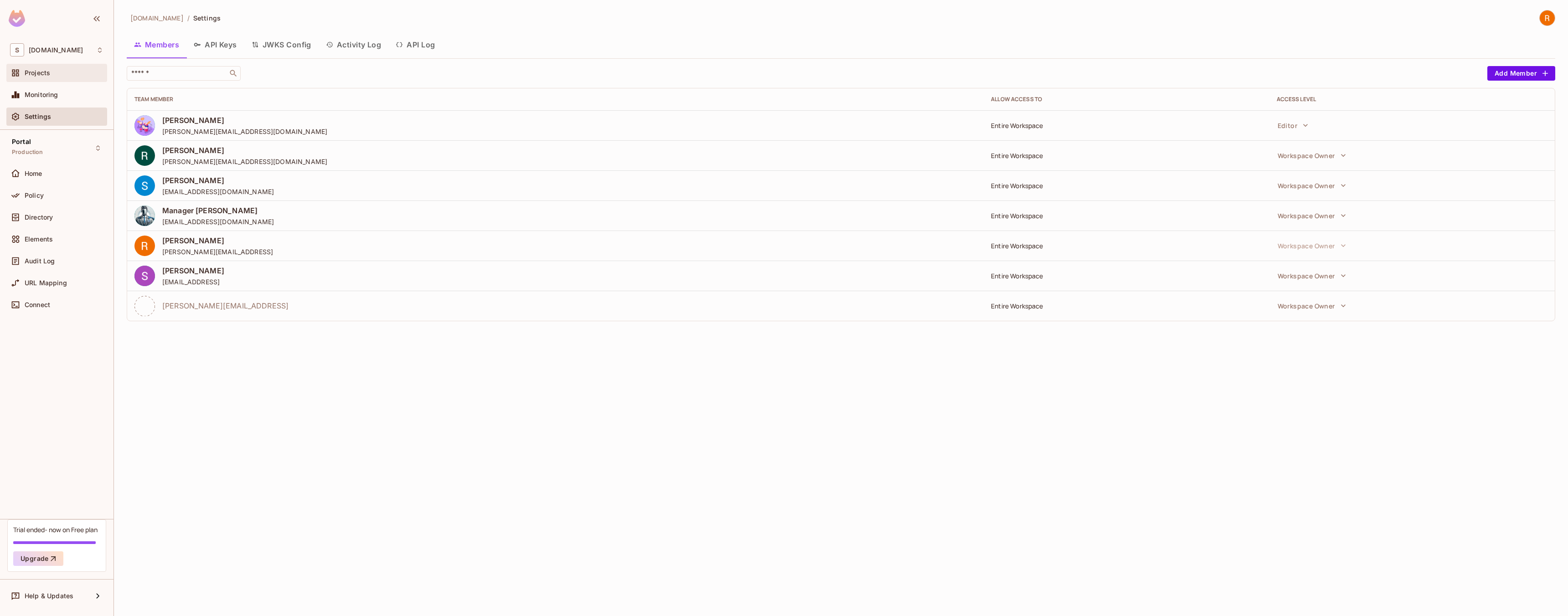
click at [55, 75] on div "Projects" at bounding box center [64, 73] width 79 height 7
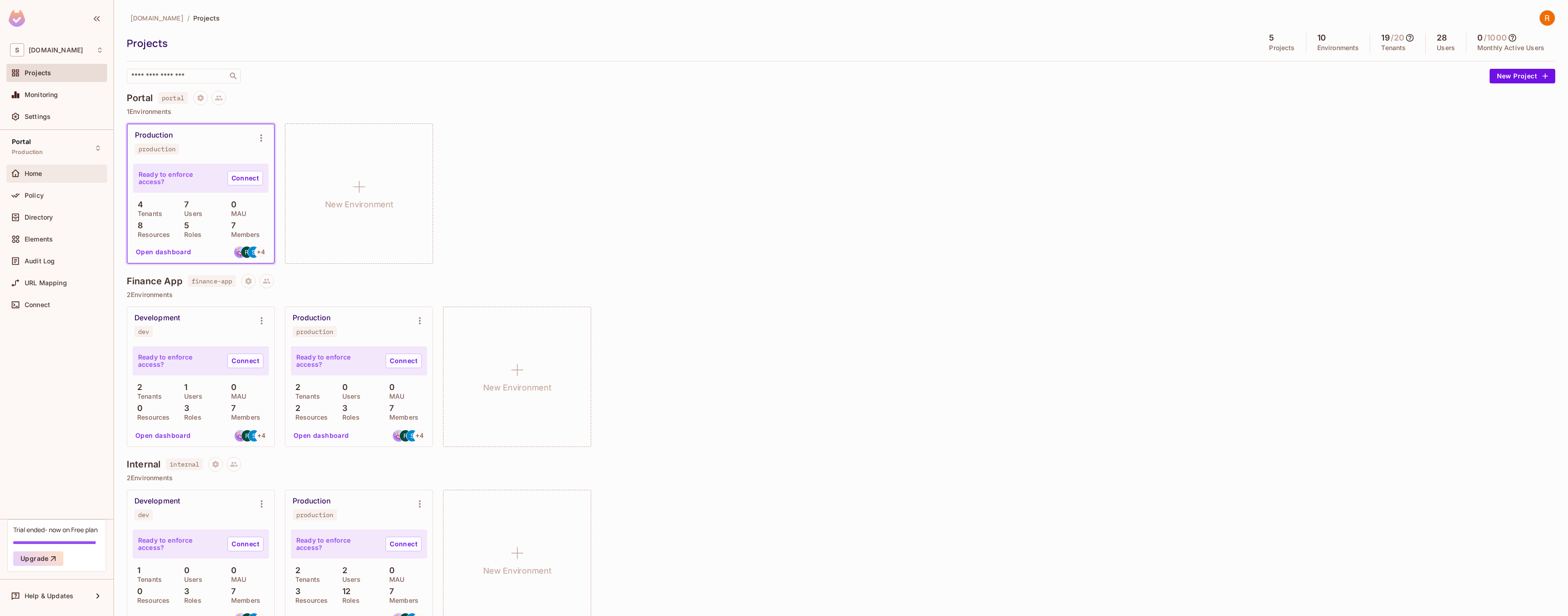
click at [32, 173] on span "Home" at bounding box center [33, 173] width 18 height 7
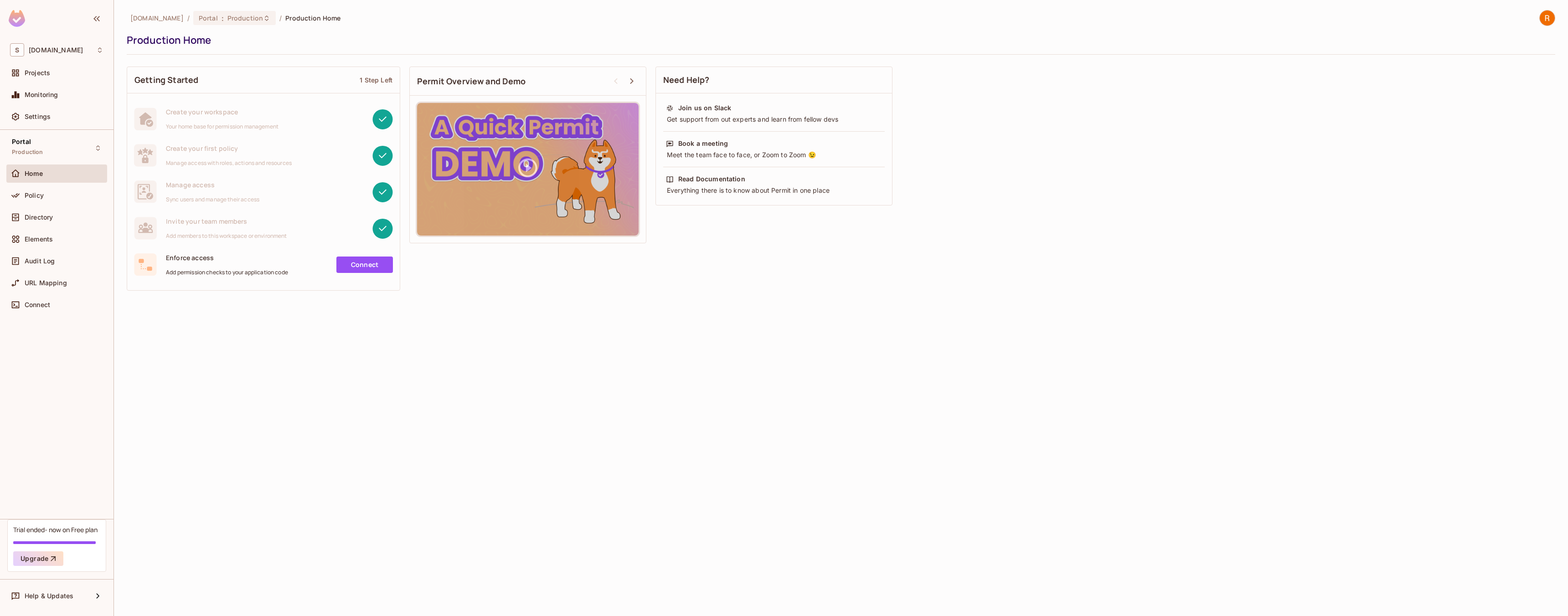
click at [68, 319] on div "Portal Production Home Policy Directory Elements Audit Log URL Mapping Connect" at bounding box center [57, 324] width 113 height 390
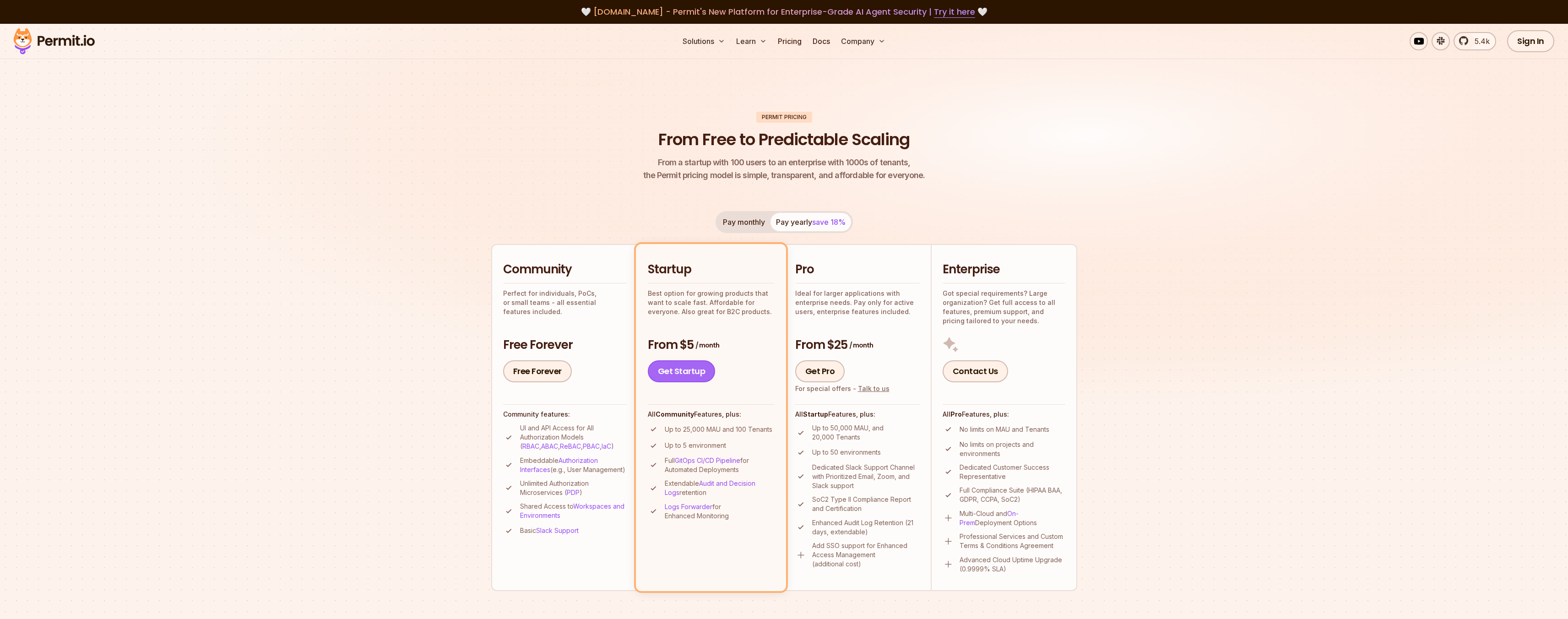
click at [663, 375] on link "Get Startup" at bounding box center [682, 371] width 68 height 22
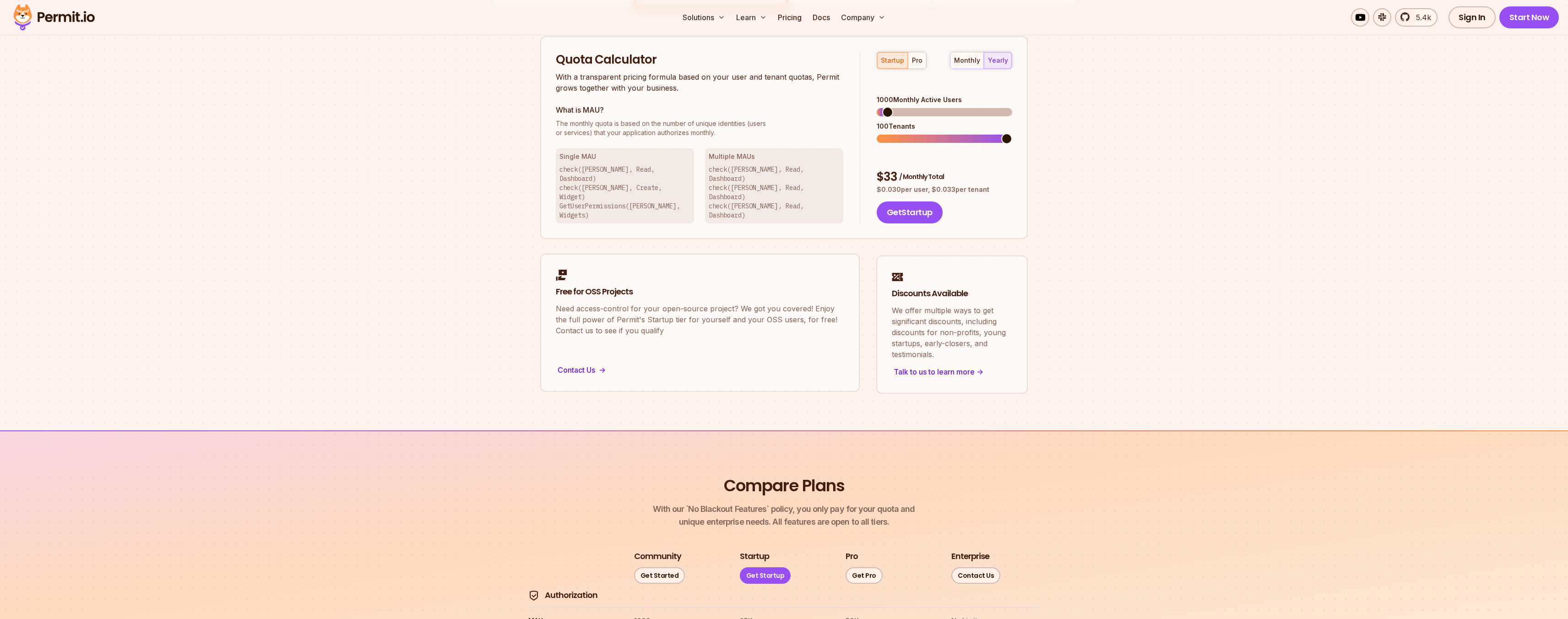
scroll to position [585, 0]
click at [1514, 17] on link "Start Now" at bounding box center [1529, 17] width 60 height 22
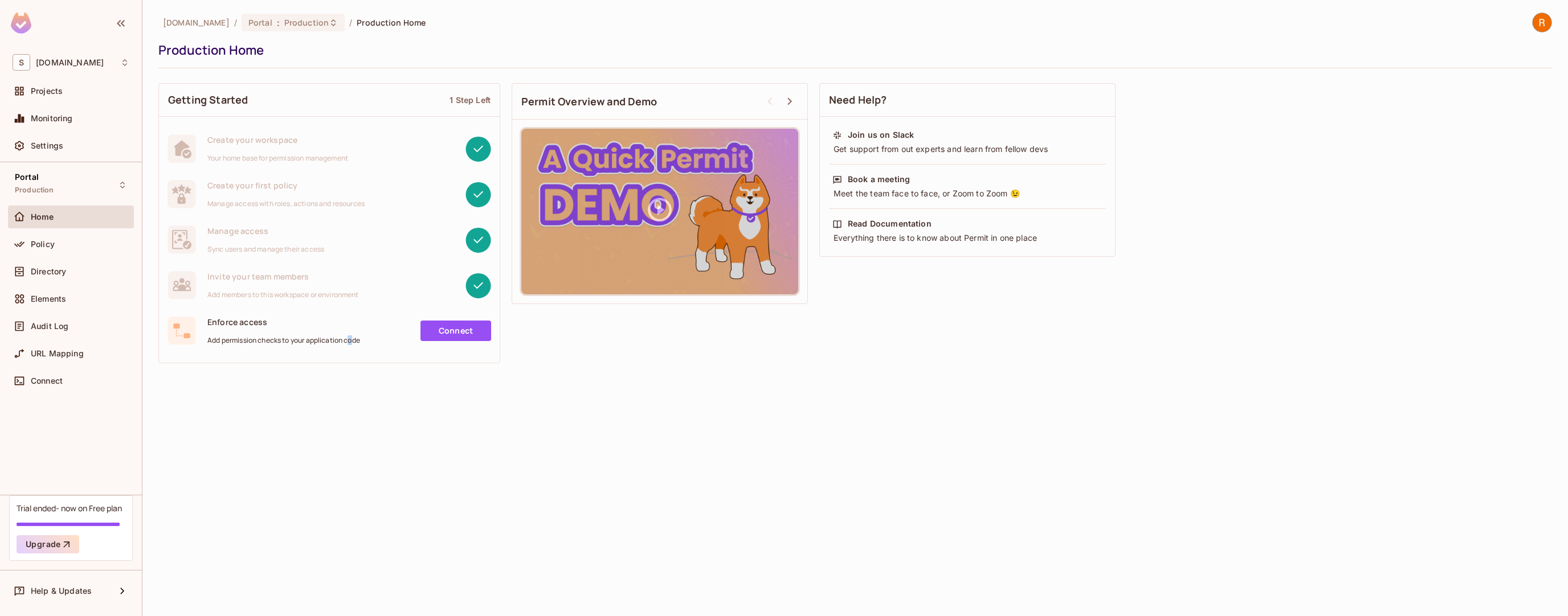
drag, startPoint x: 380, startPoint y: 344, endPoint x: 357, endPoint y: 340, distance: 23.3
click at [355, 338] on span "Add permission checks to your application code" at bounding box center [284, 341] width 153 height 9
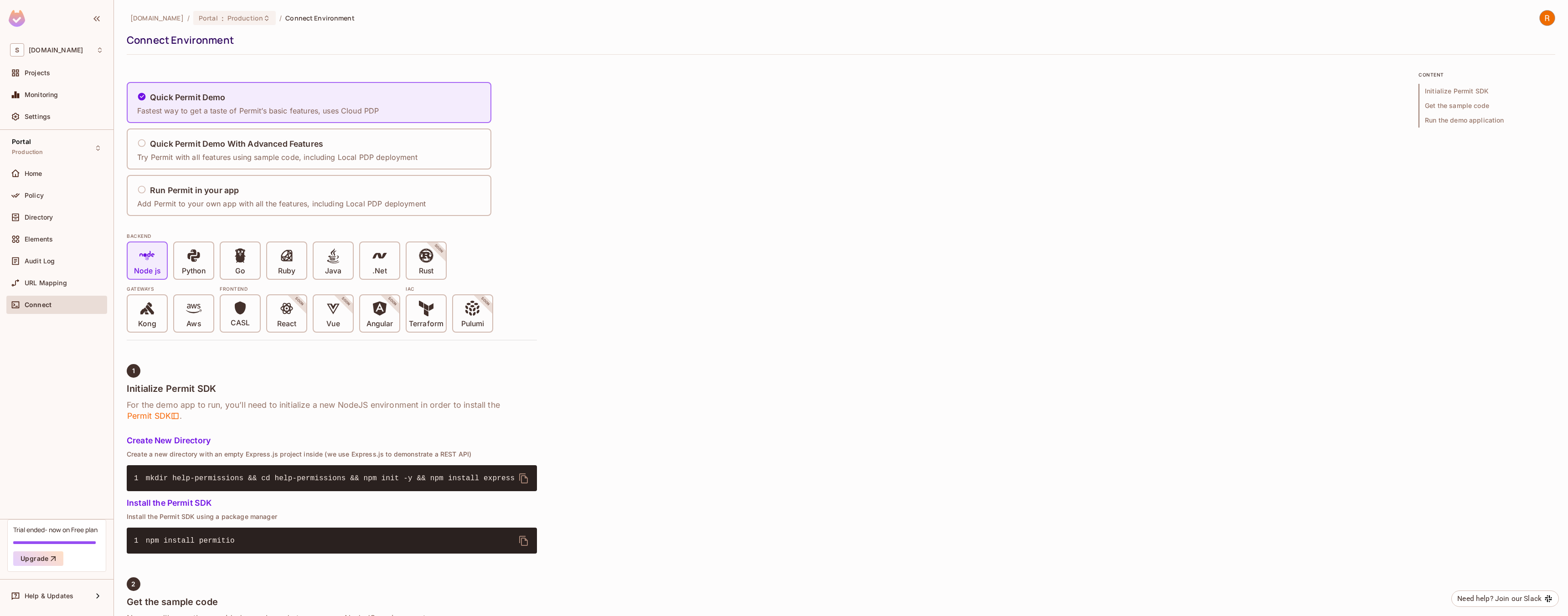
click at [60, 536] on div "Trial ended- now on Free plan Upgrade" at bounding box center [57, 546] width 99 height 52
click at [54, 561] on icon "button" at bounding box center [53, 559] width 9 height 9
